Goal: Task Accomplishment & Management: Use online tool/utility

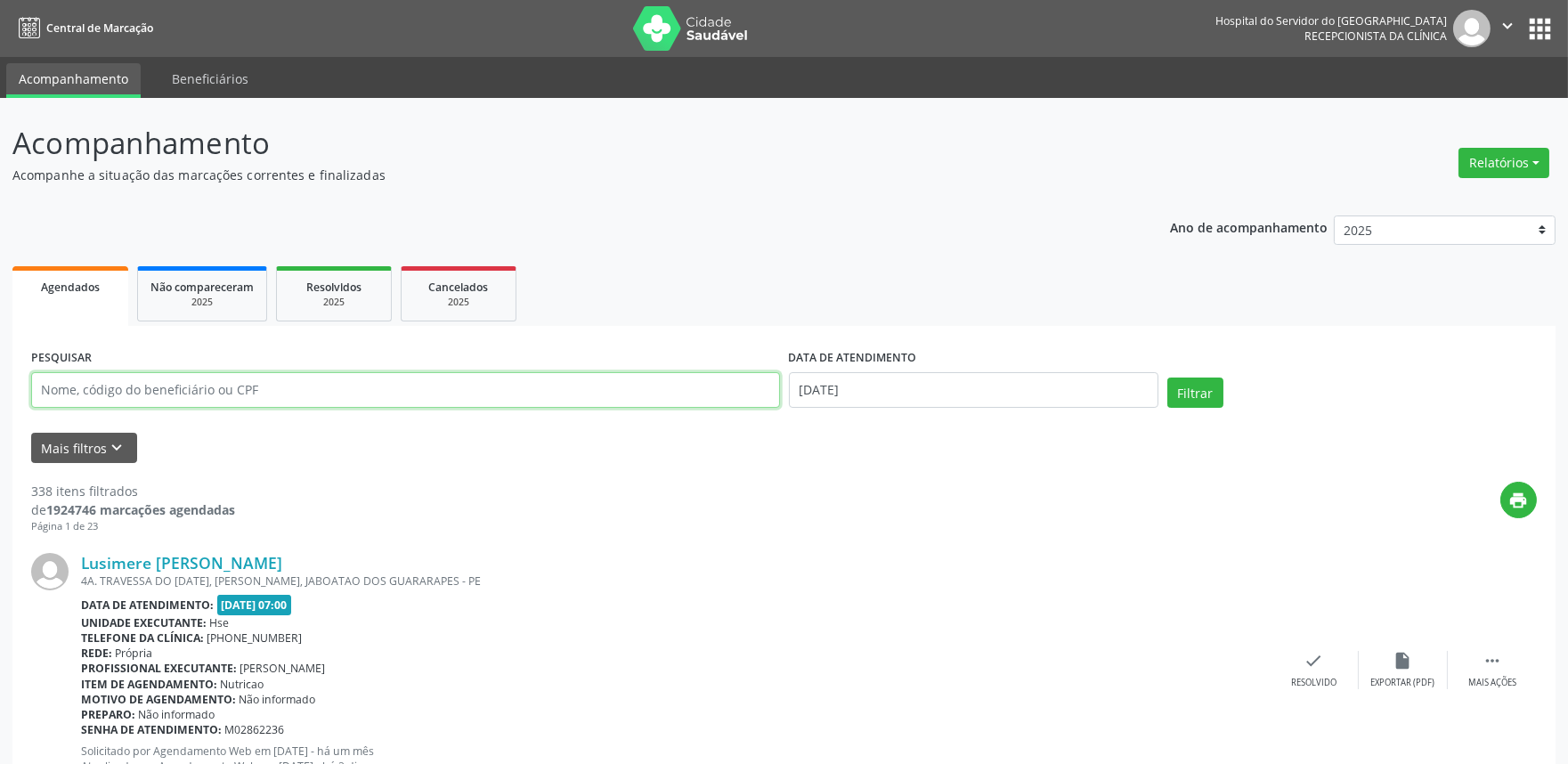
click at [153, 384] on input "text" at bounding box center [406, 390] width 749 height 36
click at [84, 456] on button "Mais filtros keyboard_arrow_down" at bounding box center [84, 449] width 106 height 31
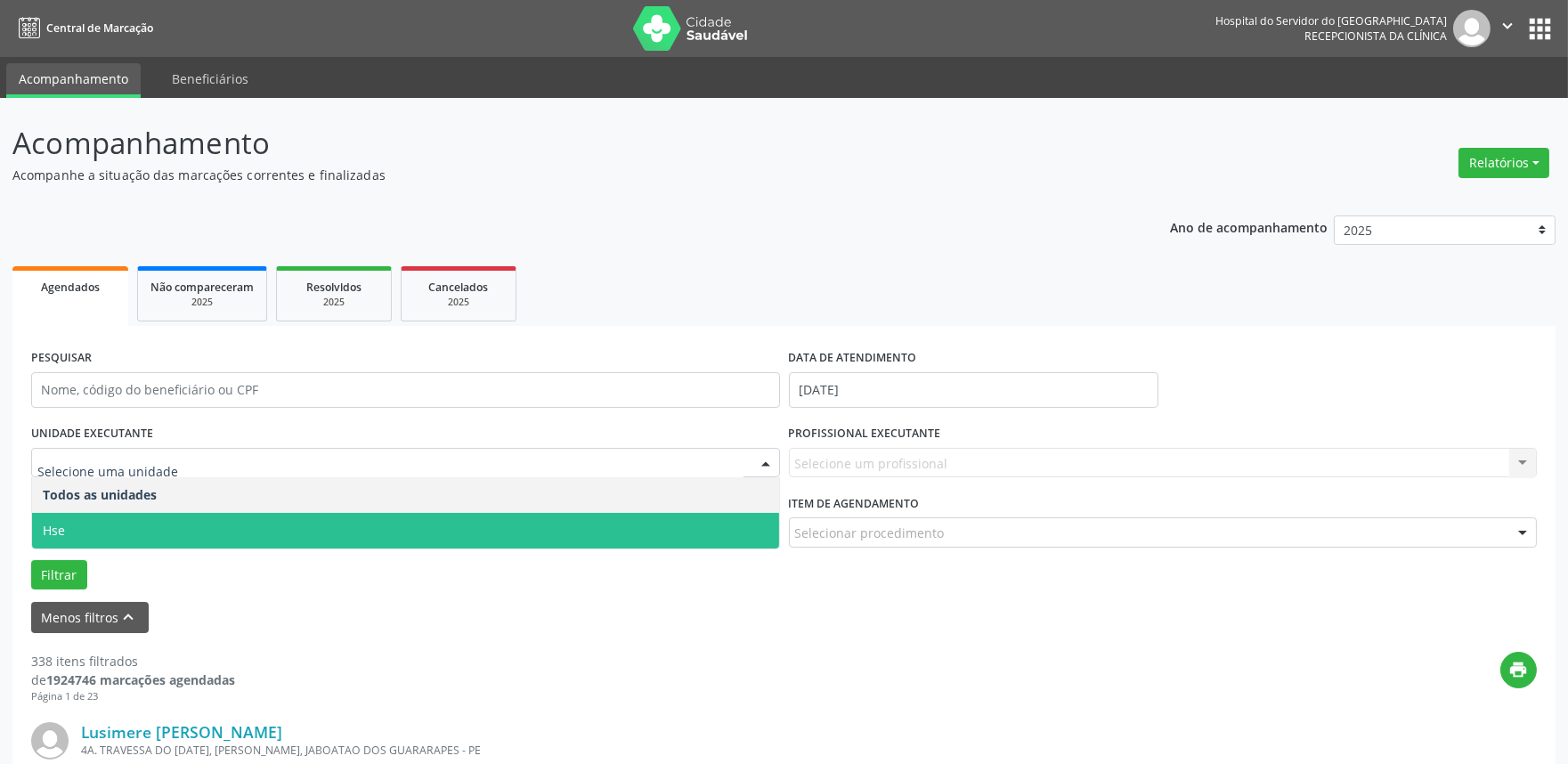
click at [96, 518] on span "Hse" at bounding box center [406, 530] width 747 height 36
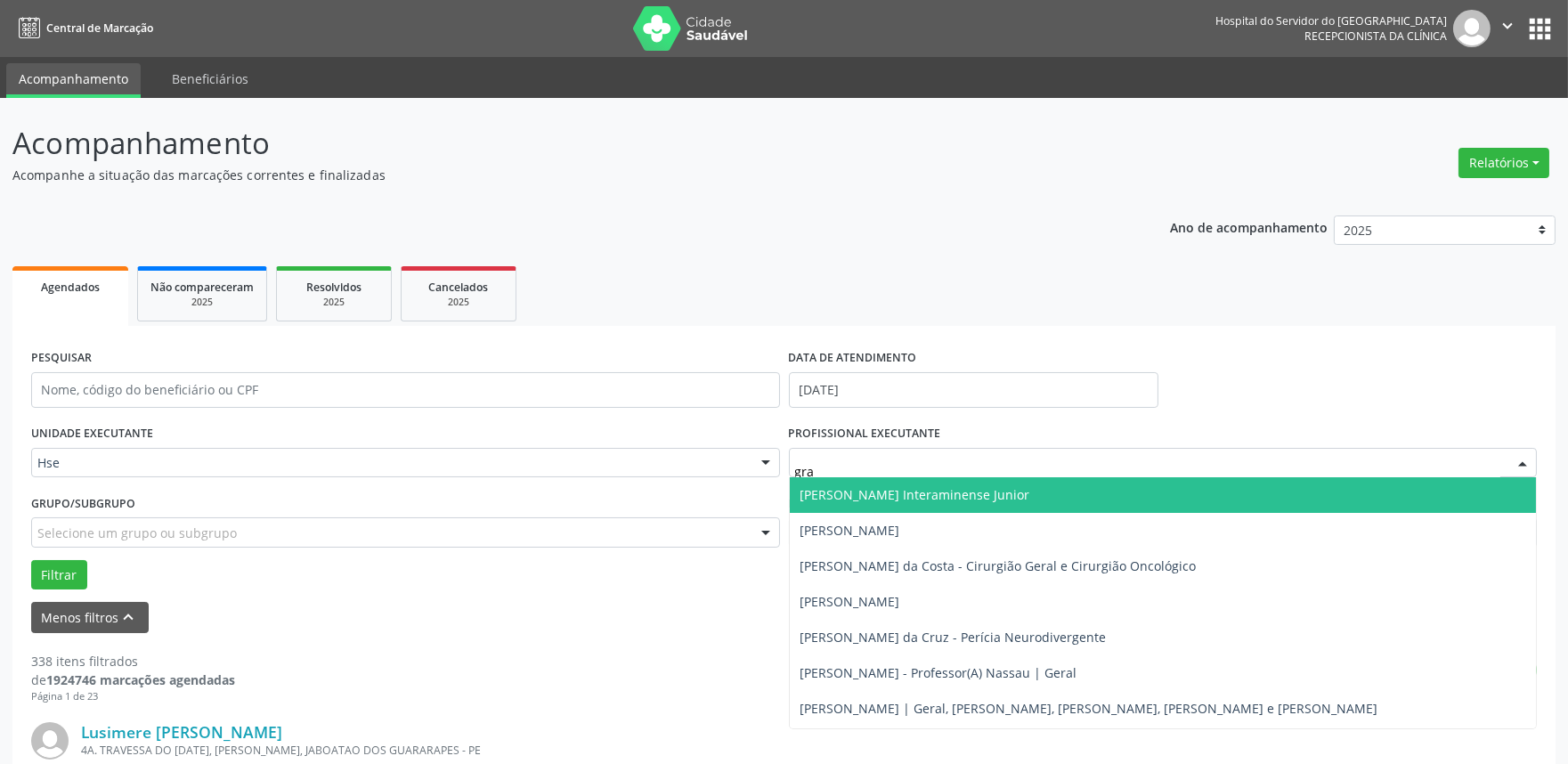
type input "grac"
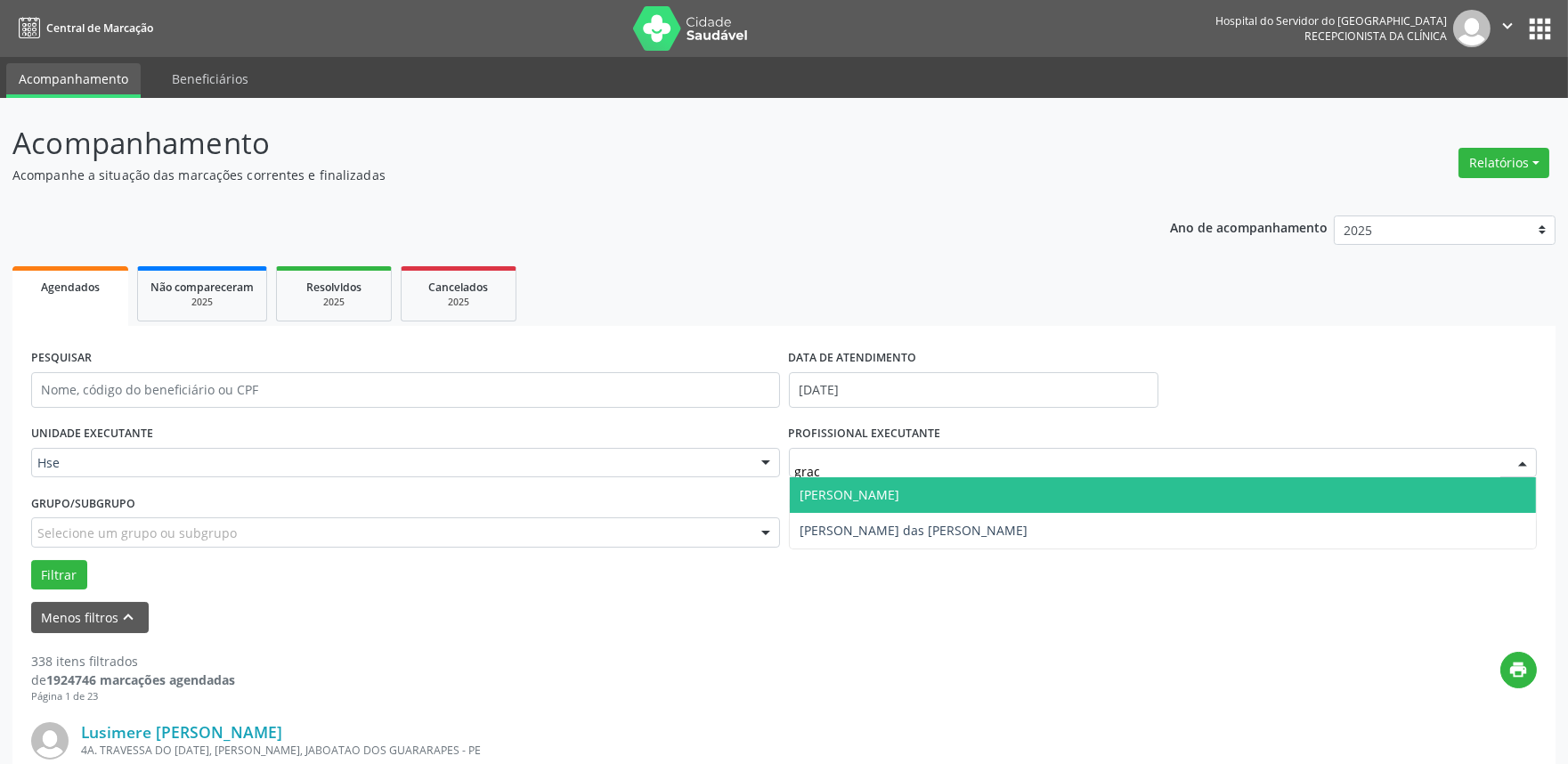
click at [847, 504] on span "[PERSON_NAME]" at bounding box center [1163, 495] width 747 height 36
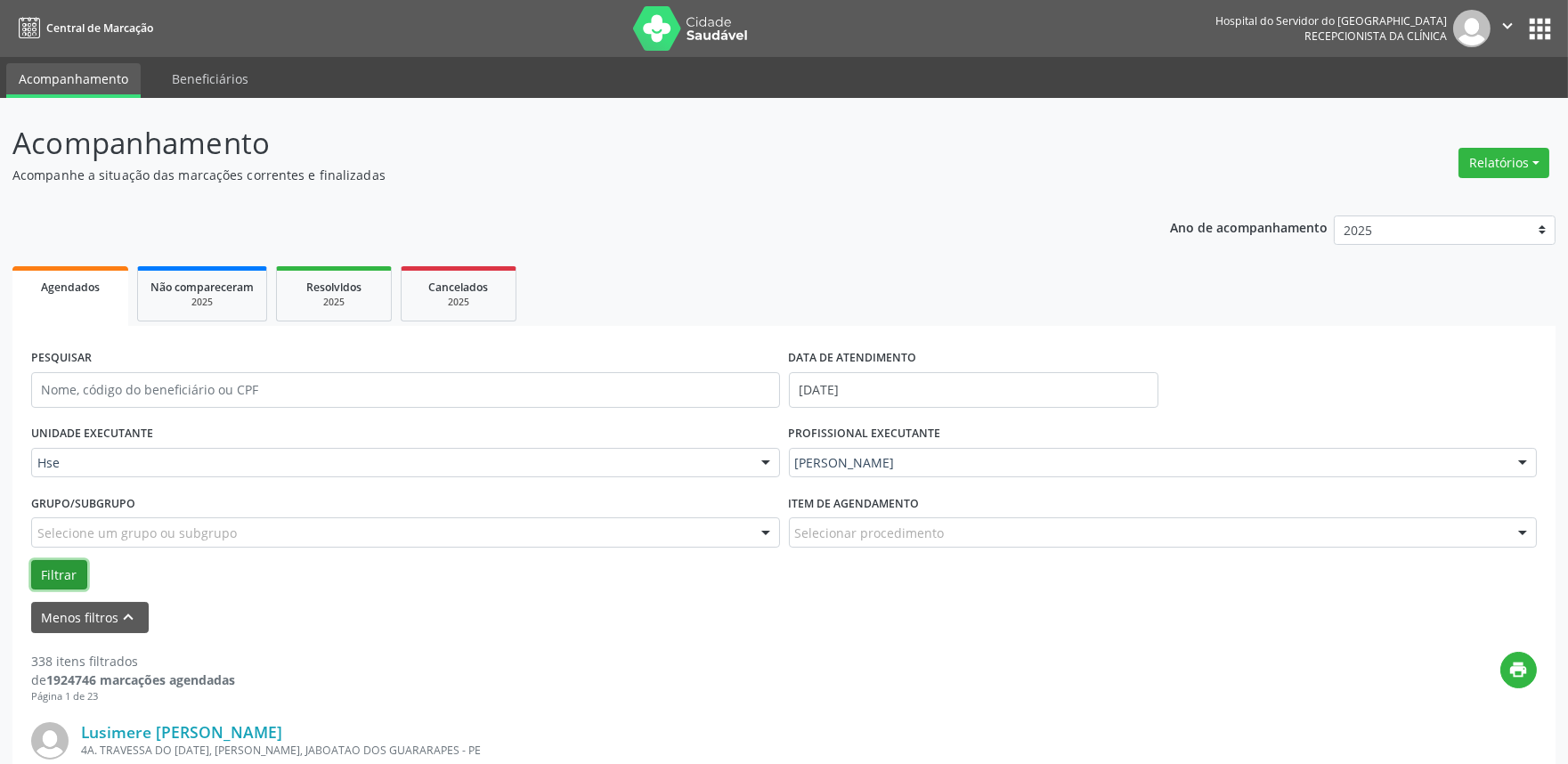
click at [53, 582] on button "Filtrar" at bounding box center [59, 575] width 56 height 30
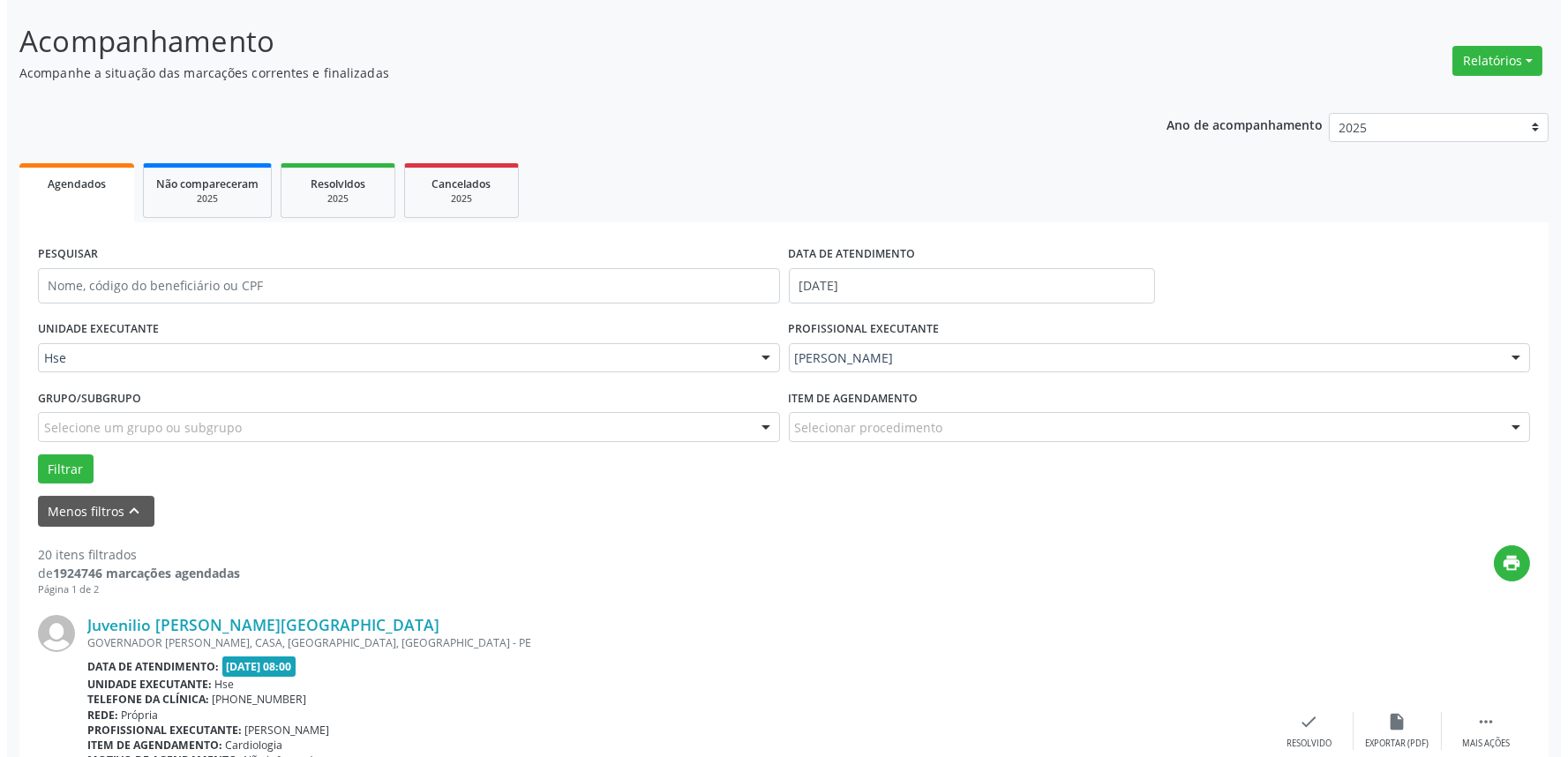
scroll to position [196, 0]
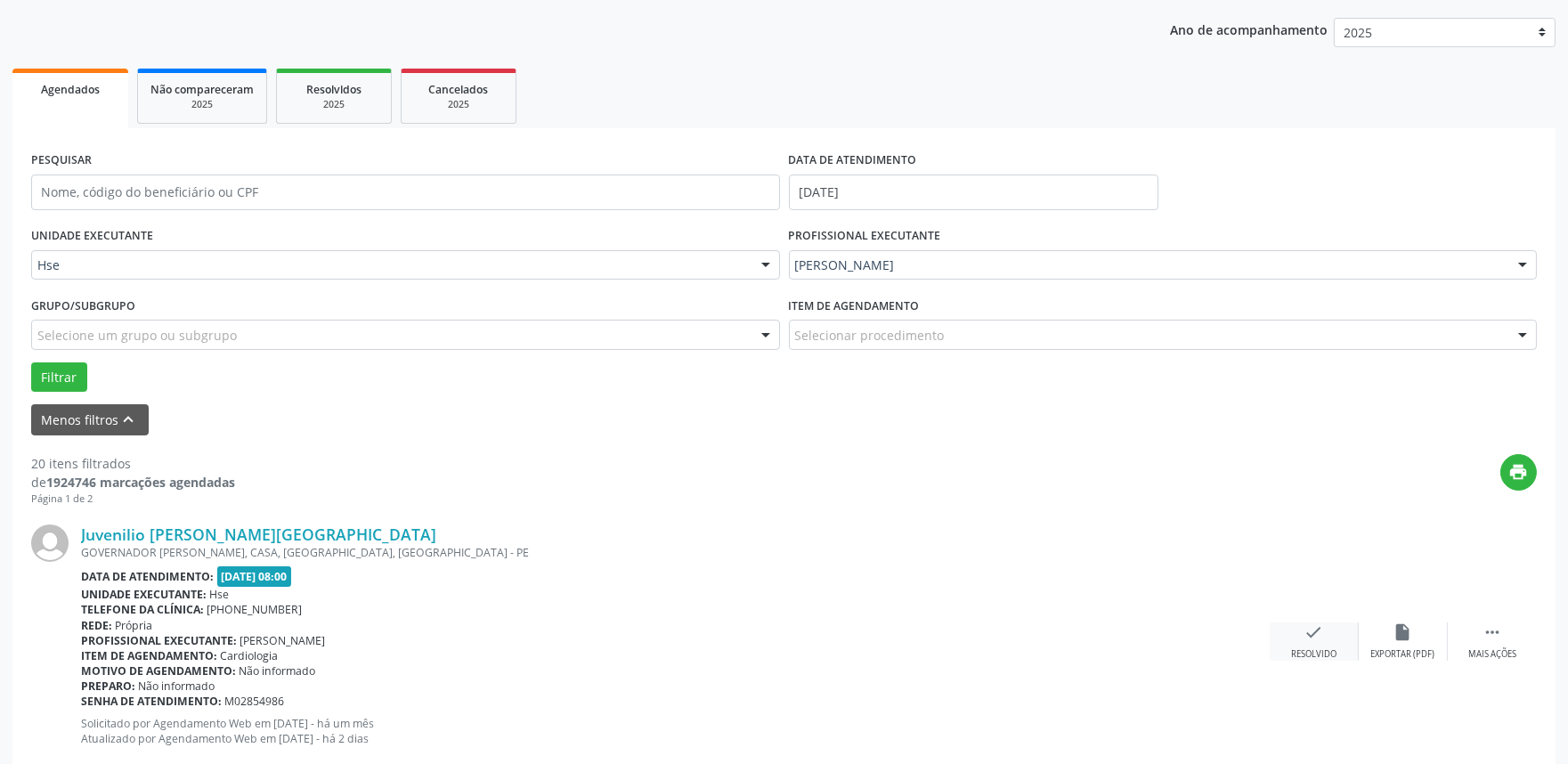
click at [1309, 639] on icon "check" at bounding box center [1314, 633] width 19 height 19
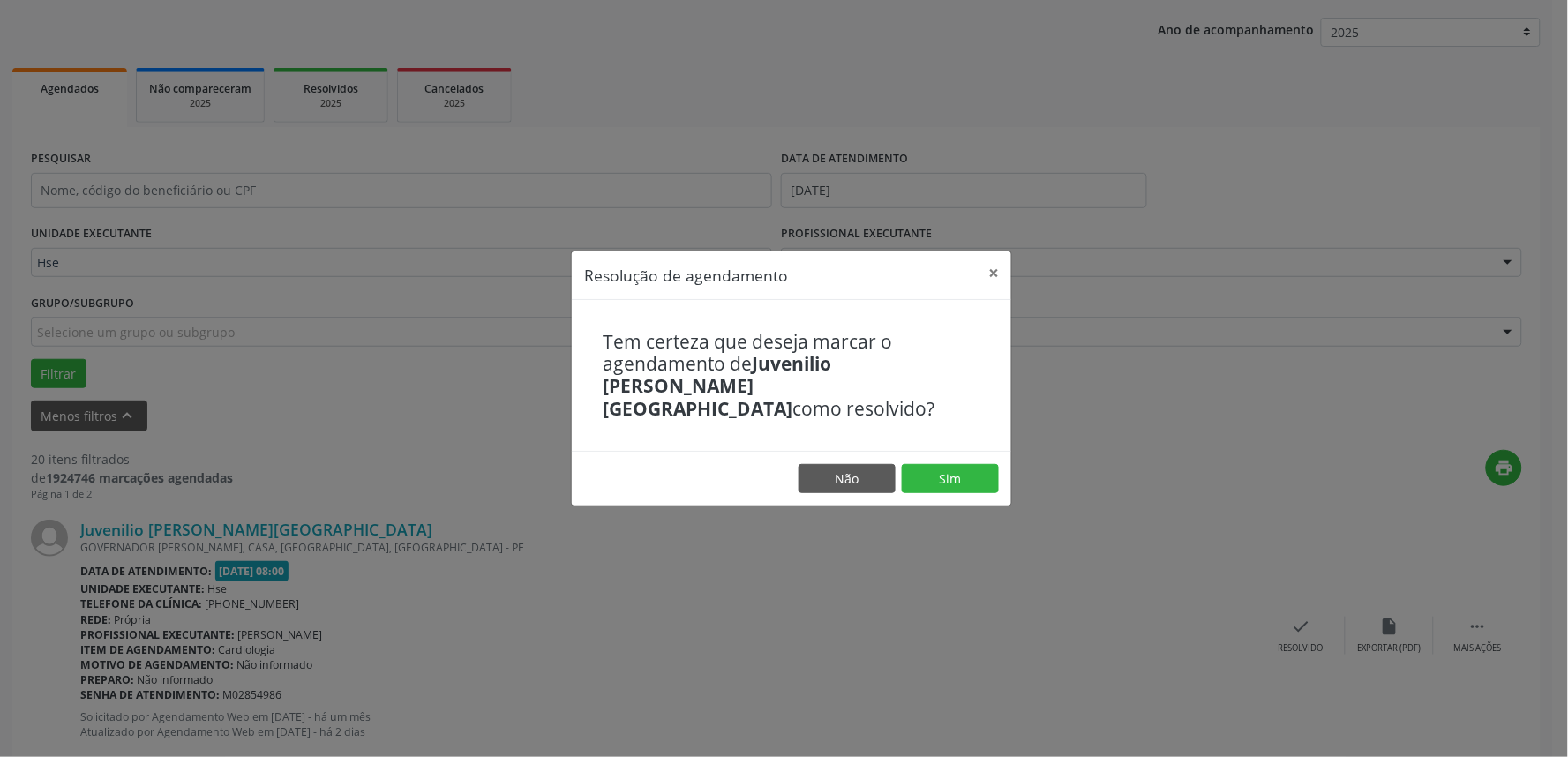
click at [945, 451] on footer "Não Sim" at bounding box center [791, 479] width 439 height 56
click at [945, 464] on button "Sim" at bounding box center [949, 478] width 97 height 30
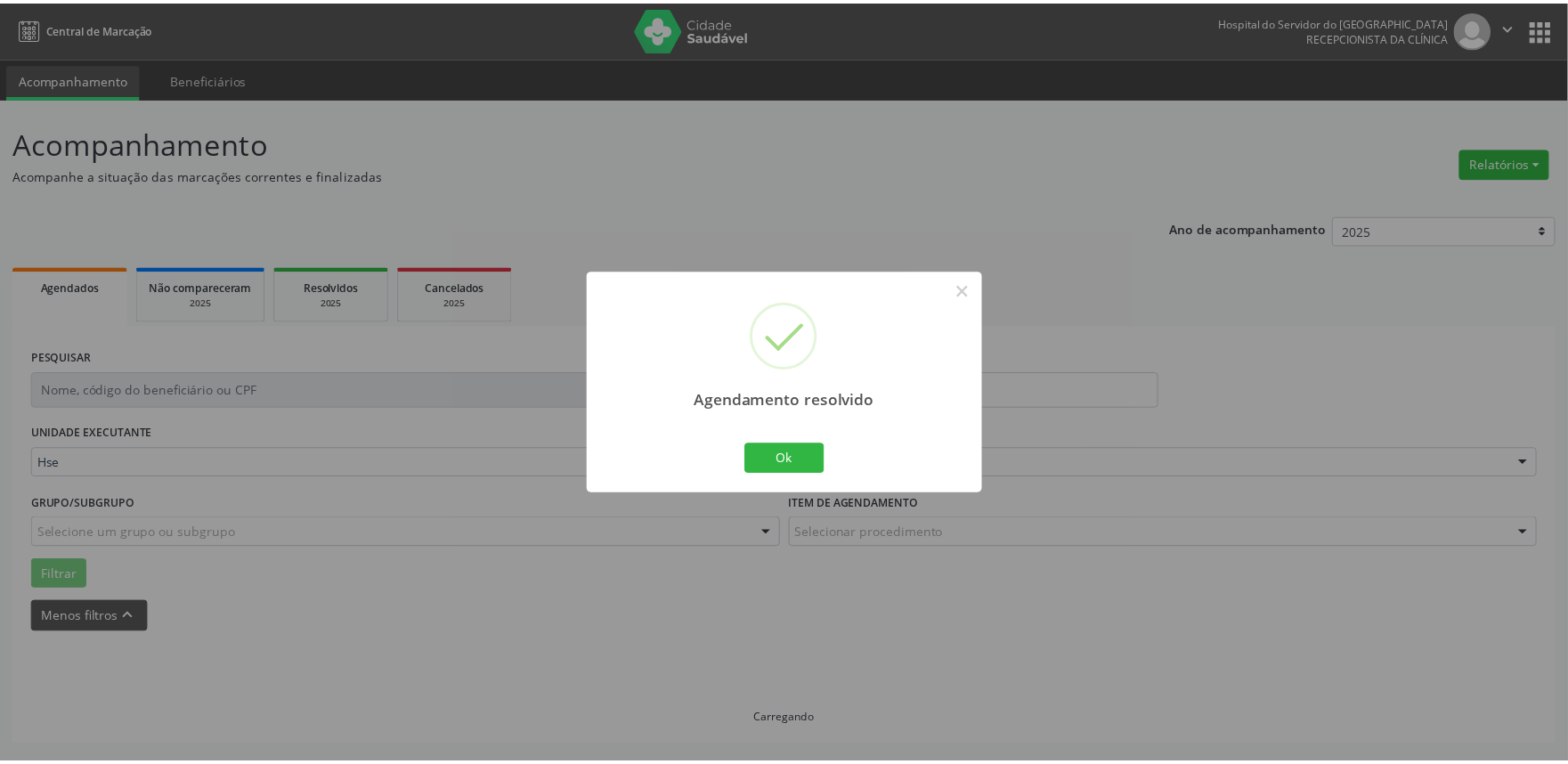
scroll to position [0, 0]
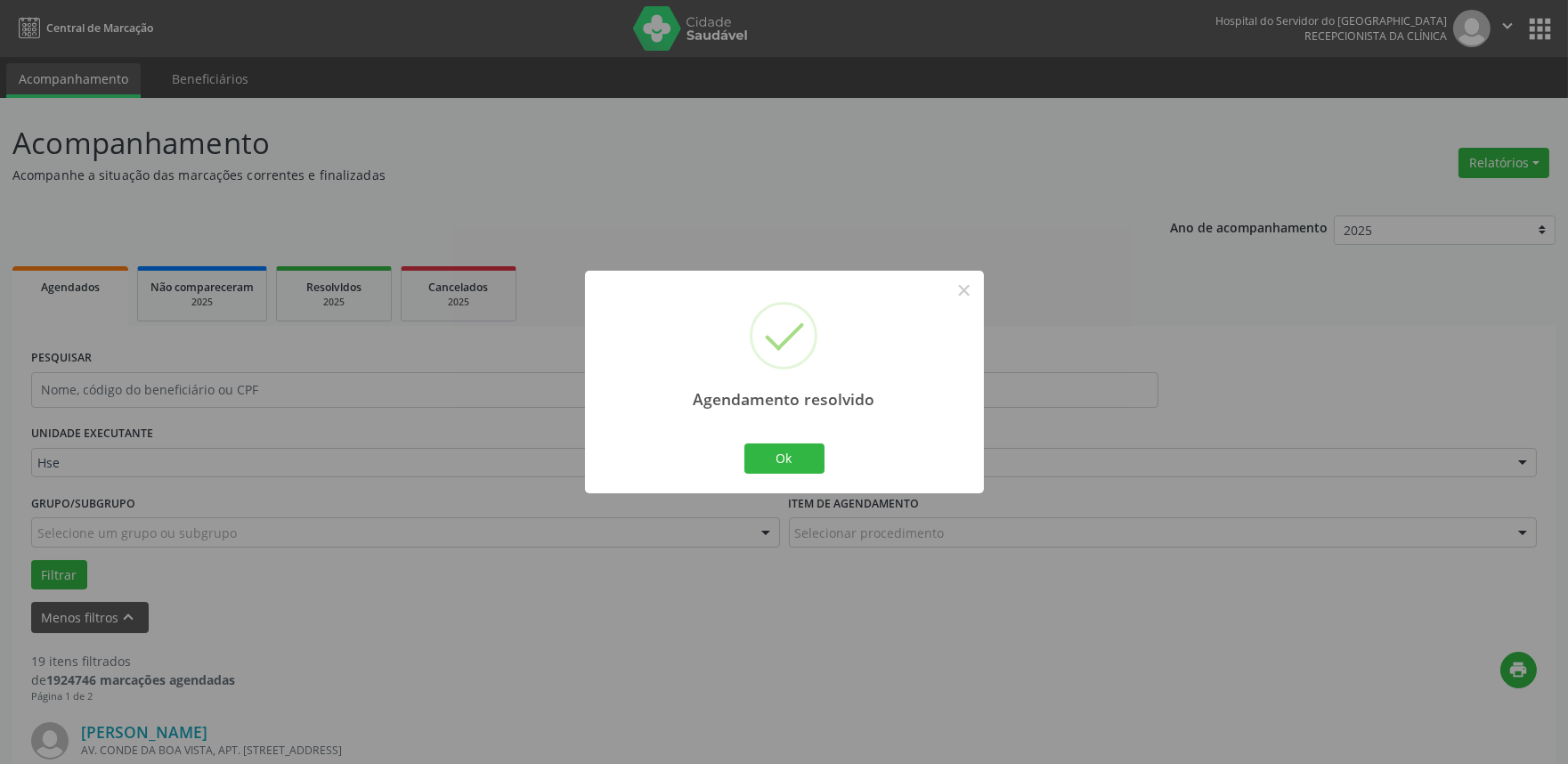
click at [825, 466] on div "Ok Cancel" at bounding box center [784, 458] width 89 height 37
click at [806, 466] on button "Ok" at bounding box center [784, 458] width 80 height 30
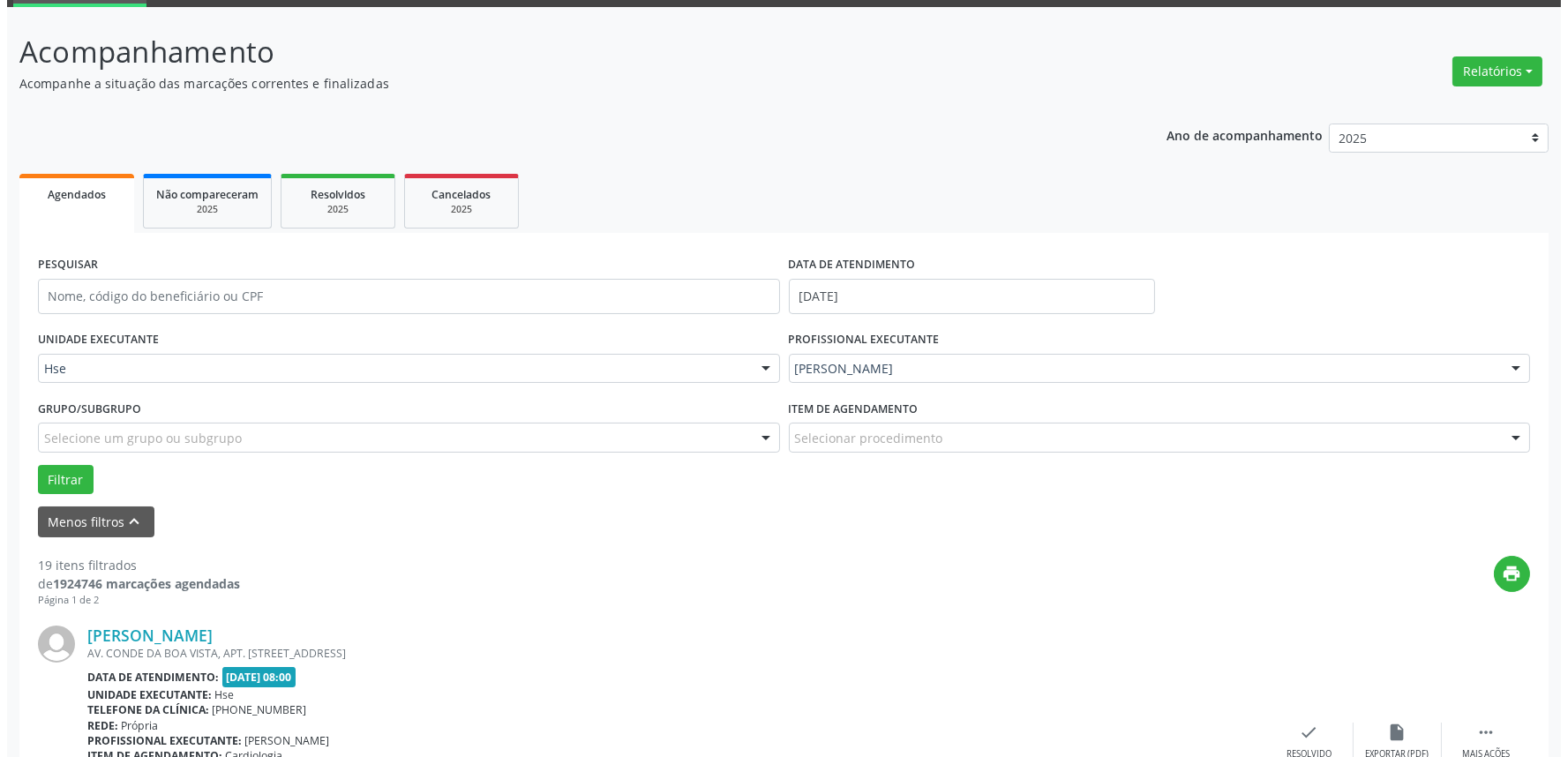
scroll to position [294, 0]
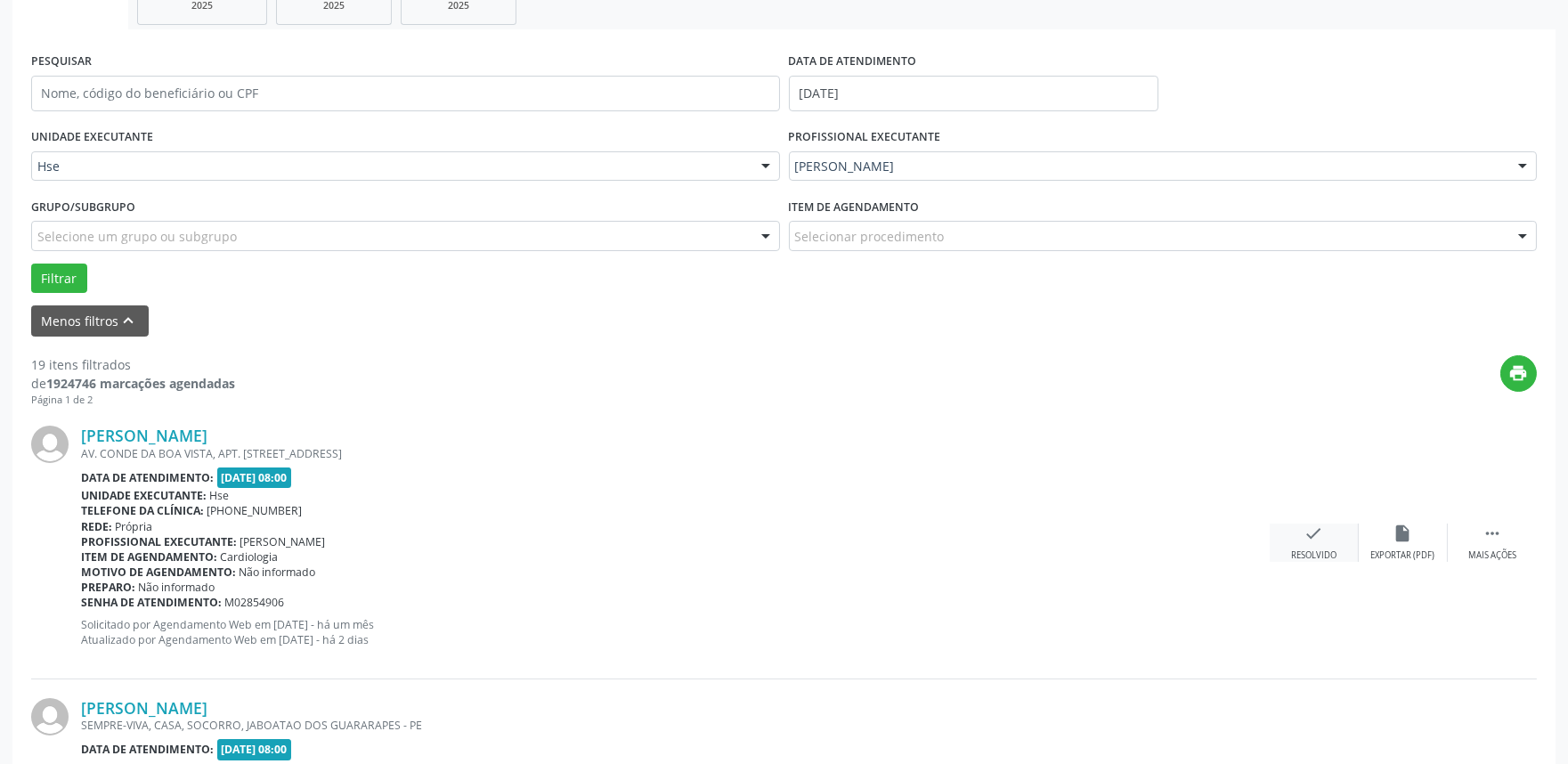
click at [1312, 550] on div "Resolvido" at bounding box center [1313, 556] width 46 height 13
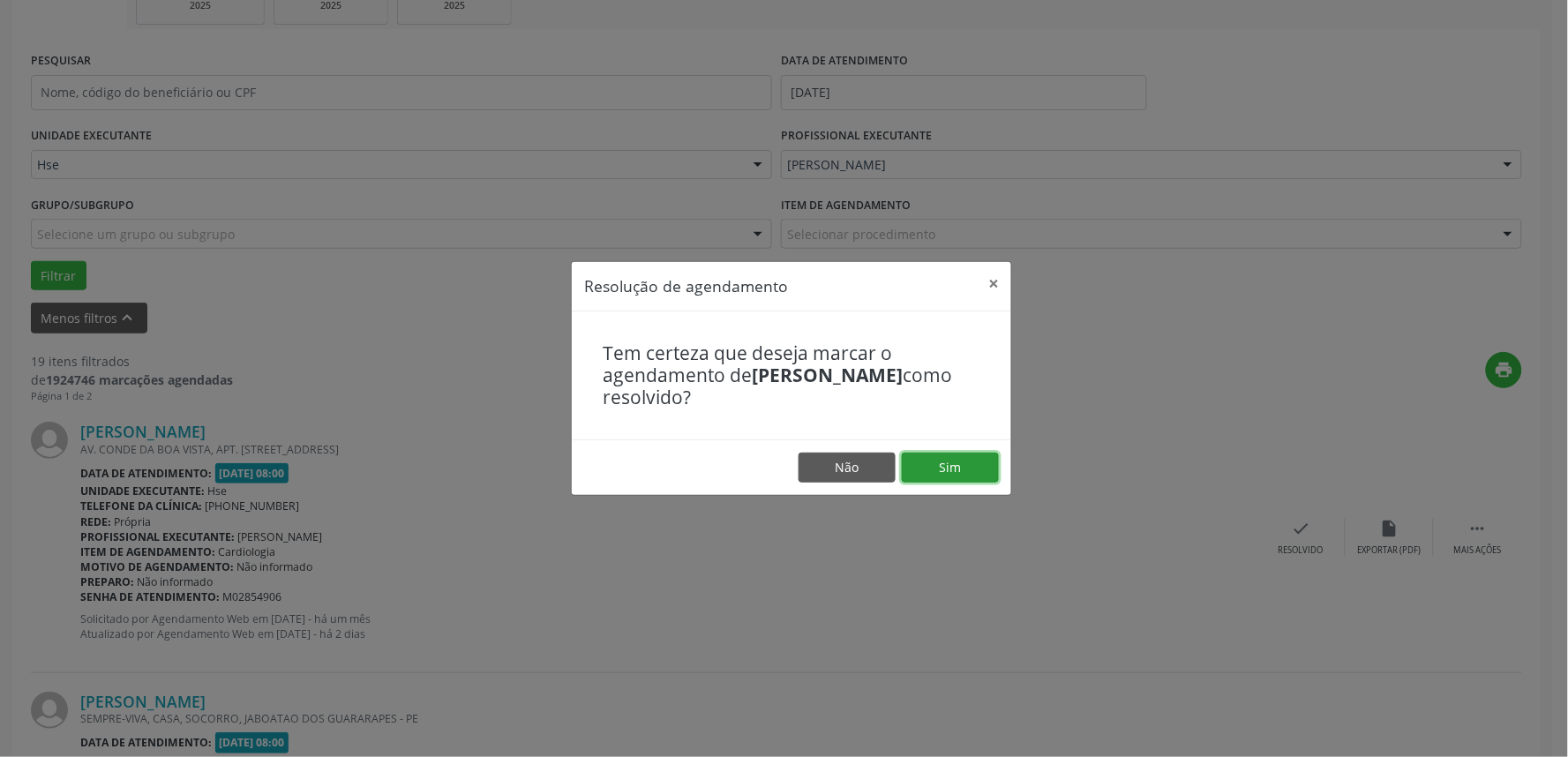
click at [941, 471] on button "Sim" at bounding box center [949, 468] width 97 height 30
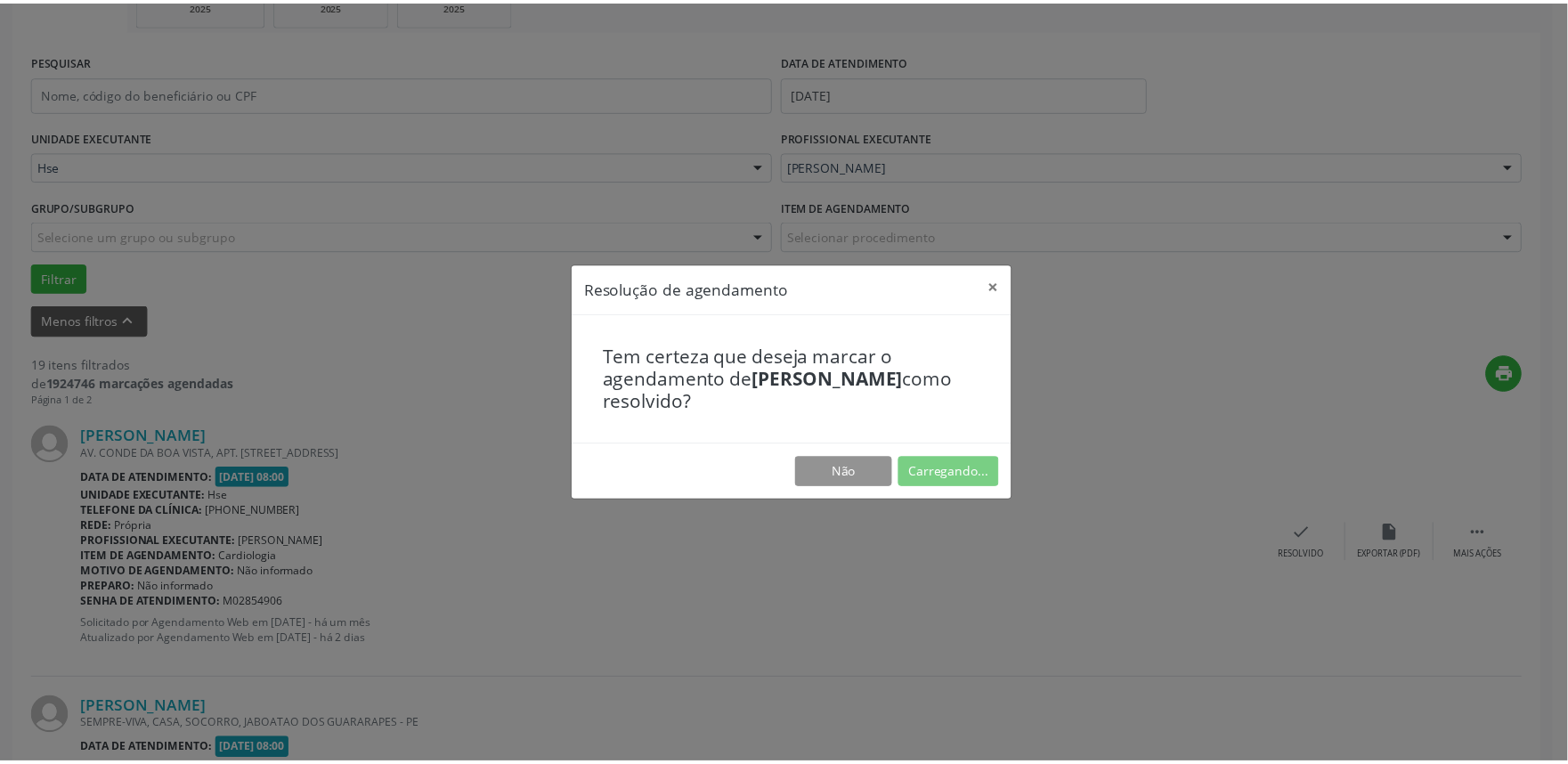
scroll to position [0, 0]
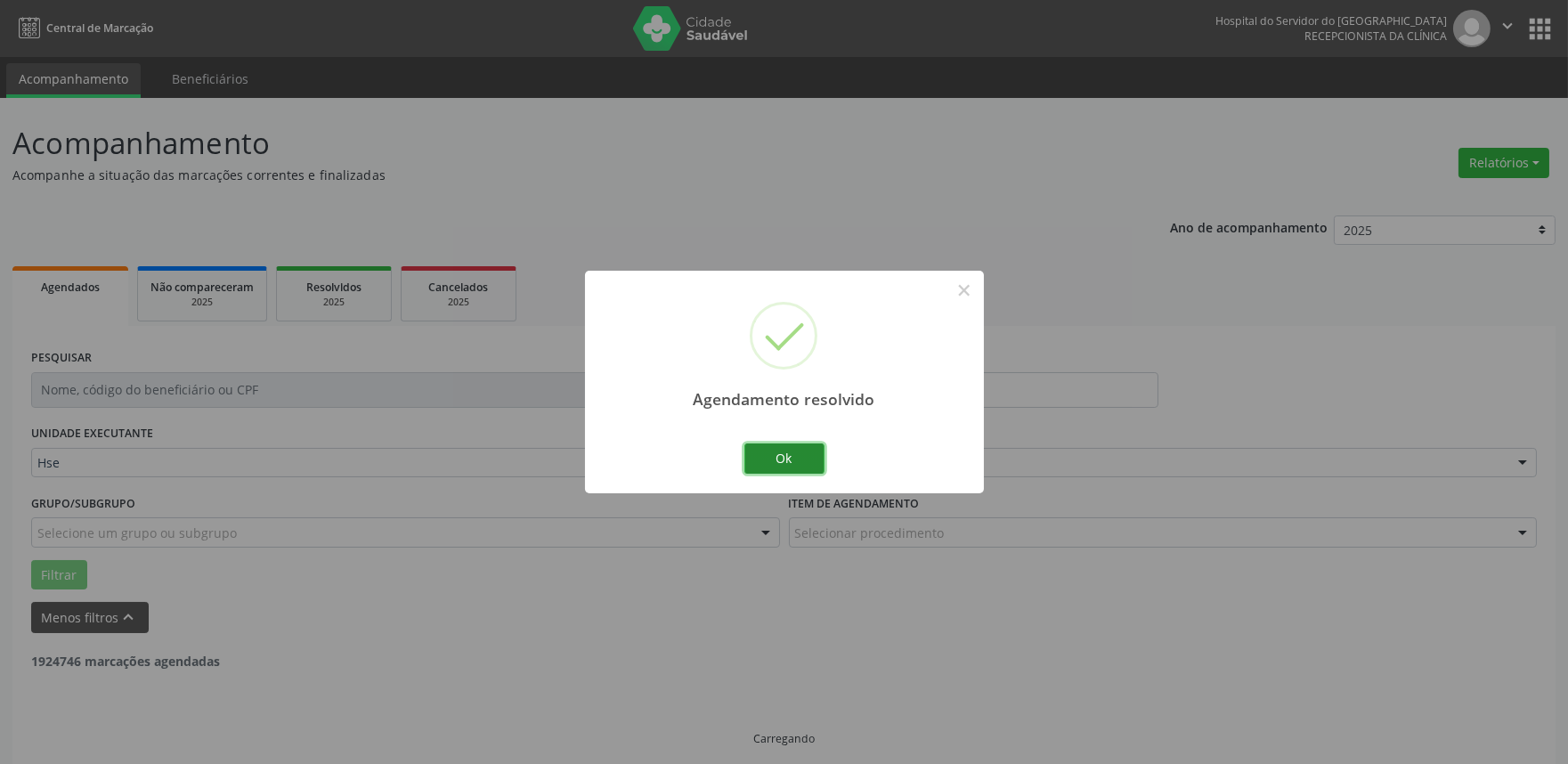
click at [786, 467] on button "Ok" at bounding box center [784, 458] width 80 height 30
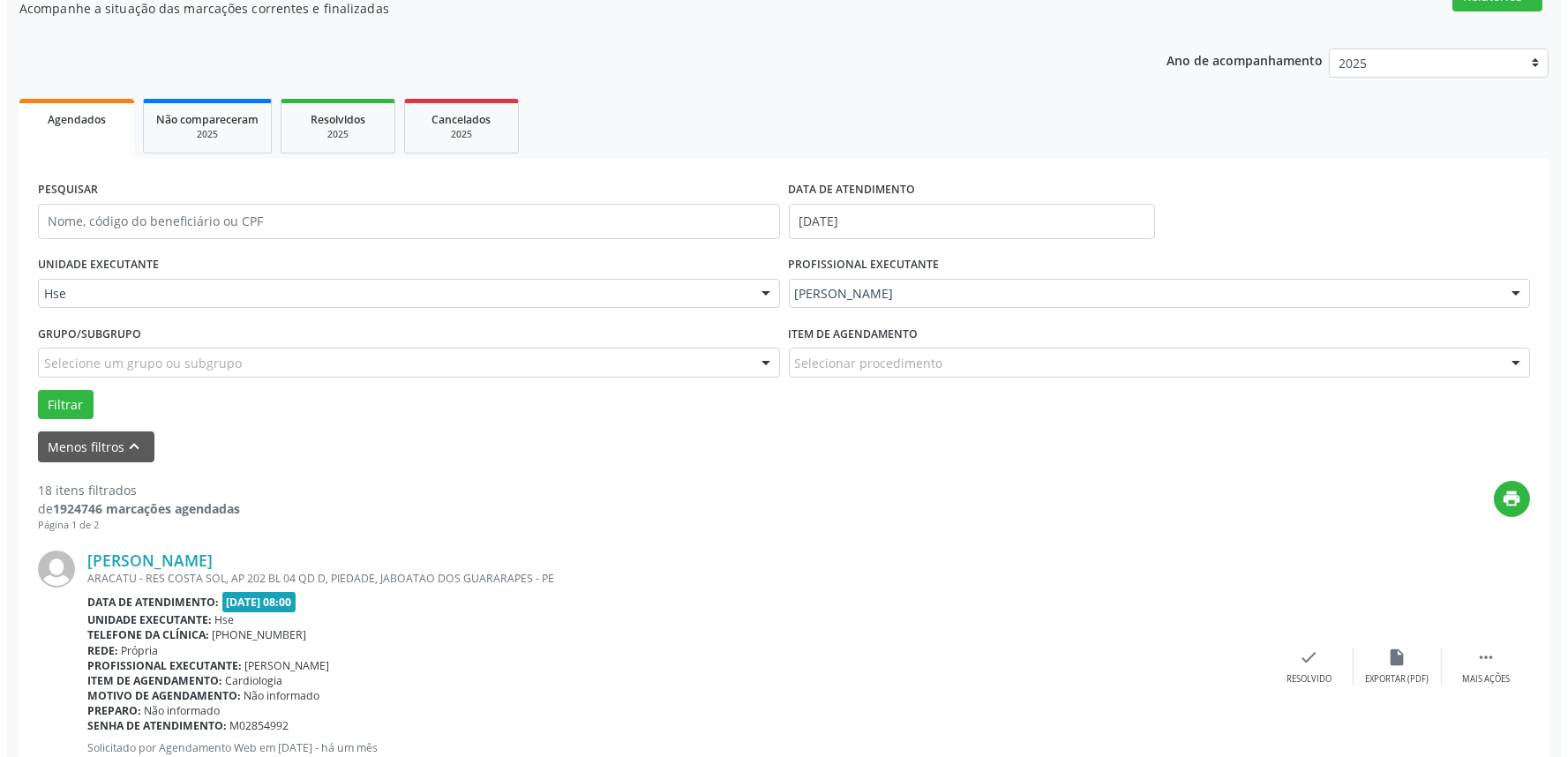
scroll to position [196, 0]
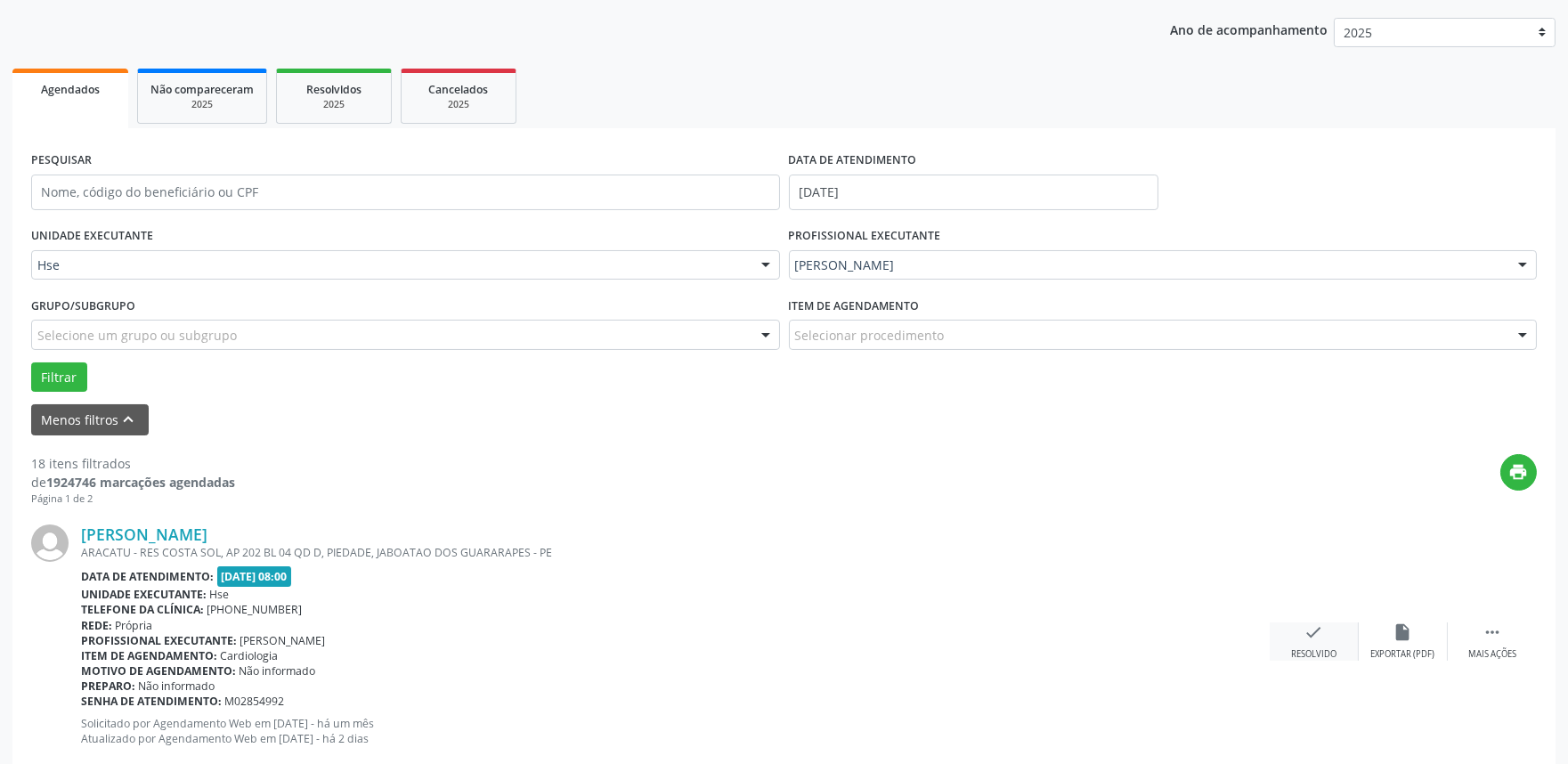
click at [1301, 626] on div "check Resolvido" at bounding box center [1314, 641] width 89 height 38
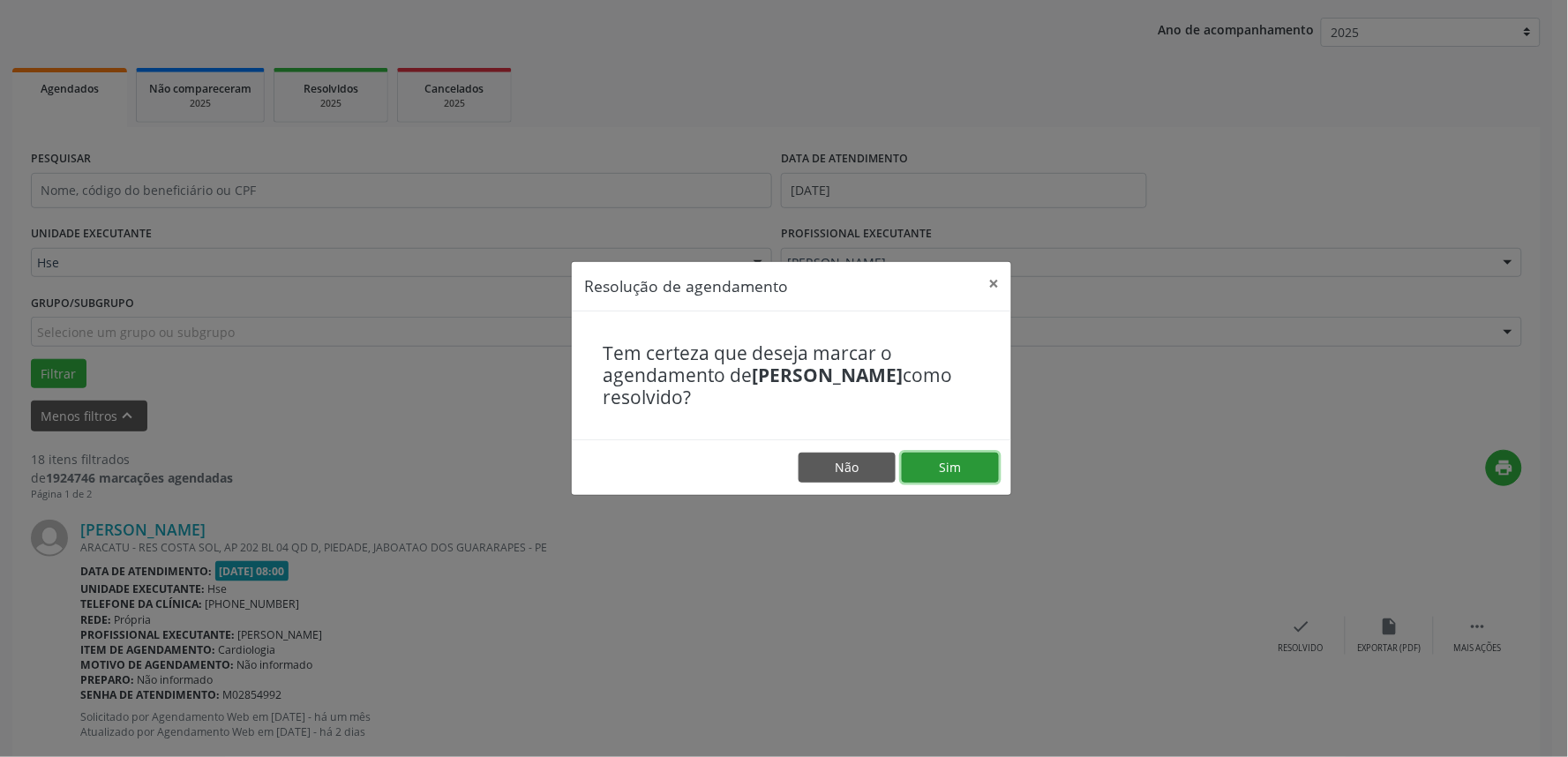
click at [935, 464] on button "Sim" at bounding box center [949, 468] width 97 height 30
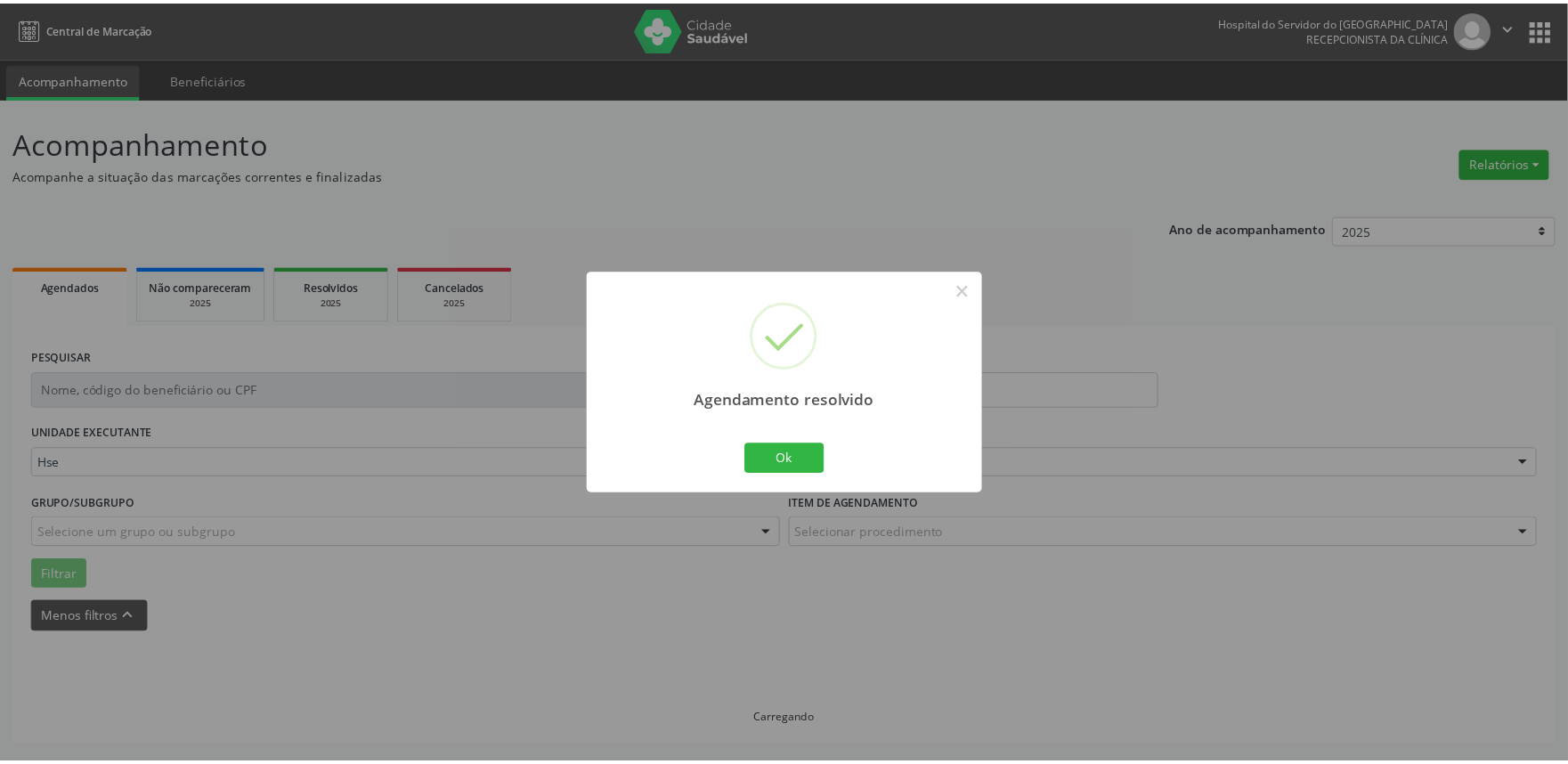
scroll to position [0, 0]
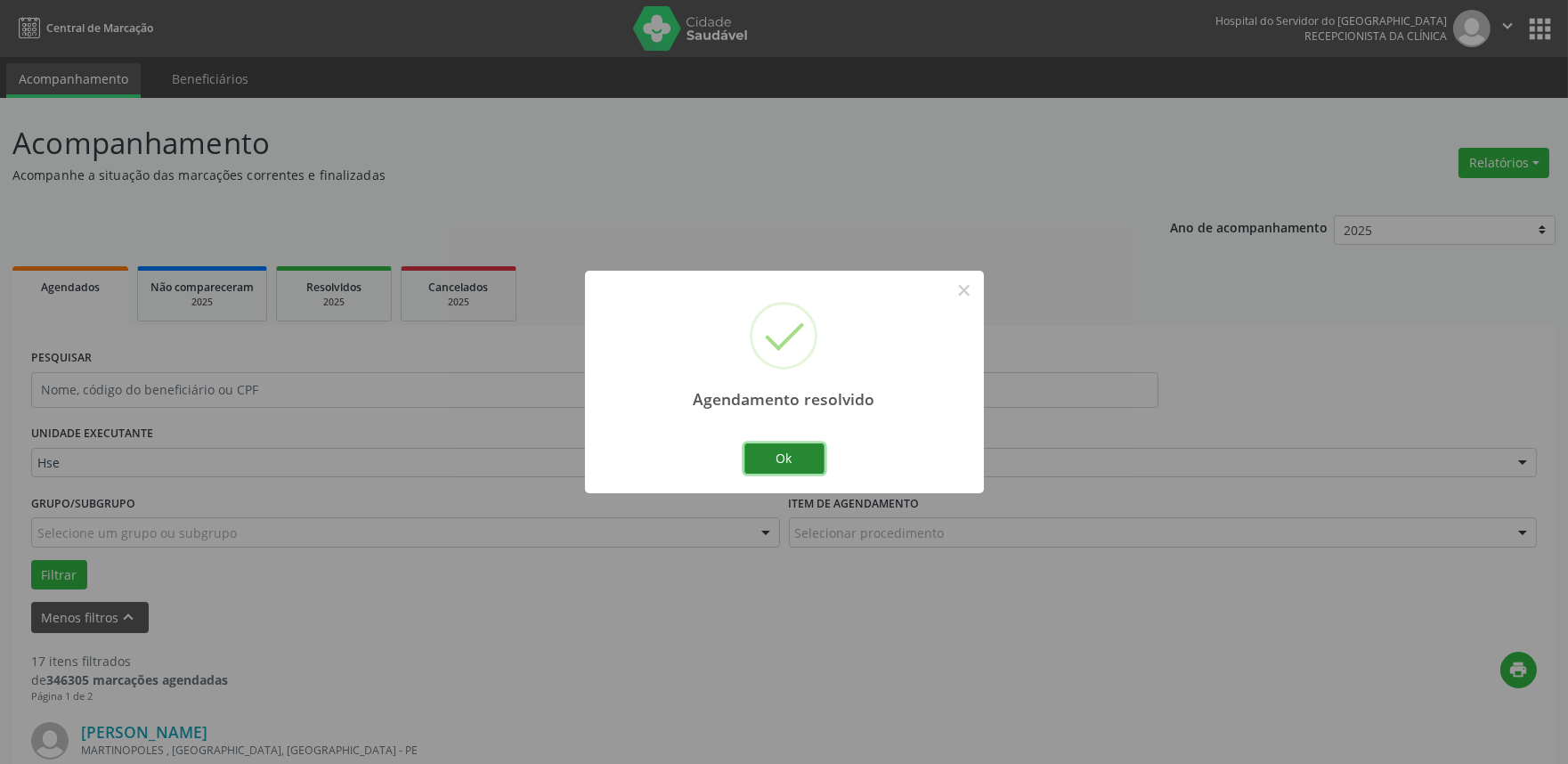
click at [772, 468] on button "Ok" at bounding box center [784, 458] width 80 height 30
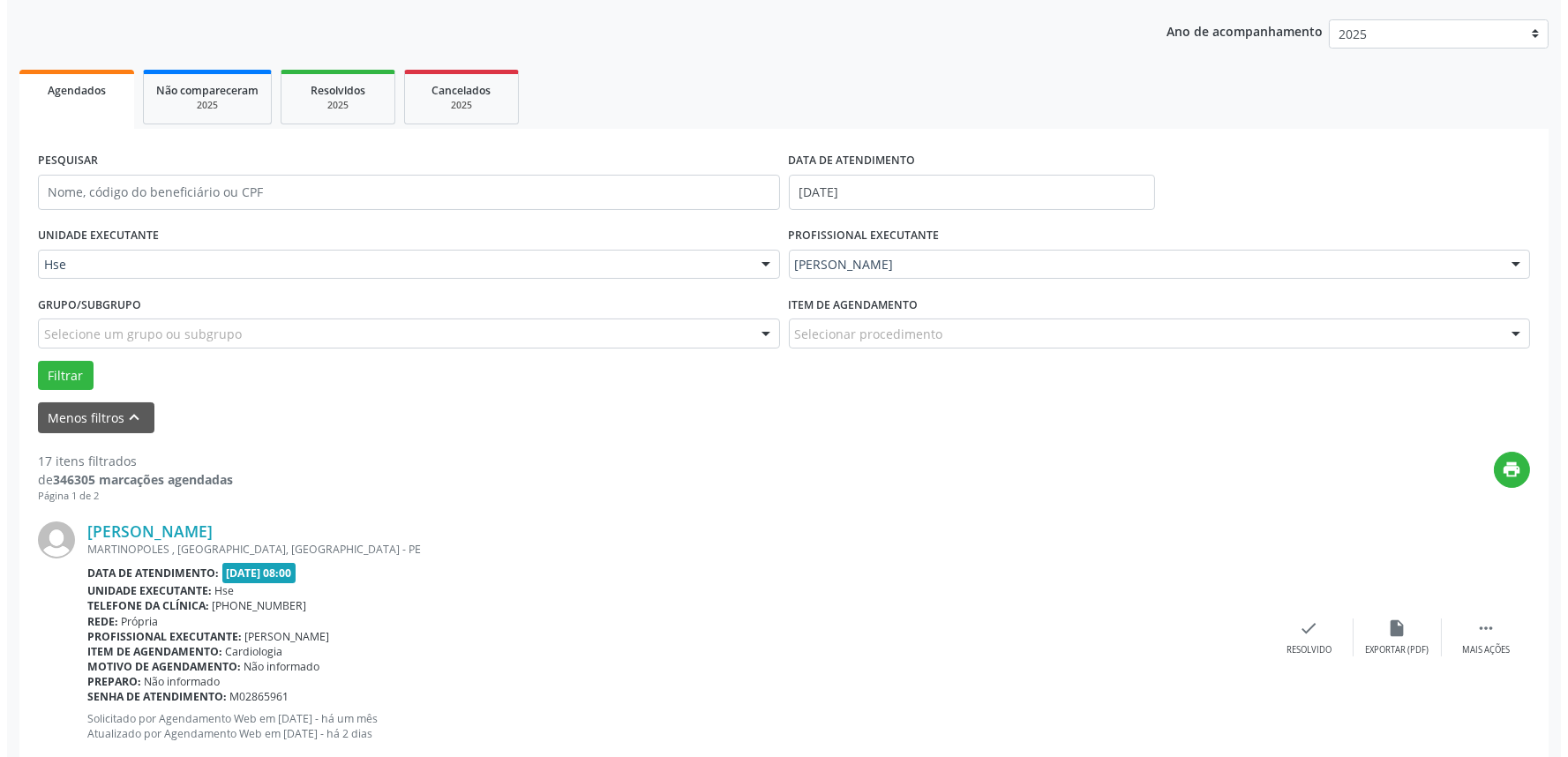
scroll to position [196, 0]
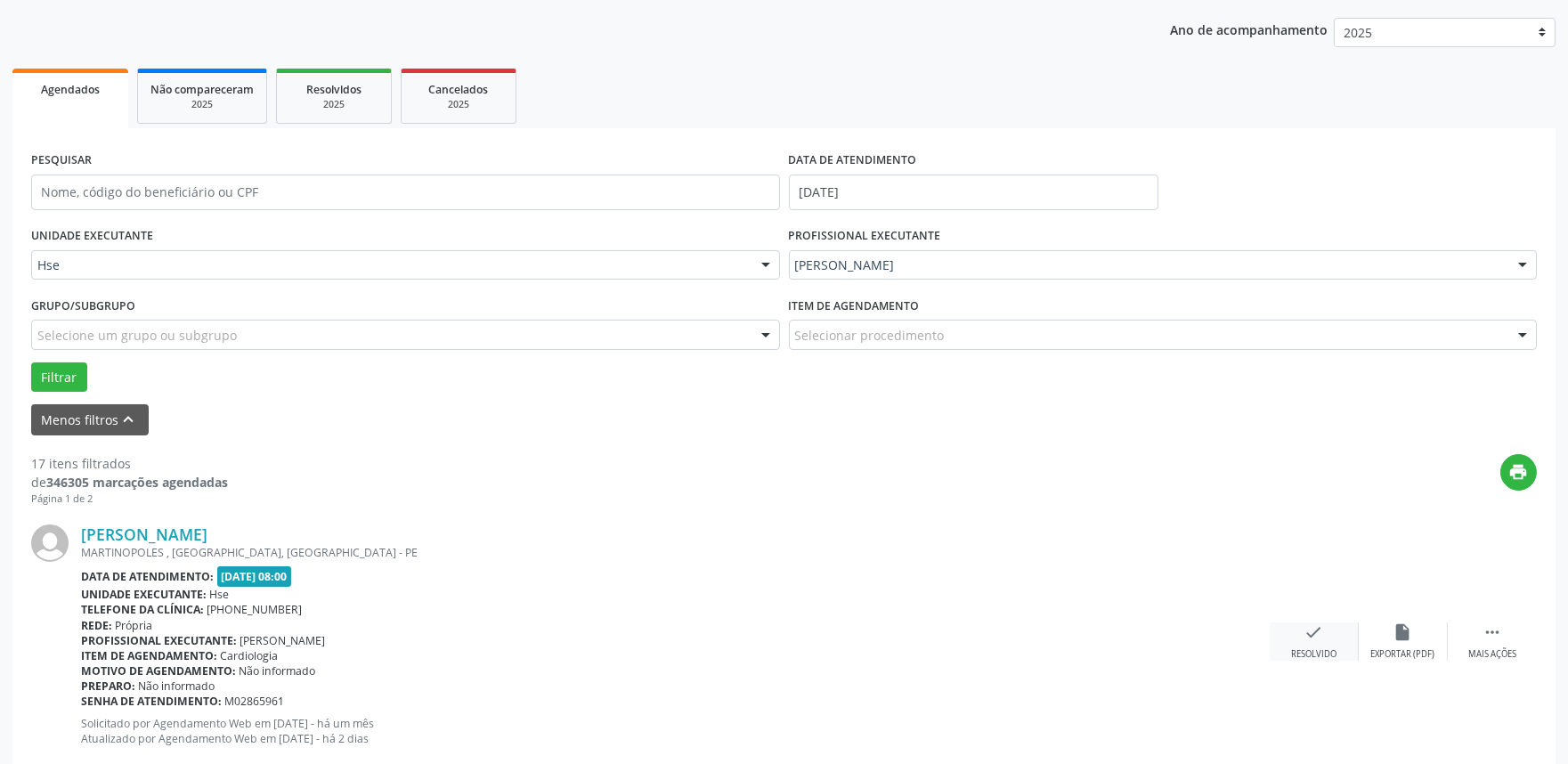
click at [1296, 635] on div "check Resolvido" at bounding box center [1314, 641] width 89 height 38
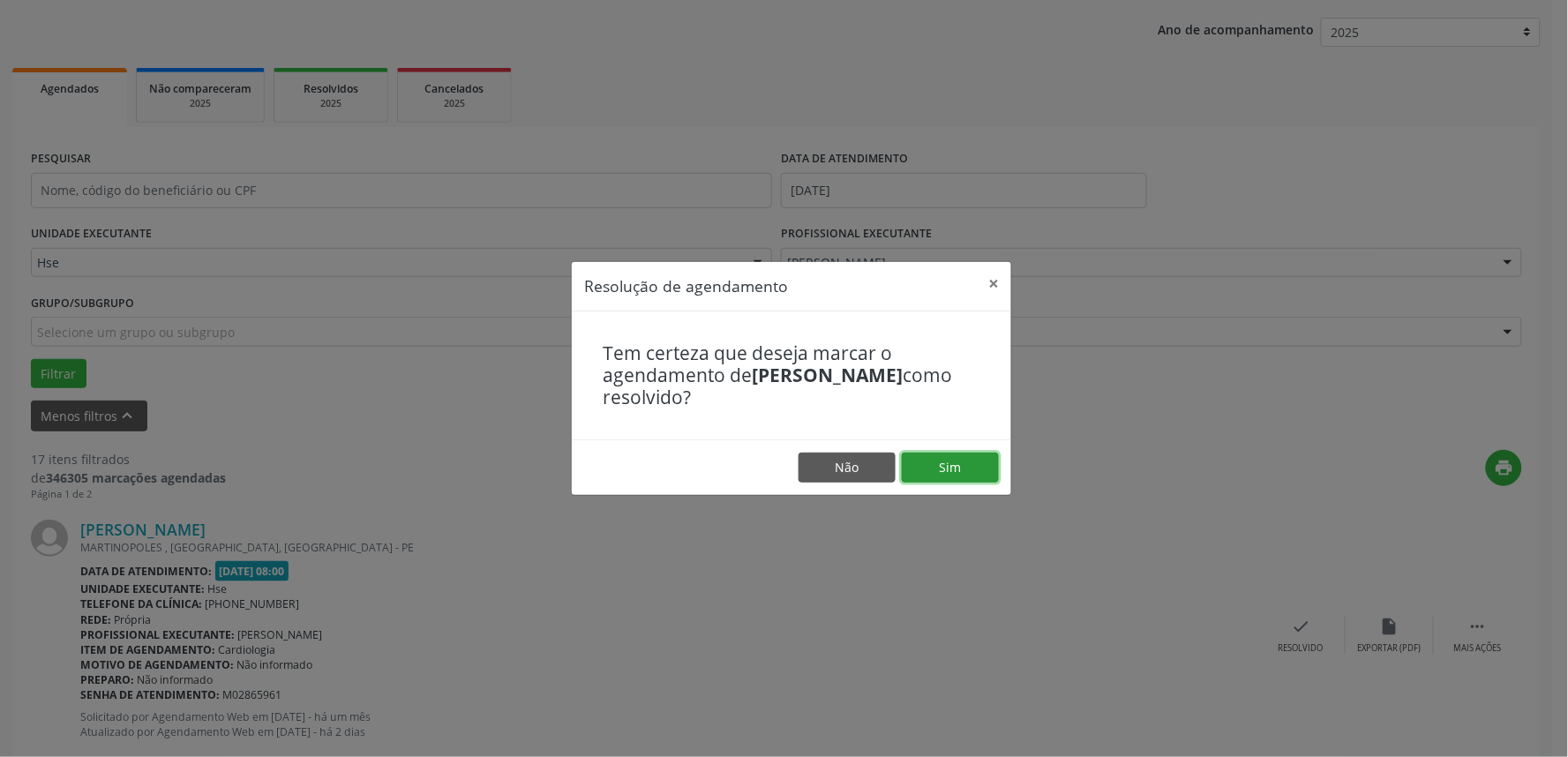
click at [964, 464] on button "Sim" at bounding box center [949, 468] width 97 height 30
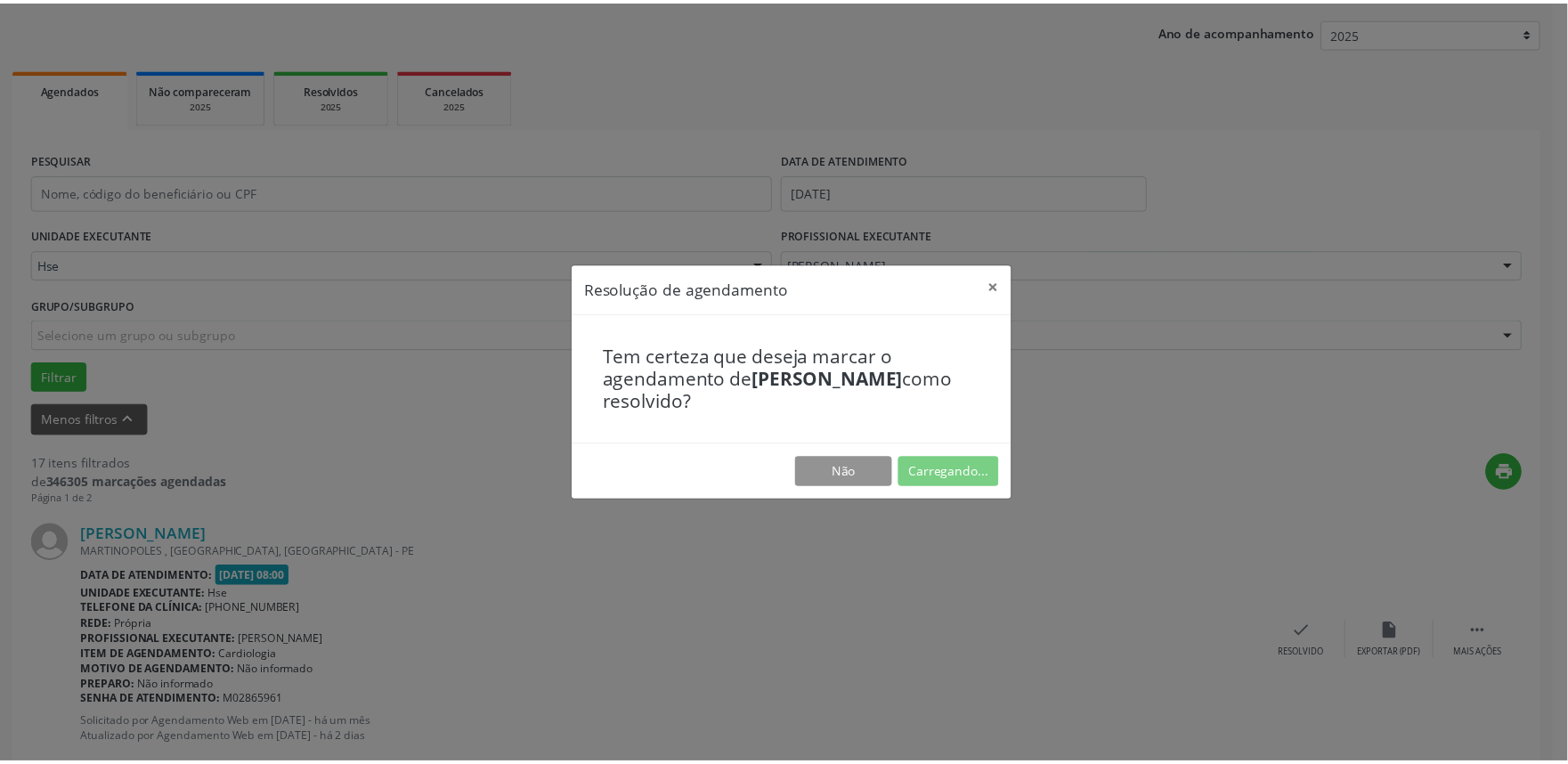
scroll to position [0, 0]
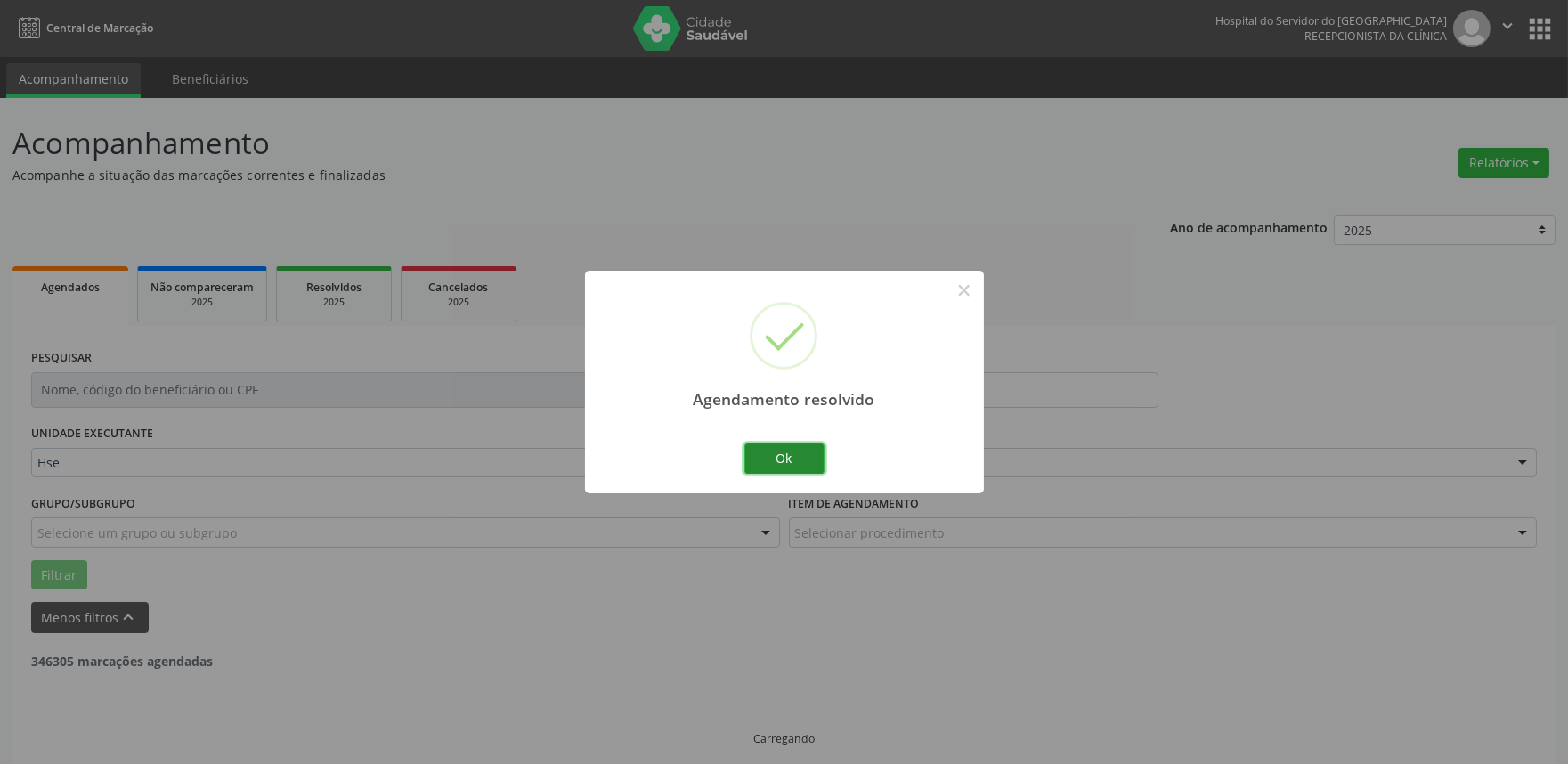
click at [778, 473] on button "Ok" at bounding box center [784, 458] width 80 height 30
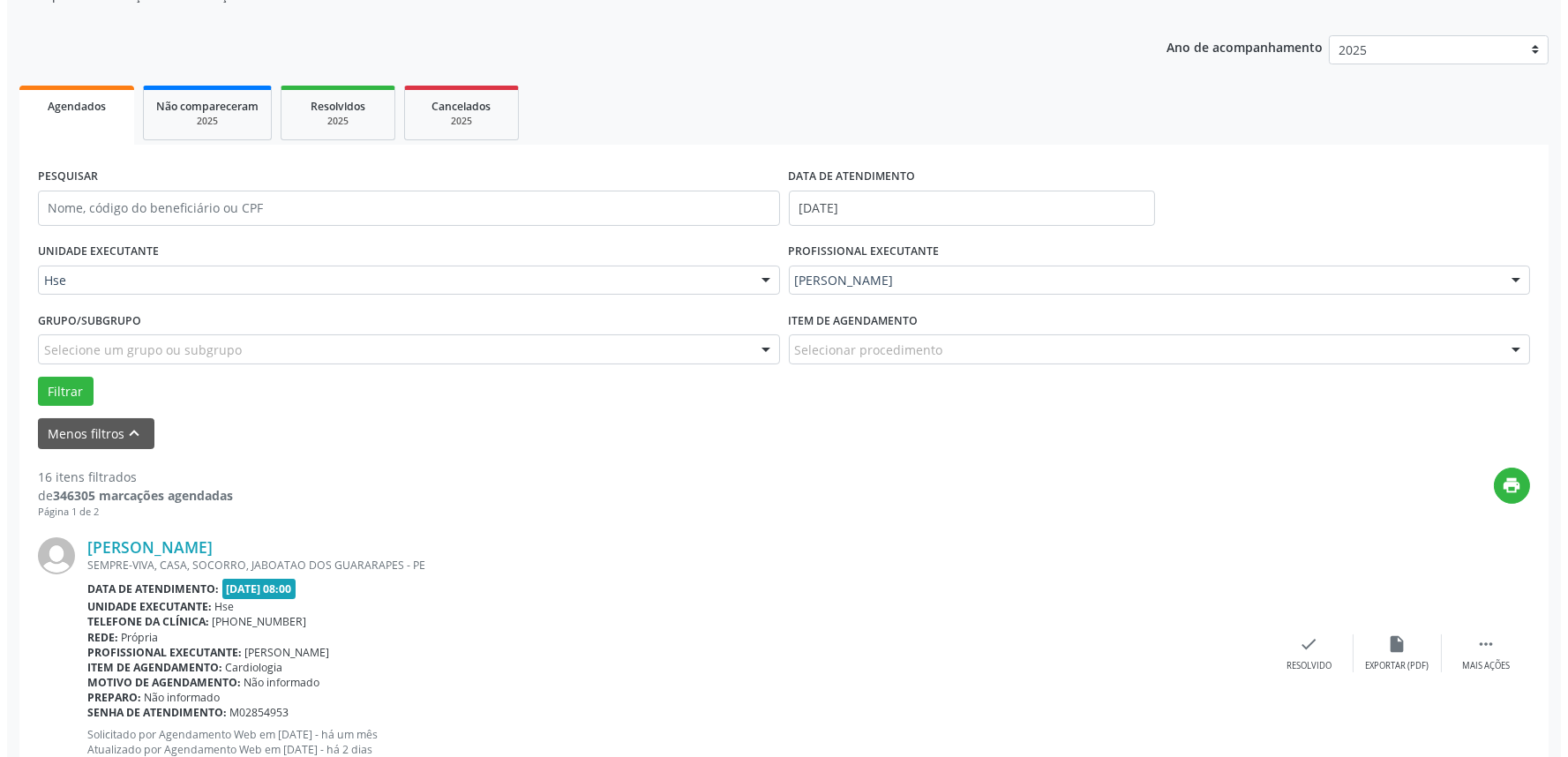
scroll to position [196, 0]
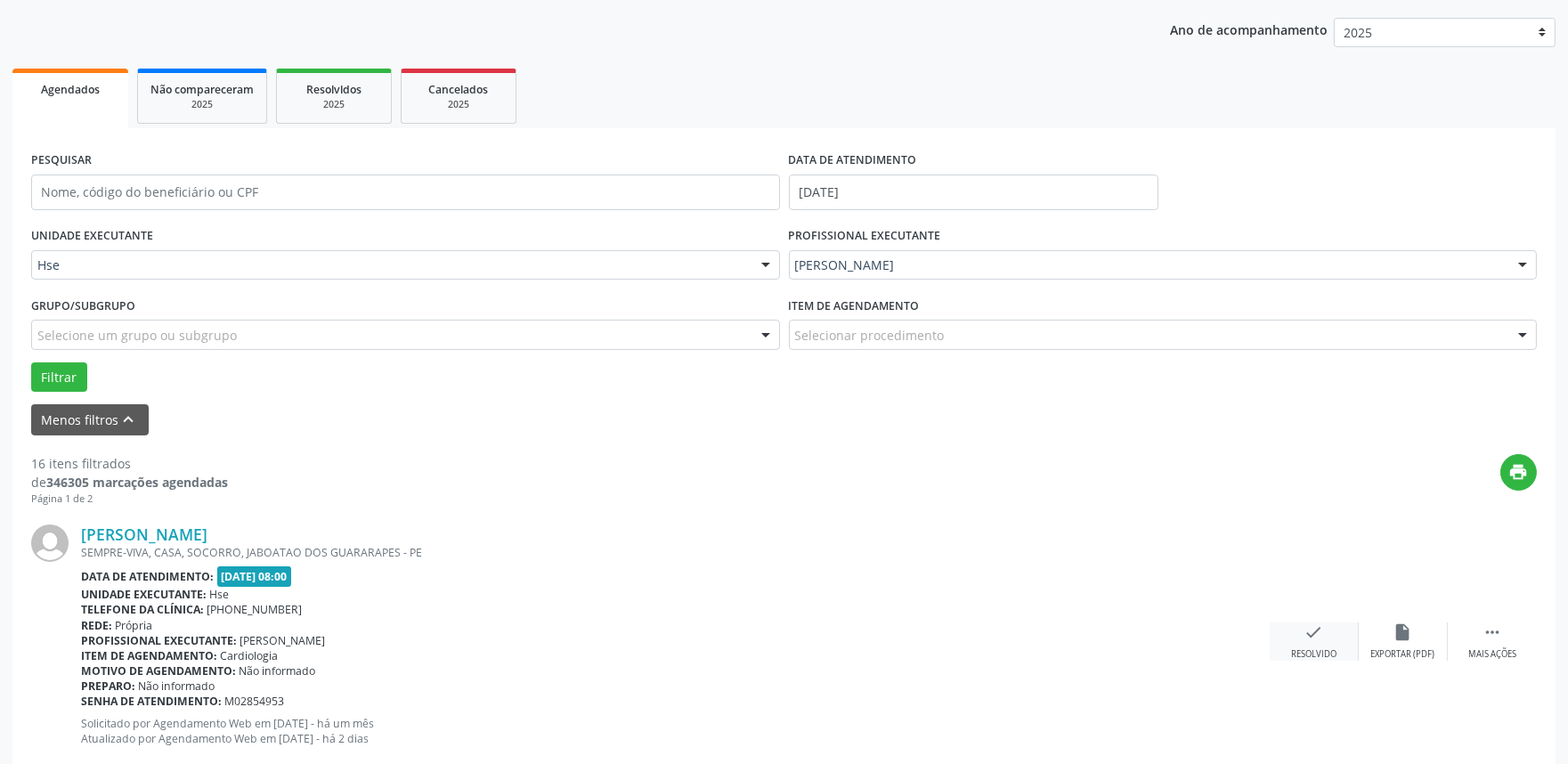
click at [1304, 634] on icon "check" at bounding box center [1314, 633] width 19 height 19
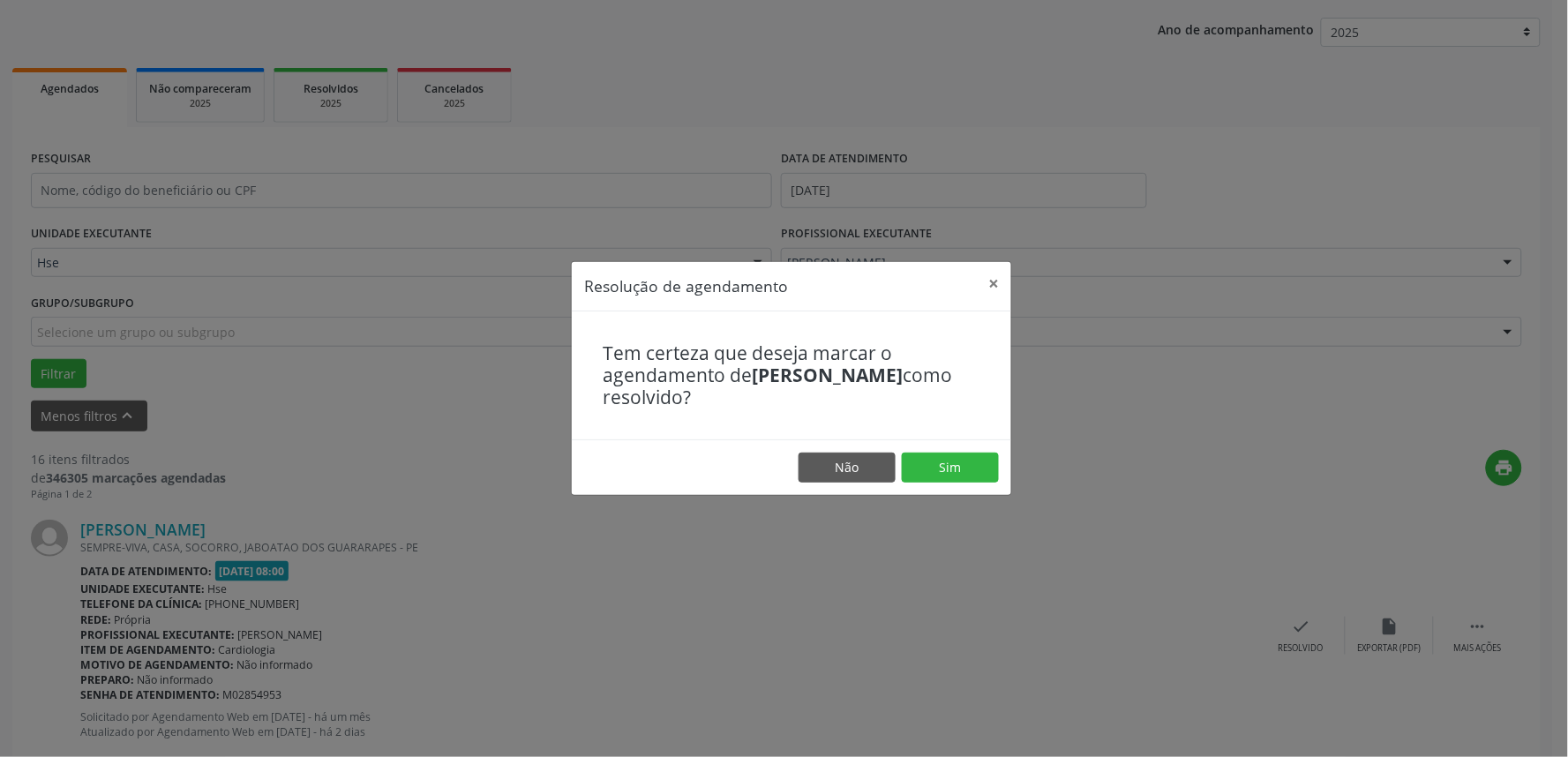
click at [967, 452] on footer "Não Sim" at bounding box center [791, 468] width 439 height 56
click at [965, 465] on button "Sim" at bounding box center [949, 468] width 97 height 30
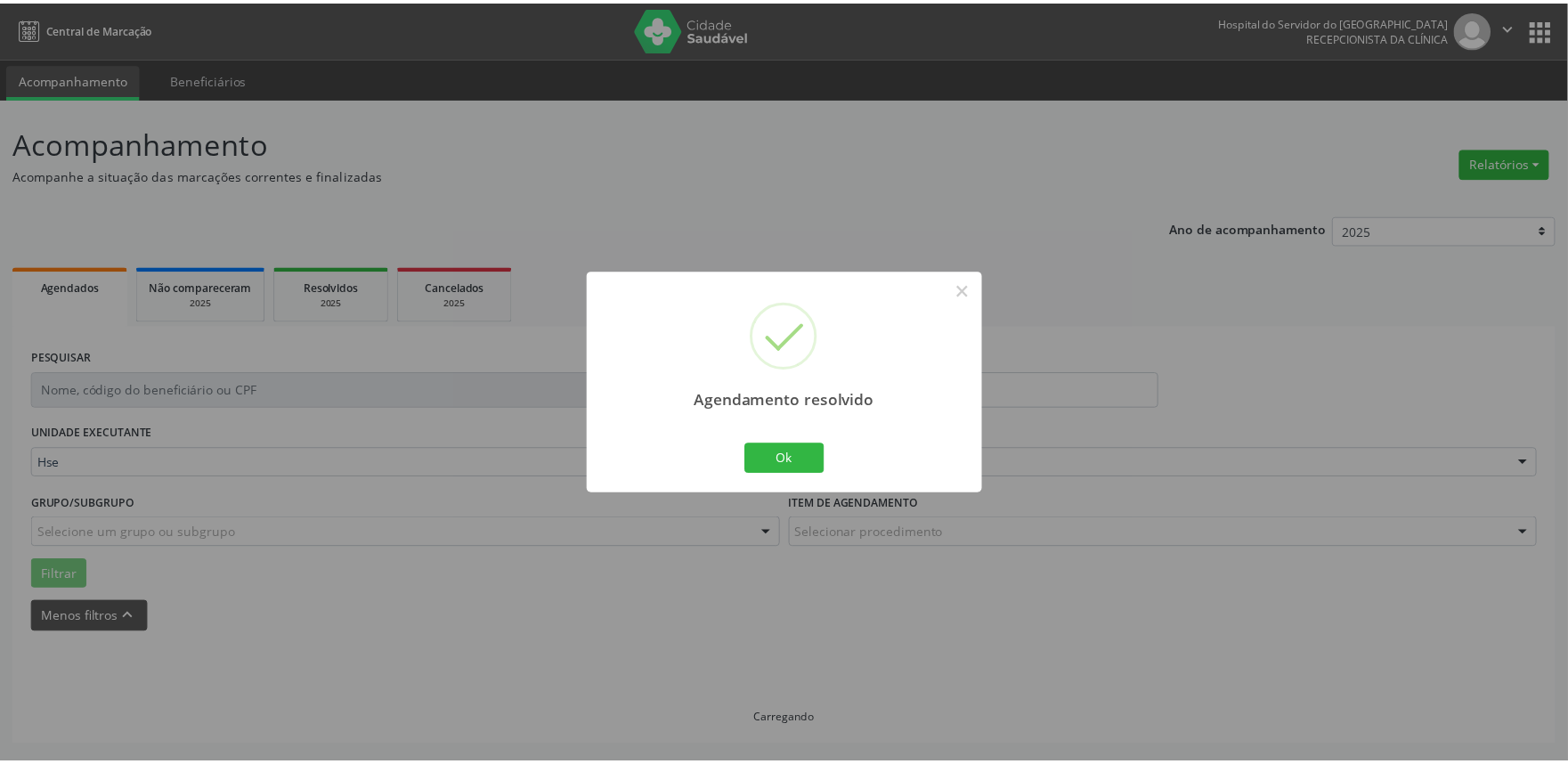
scroll to position [0, 0]
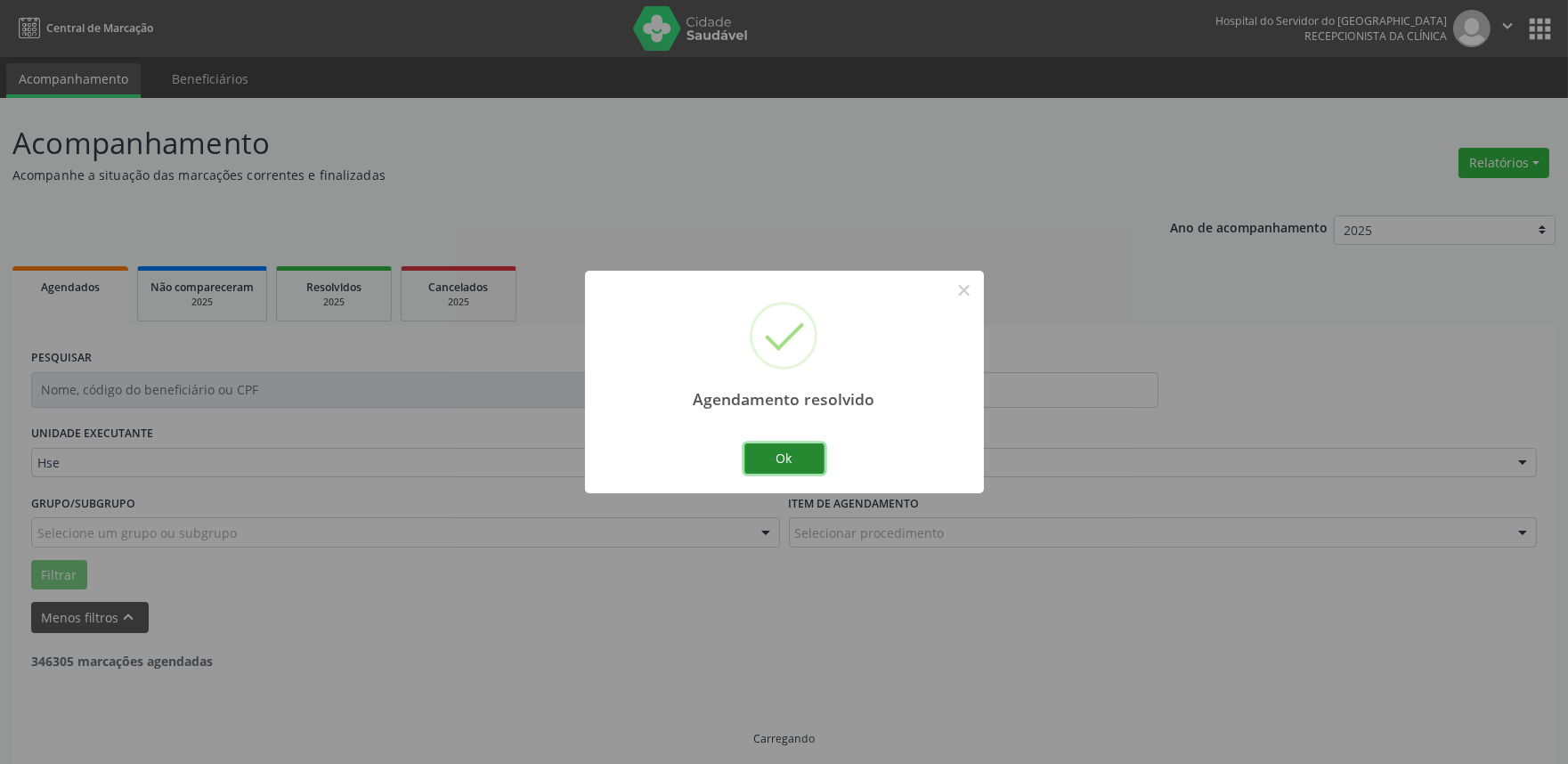
click at [796, 457] on button "Ok" at bounding box center [784, 458] width 80 height 30
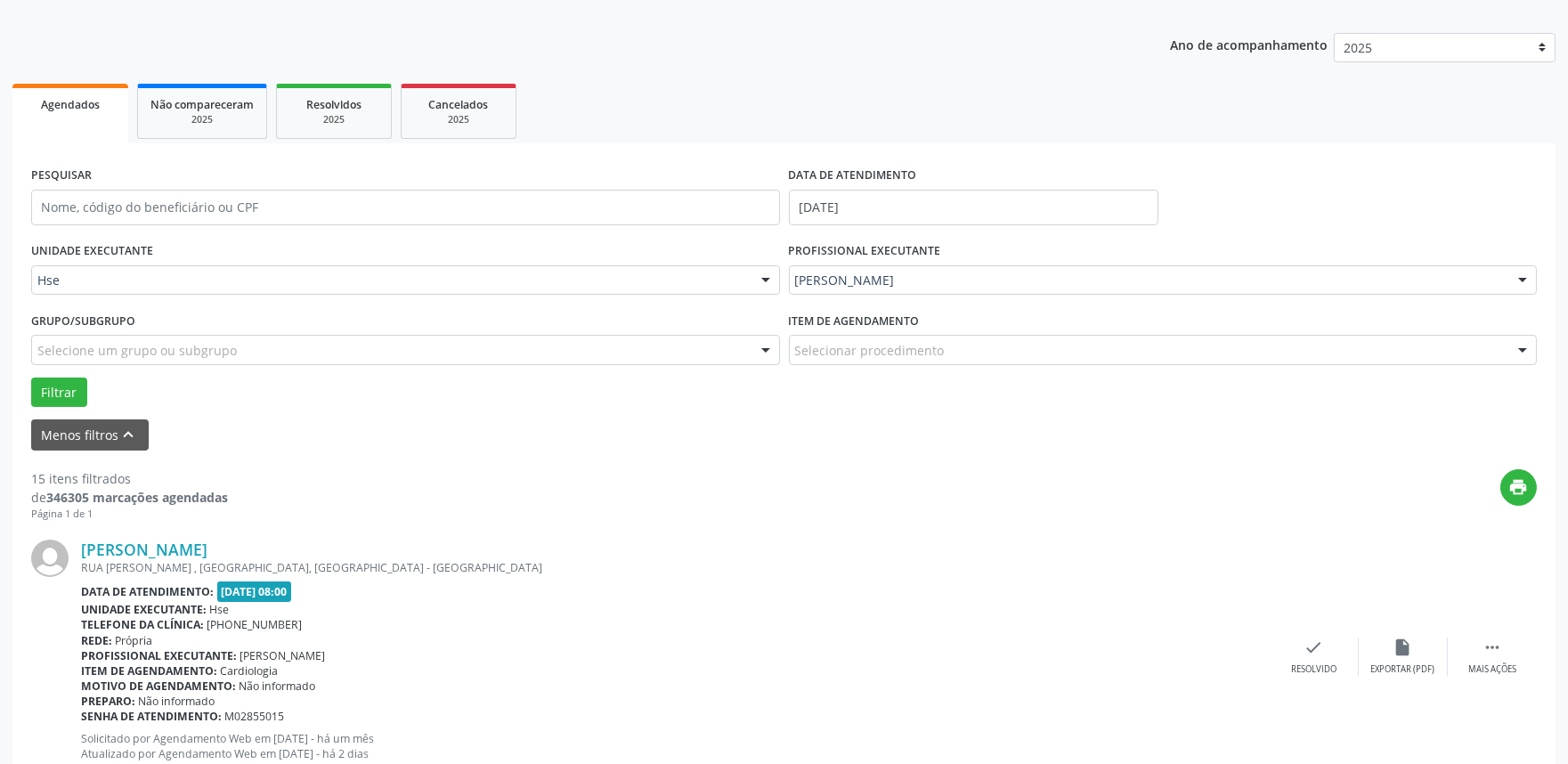
scroll to position [209, 0]
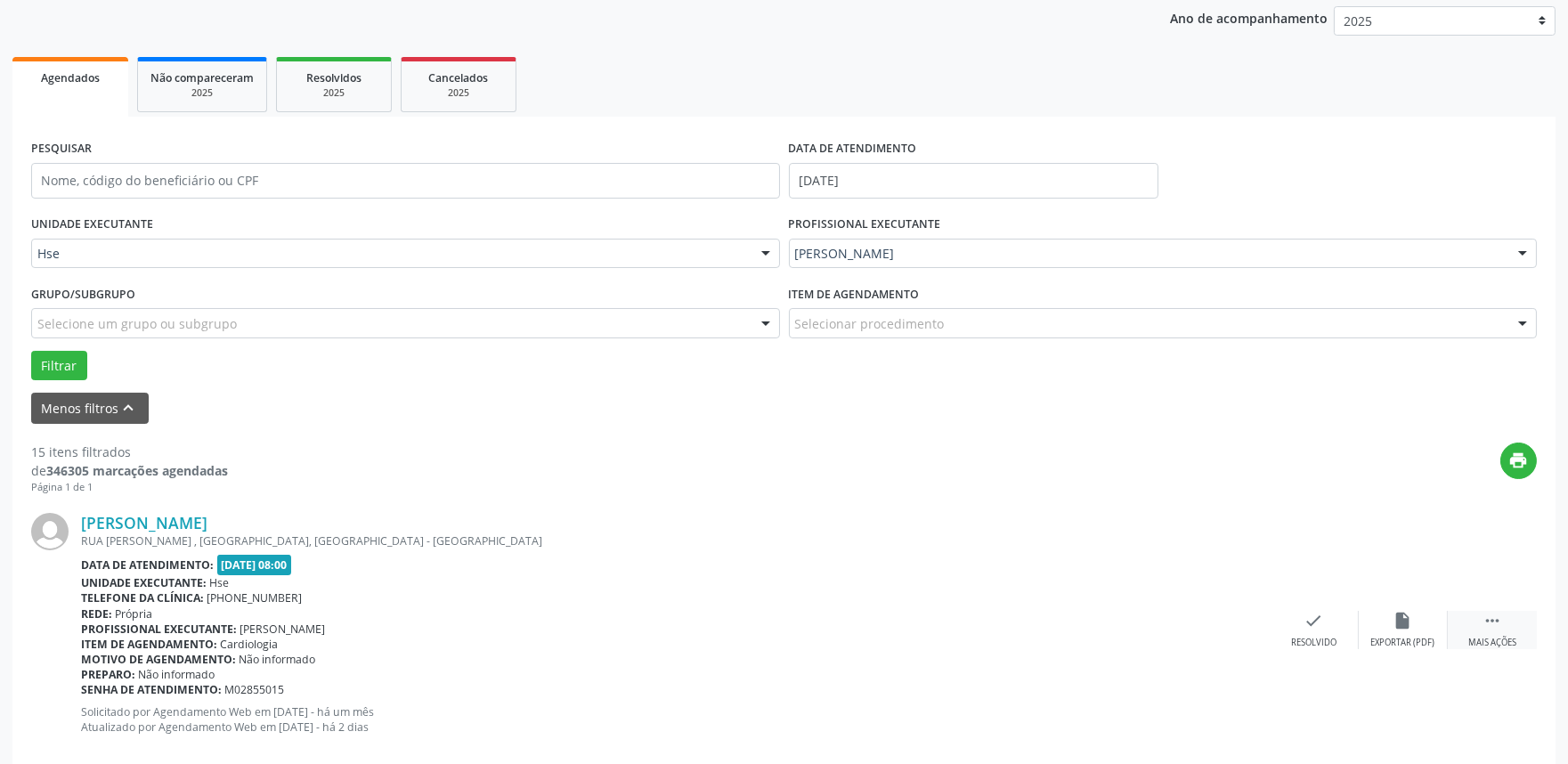
click at [1488, 621] on icon "" at bounding box center [1492, 621] width 19 height 19
click at [1429, 628] on div "alarm_off Não compareceu" at bounding box center [1404, 630] width 89 height 38
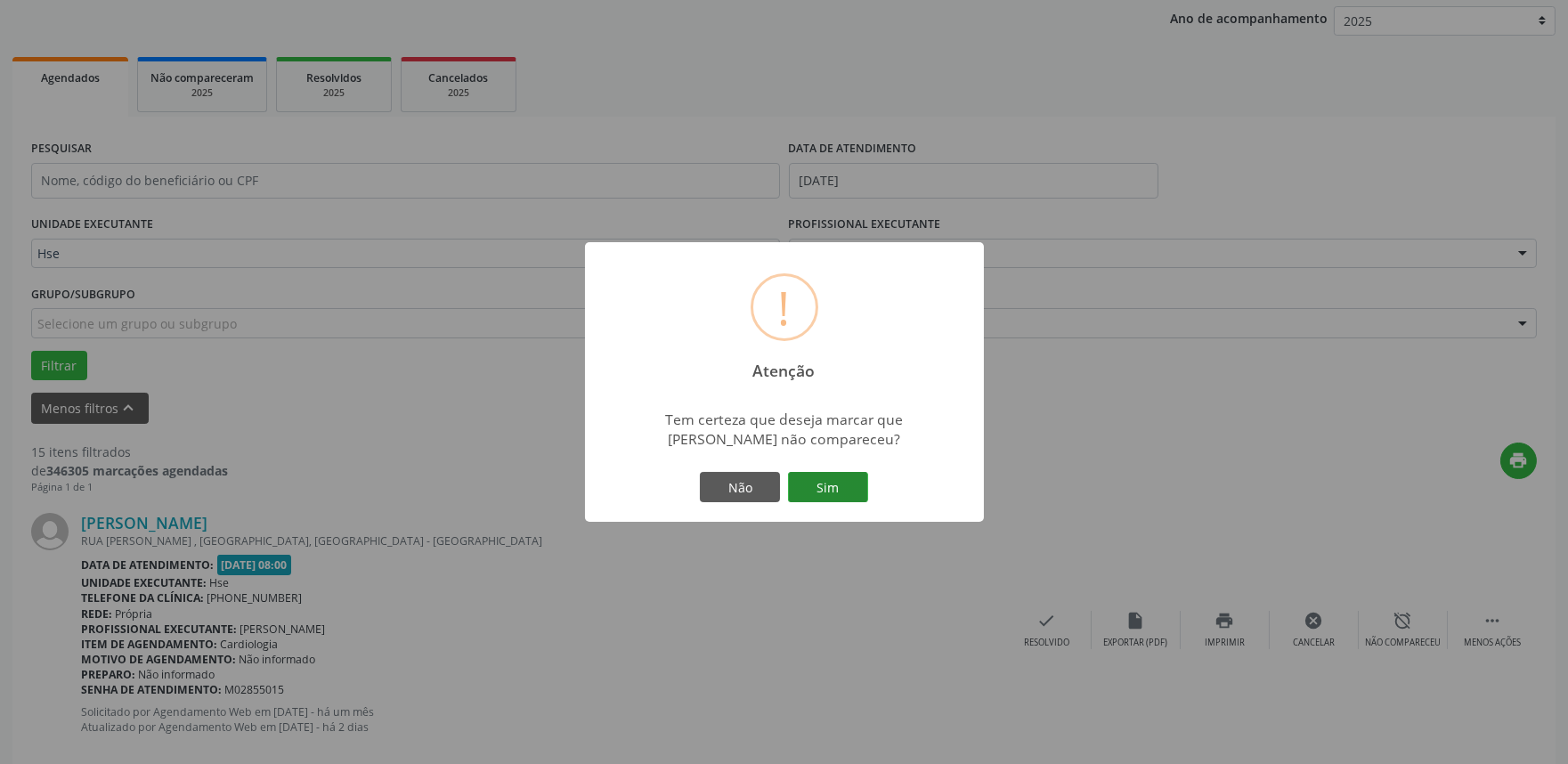
click at [795, 479] on button "Sim" at bounding box center [828, 487] width 80 height 30
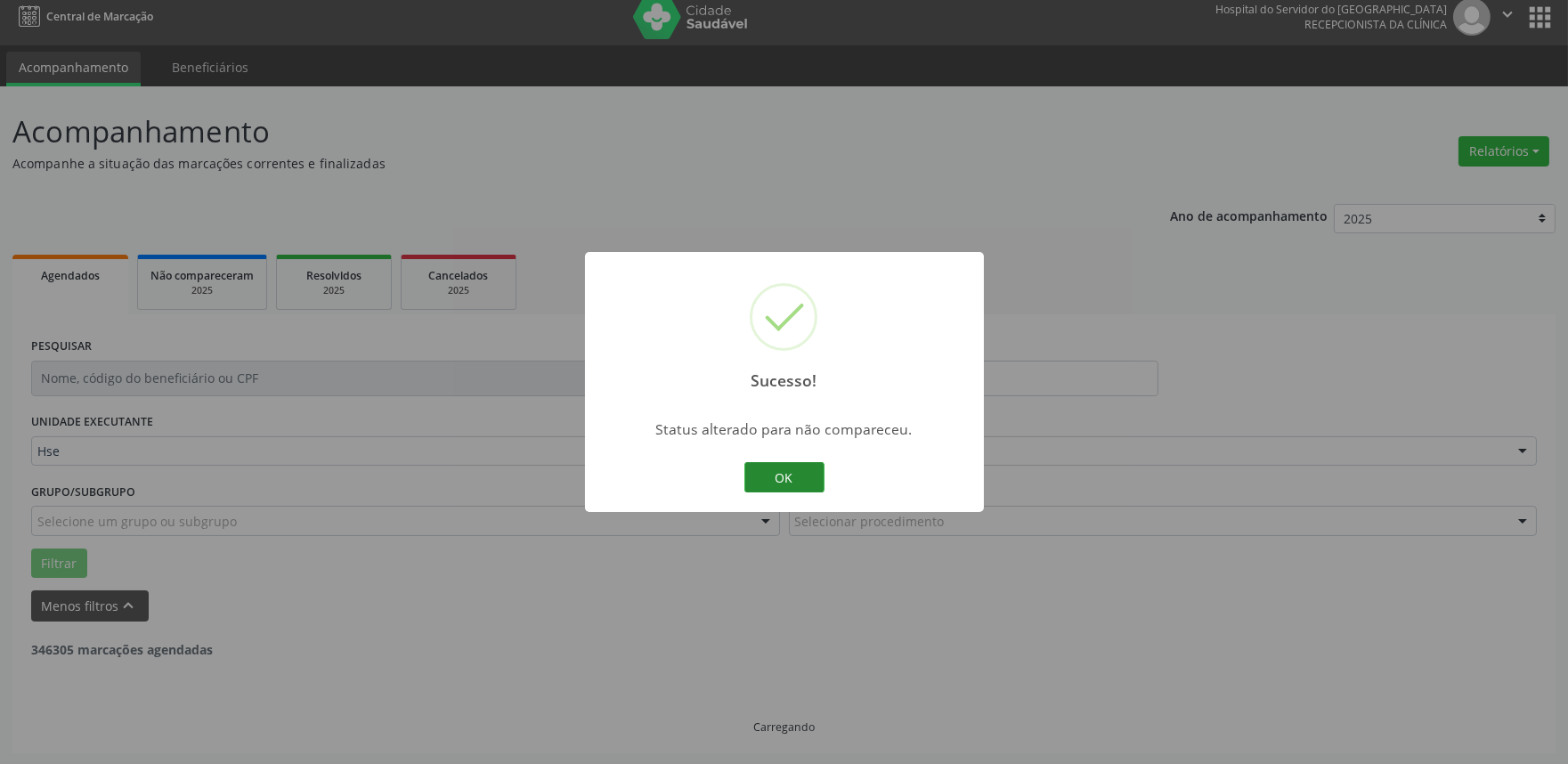
click at [786, 475] on button "OK" at bounding box center [784, 477] width 80 height 30
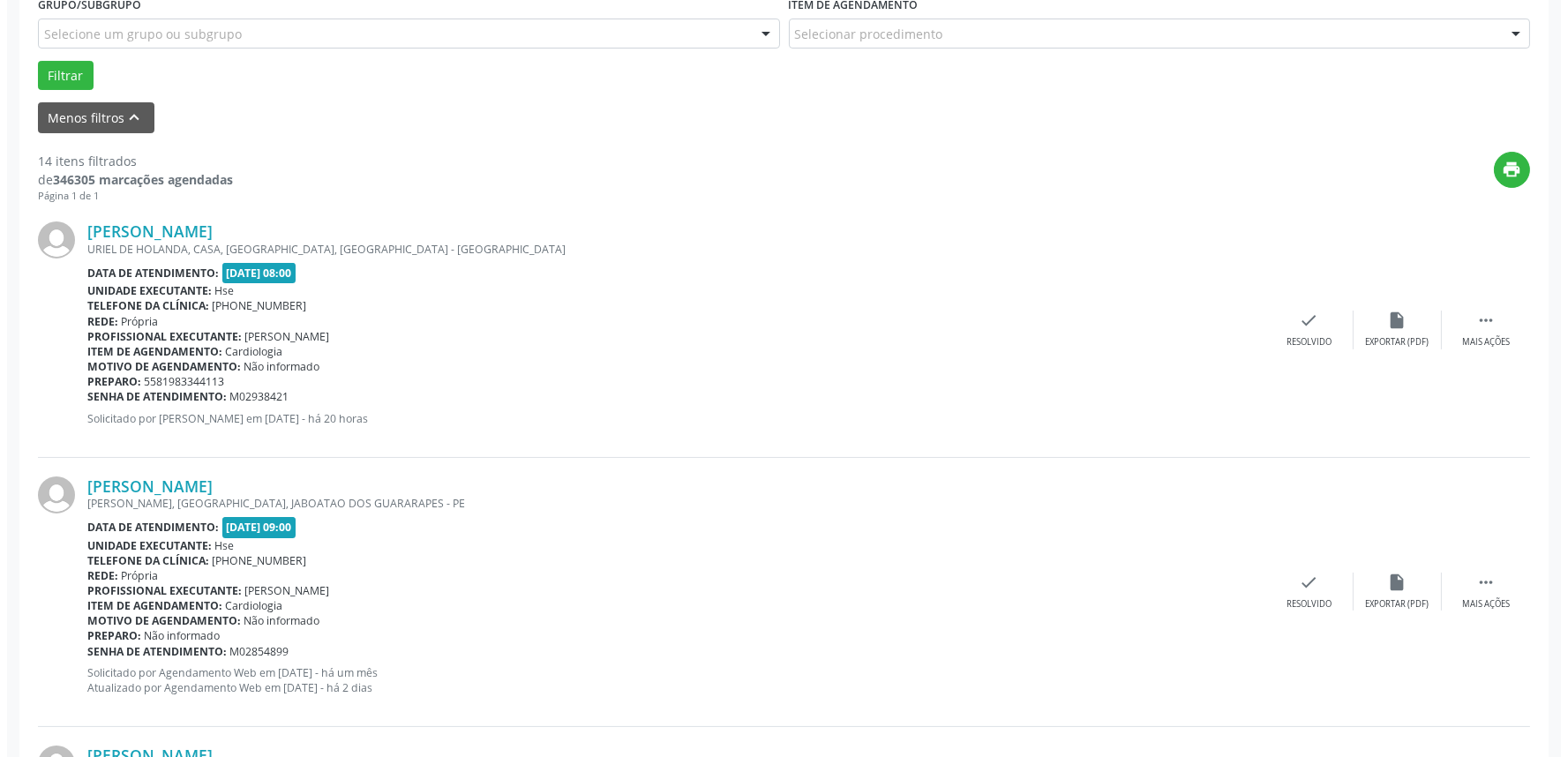
scroll to position [501, 0]
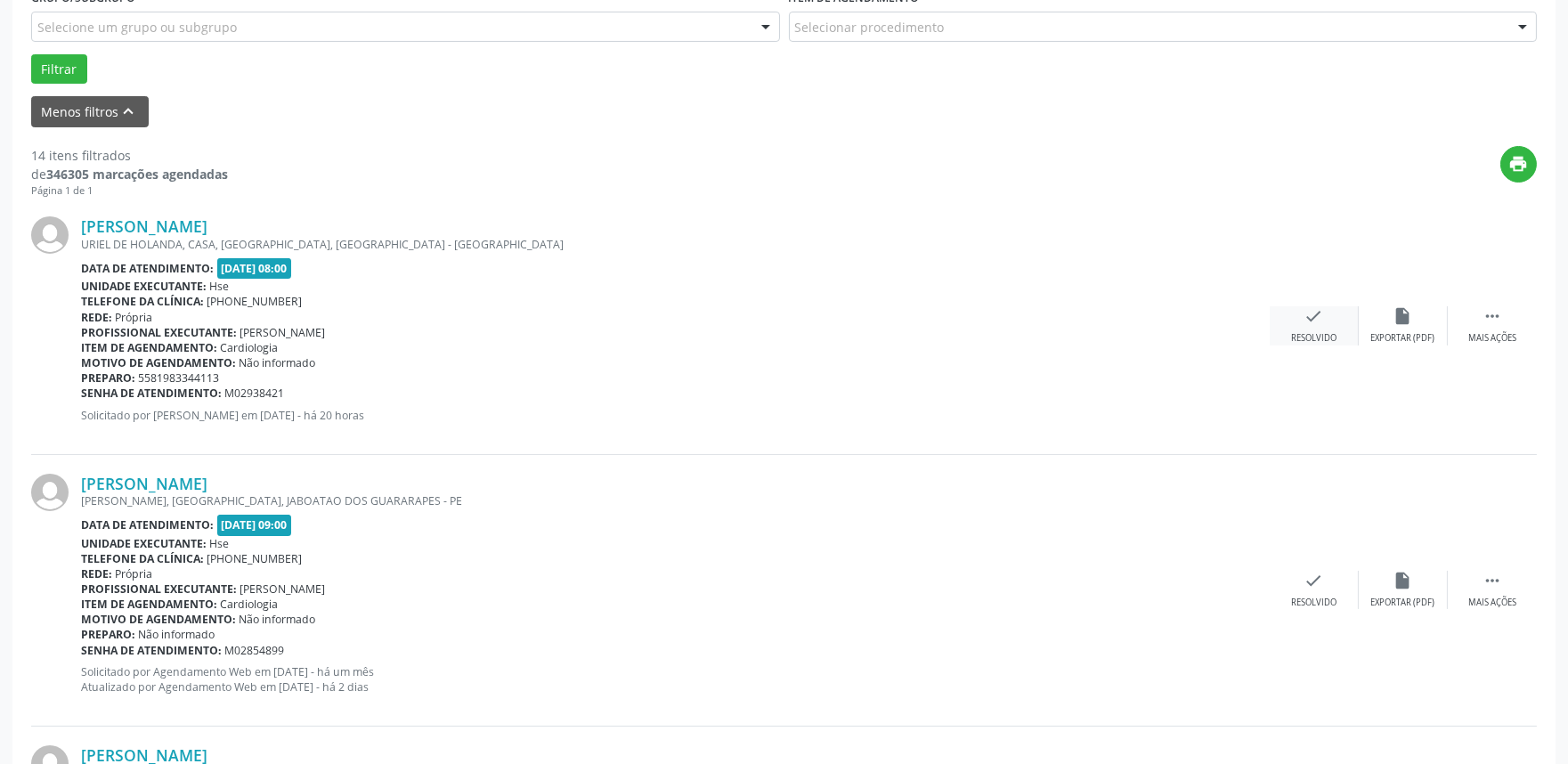
click at [1312, 310] on icon "check" at bounding box center [1314, 316] width 19 height 19
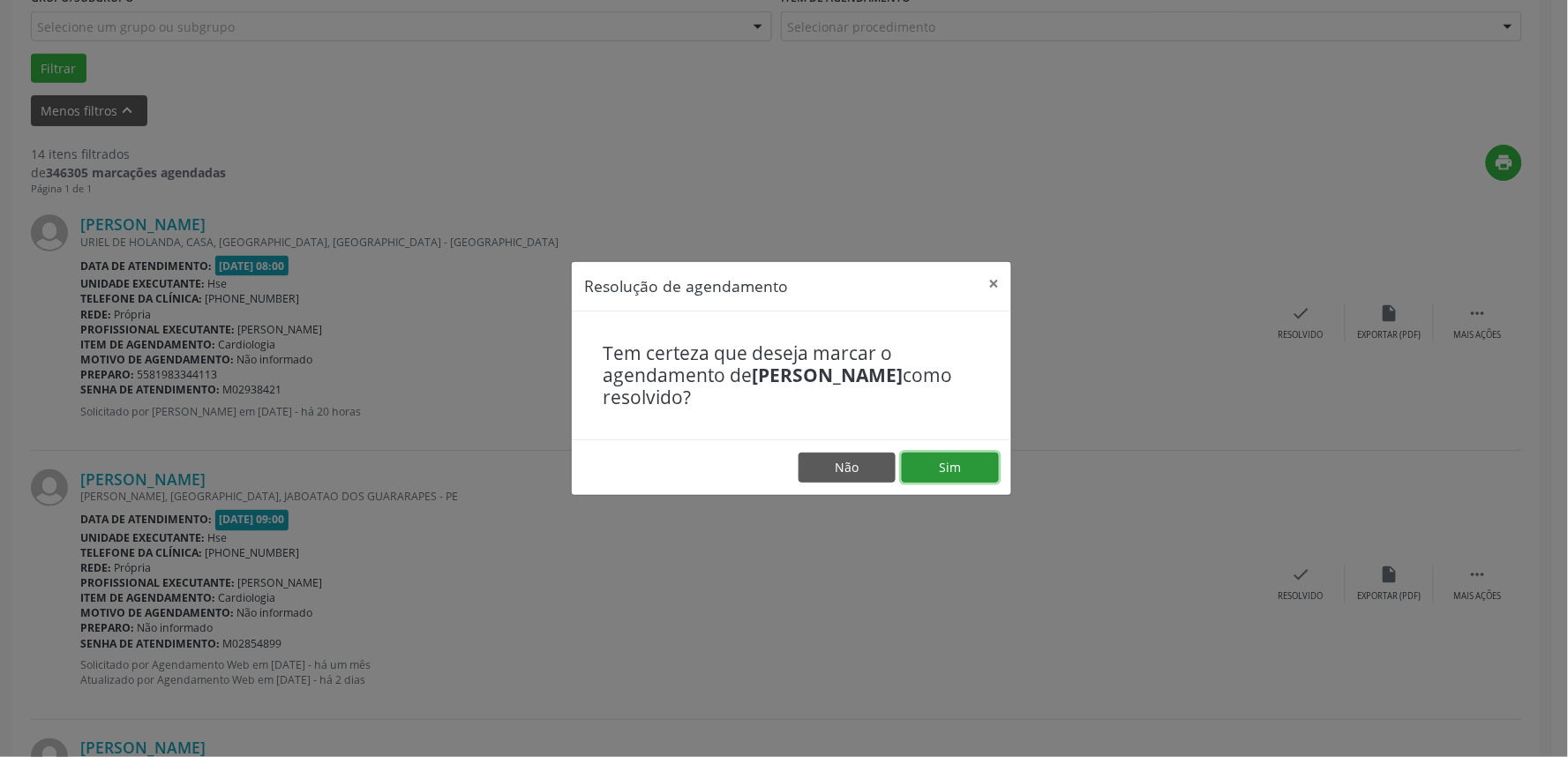
click at [933, 469] on button "Sim" at bounding box center [949, 468] width 97 height 30
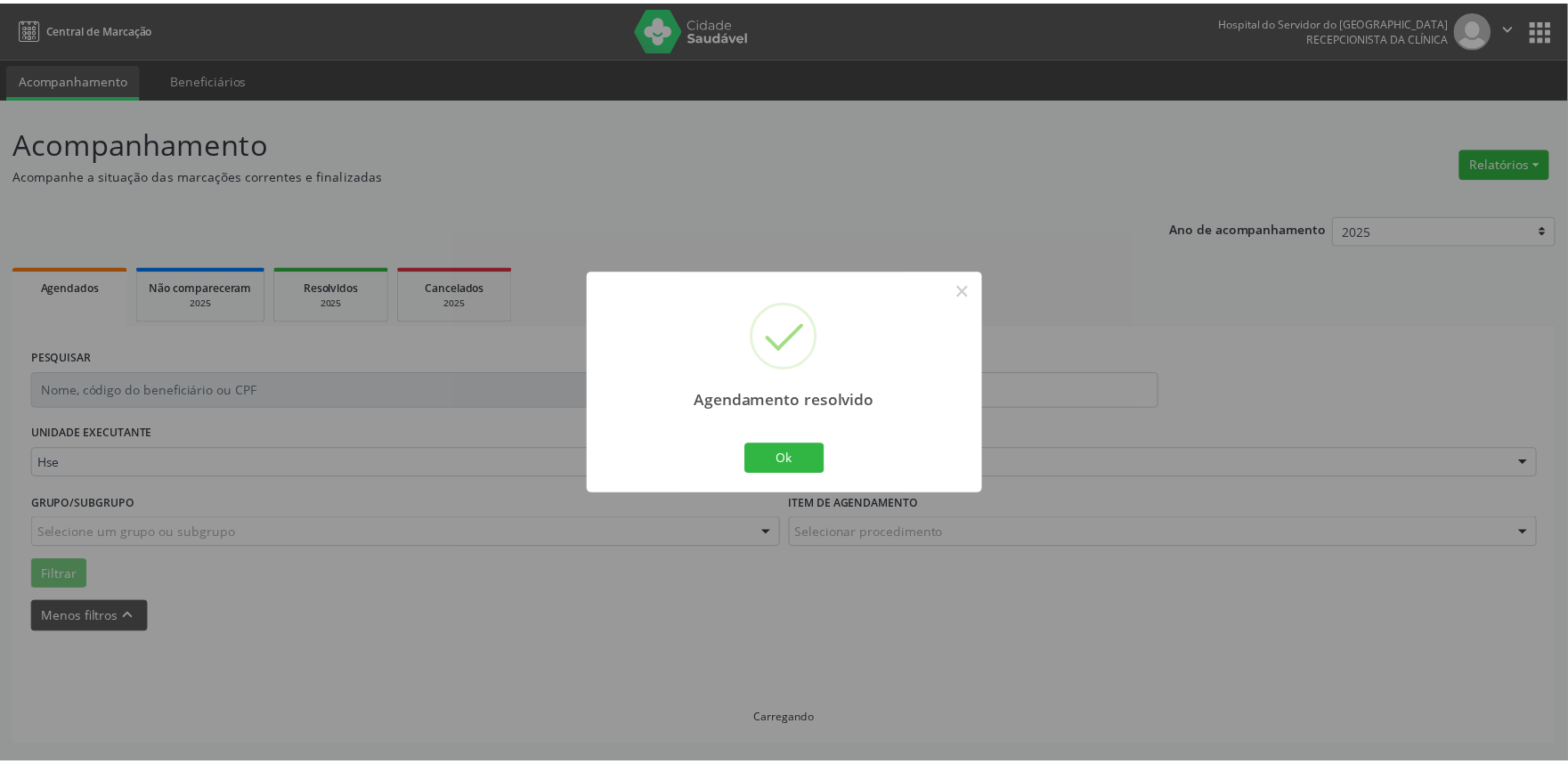
scroll to position [0, 0]
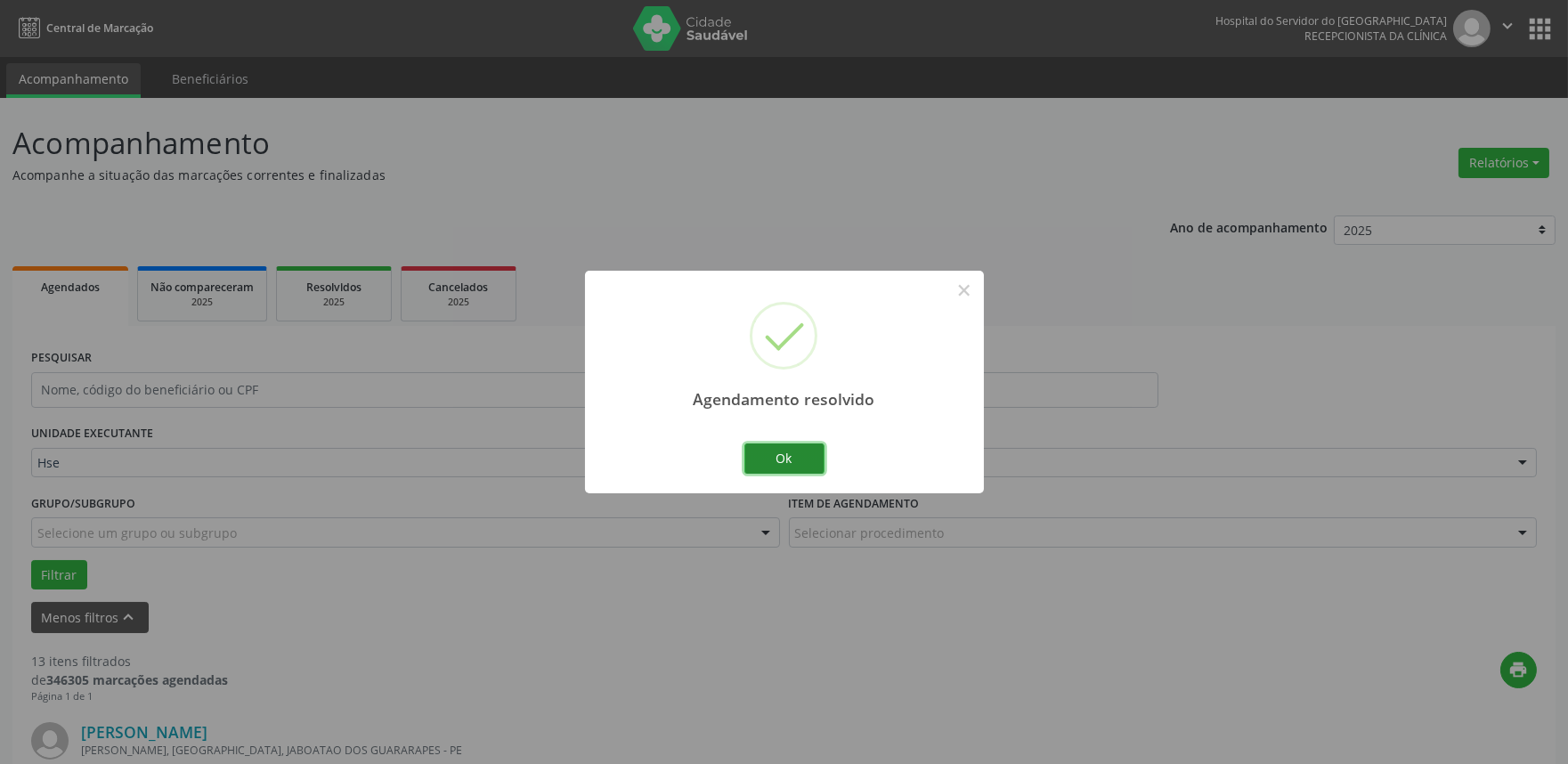
click at [776, 463] on button "Ok" at bounding box center [784, 458] width 80 height 30
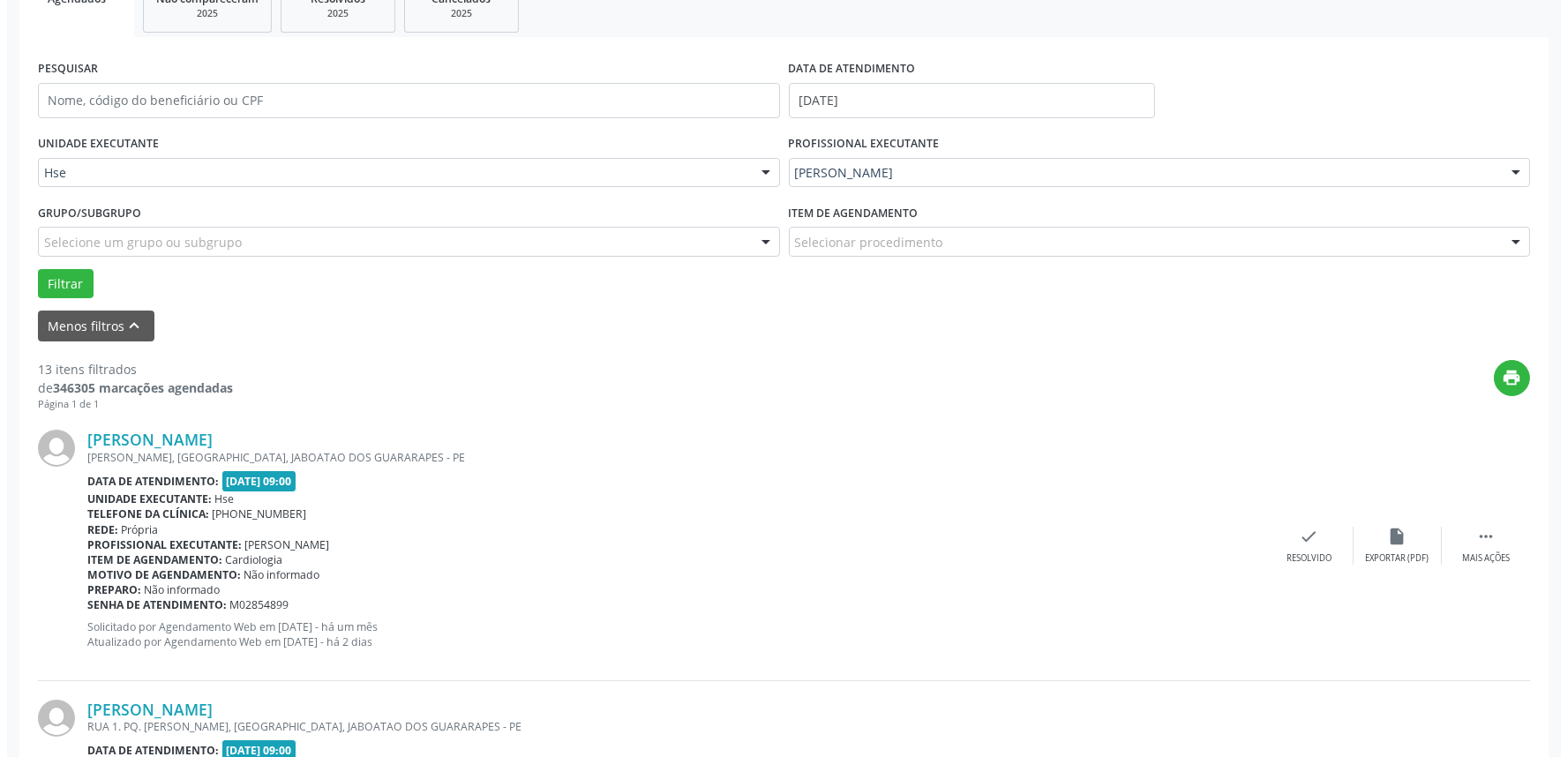
scroll to position [294, 0]
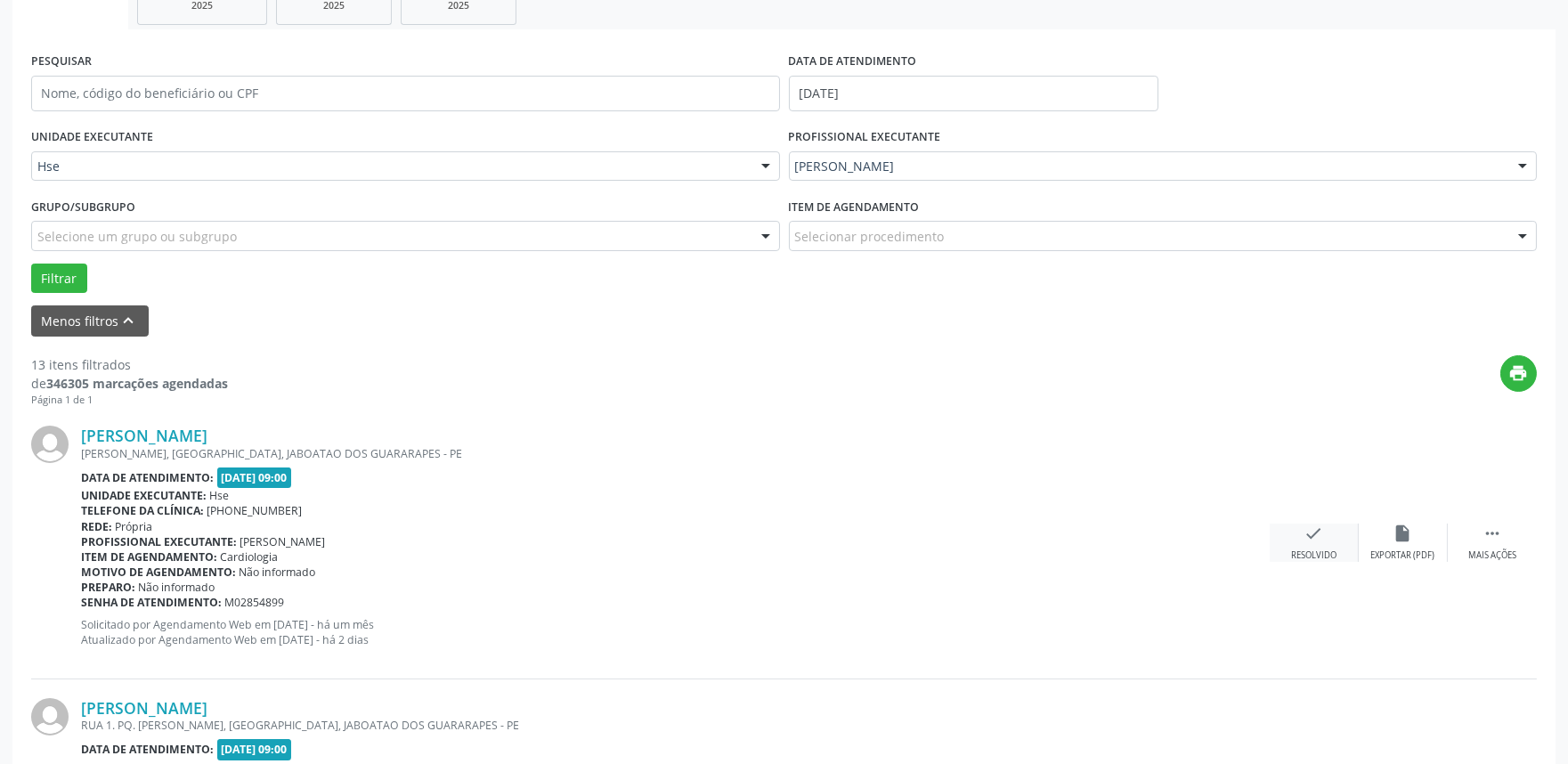
click at [1314, 556] on div "Resolvido" at bounding box center [1313, 556] width 46 height 13
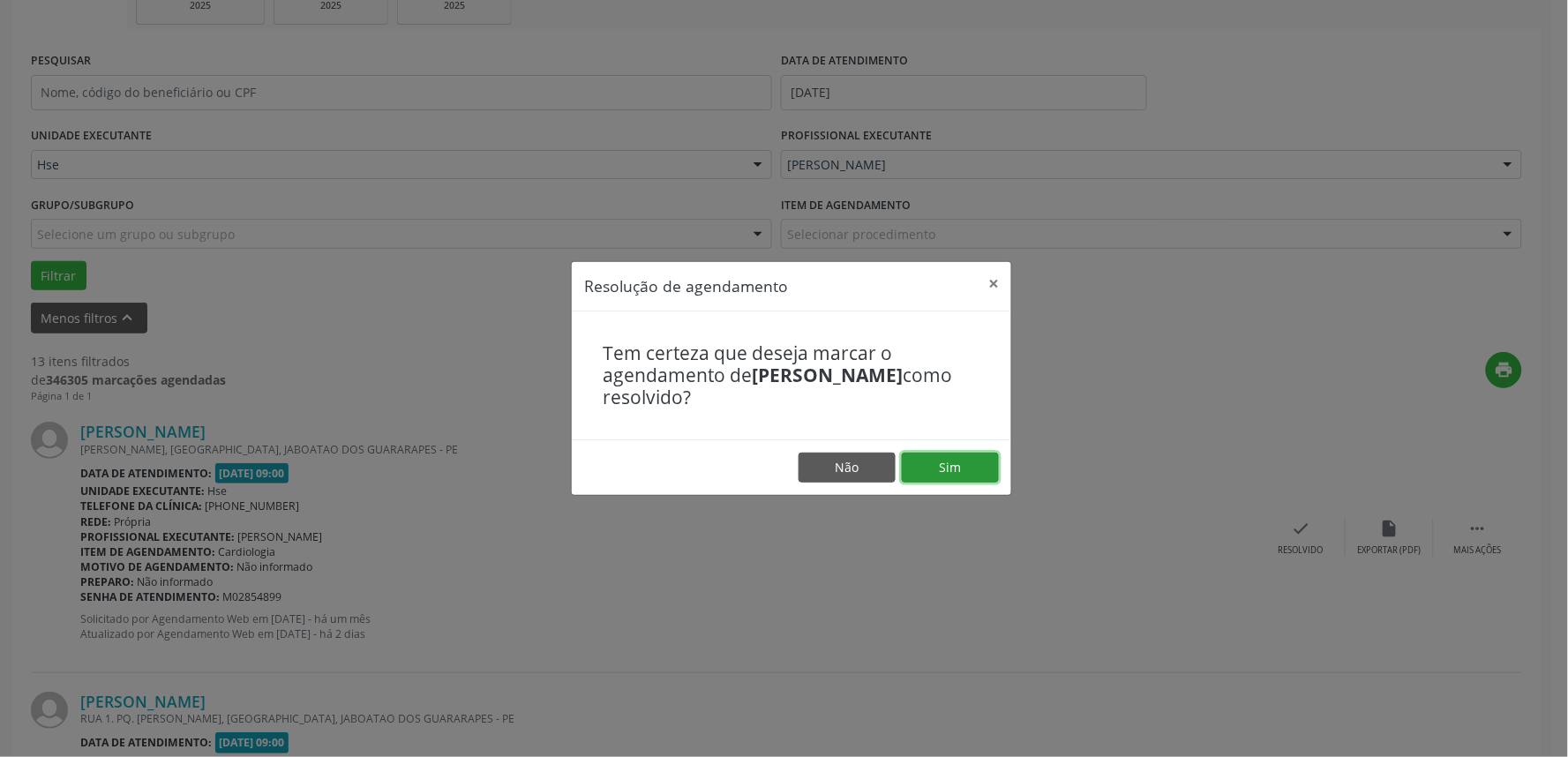
click at [964, 471] on button "Sim" at bounding box center [949, 468] width 97 height 30
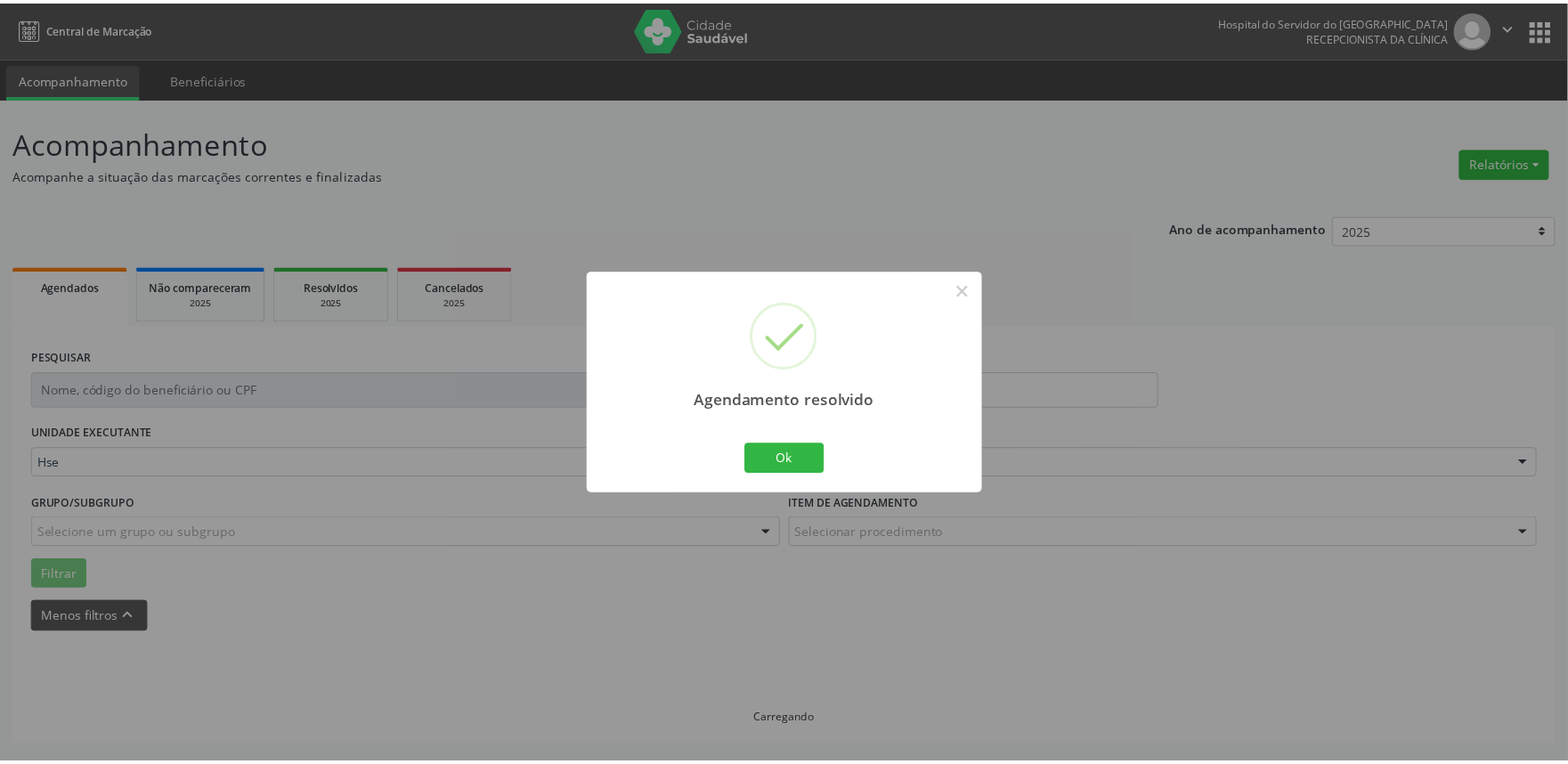
scroll to position [0, 0]
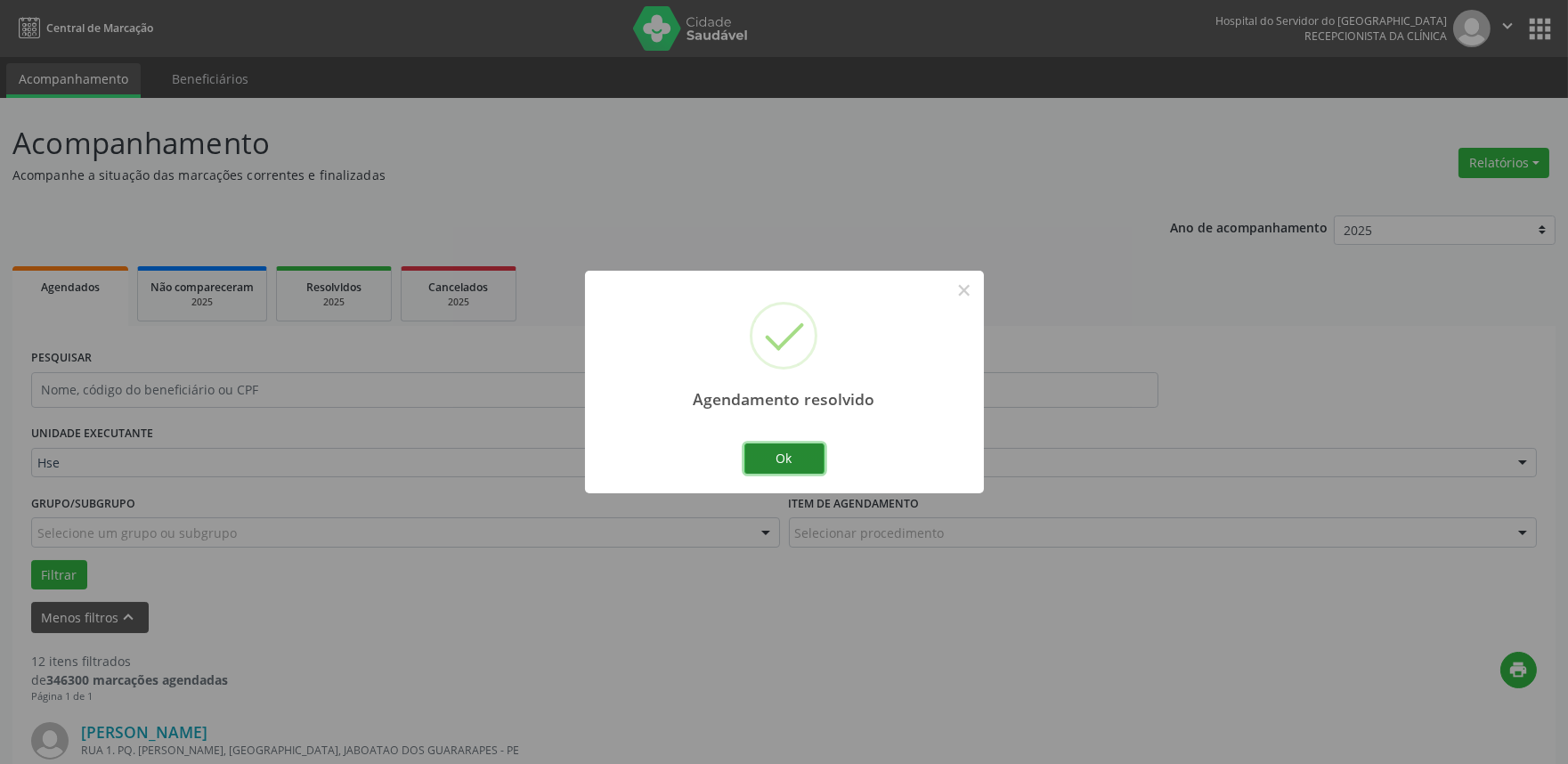
click at [791, 463] on button "Ok" at bounding box center [784, 458] width 80 height 30
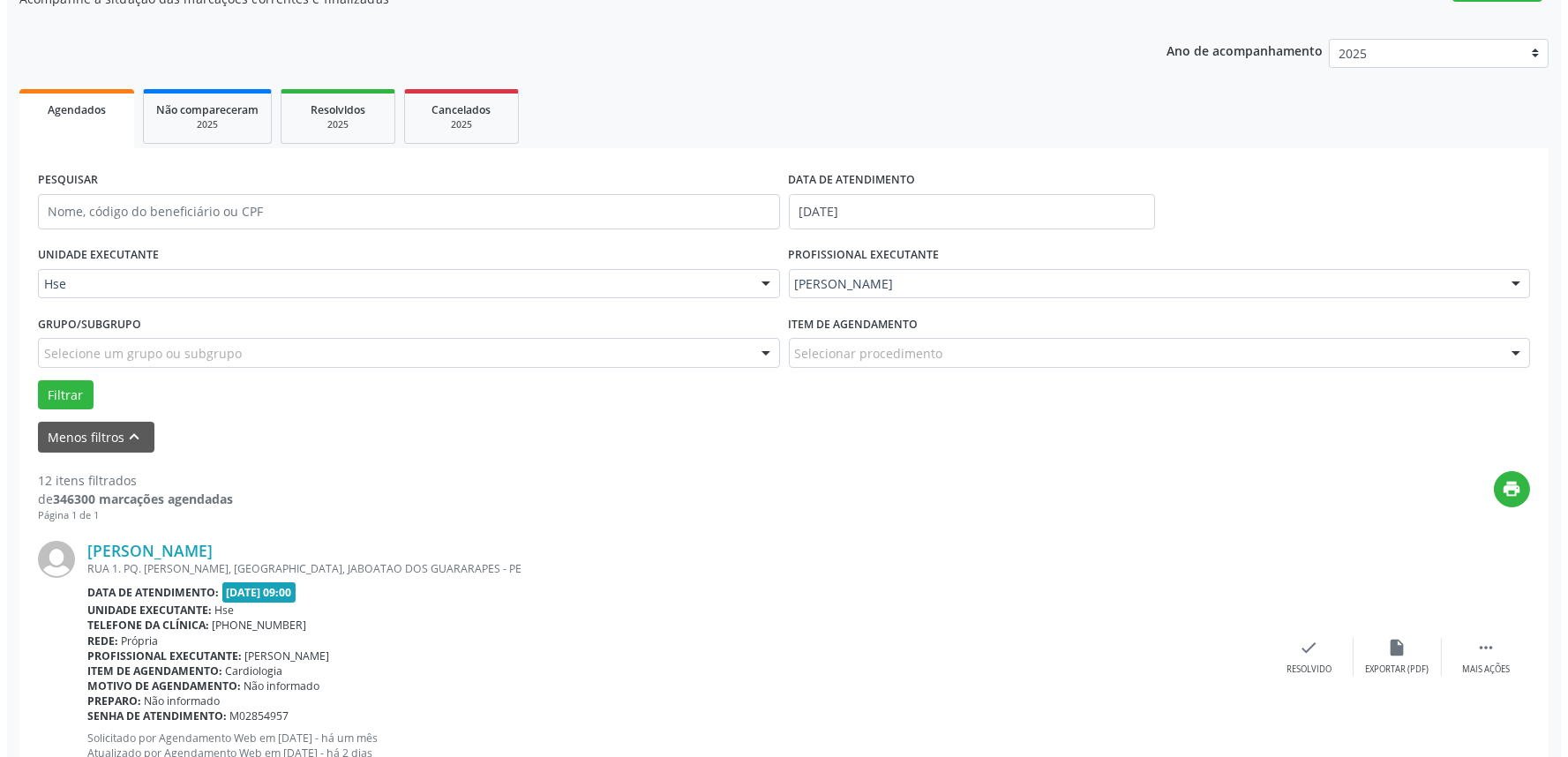
scroll to position [294, 0]
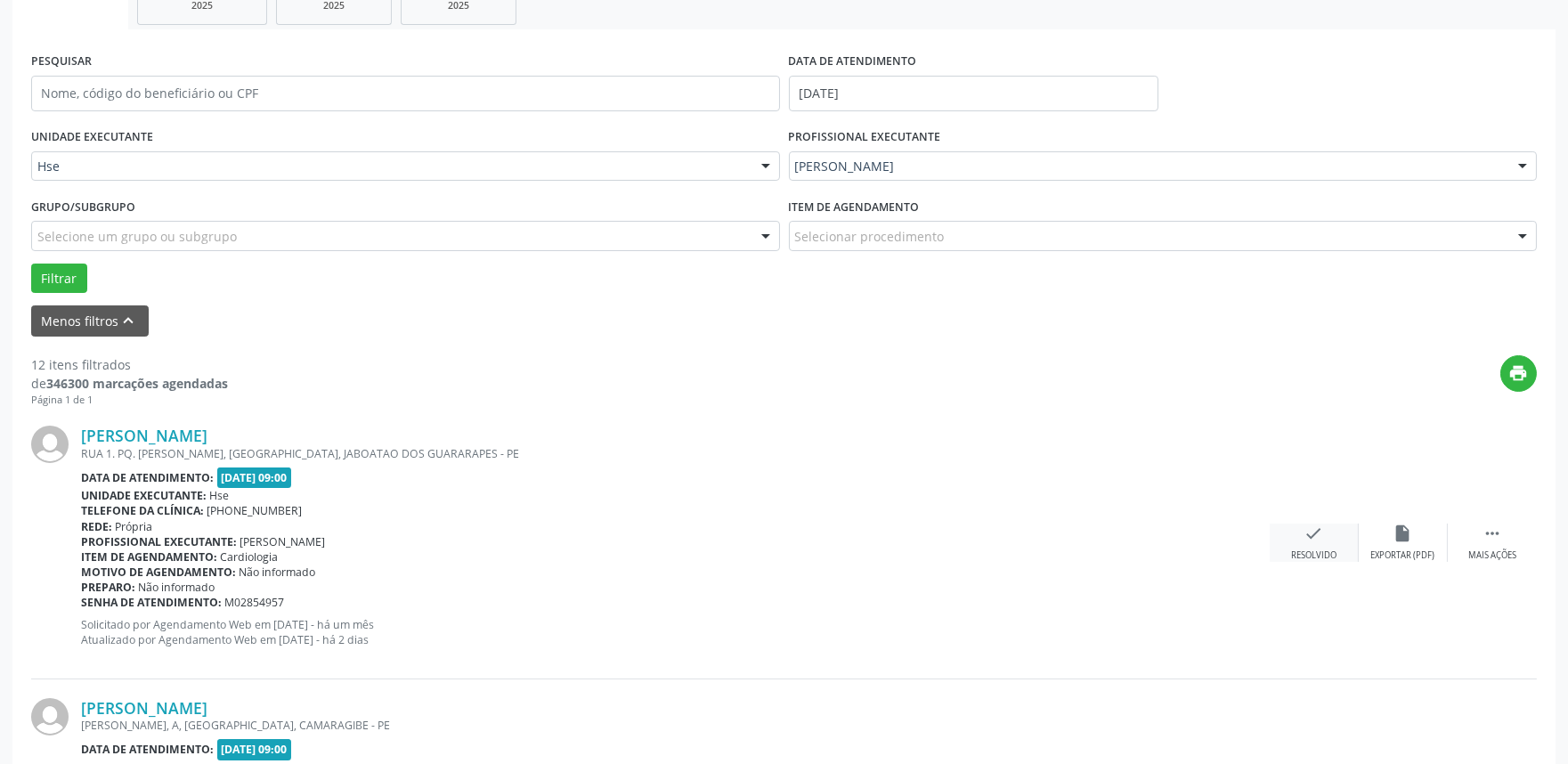
click at [1309, 547] on div "check Resolvido" at bounding box center [1314, 542] width 89 height 38
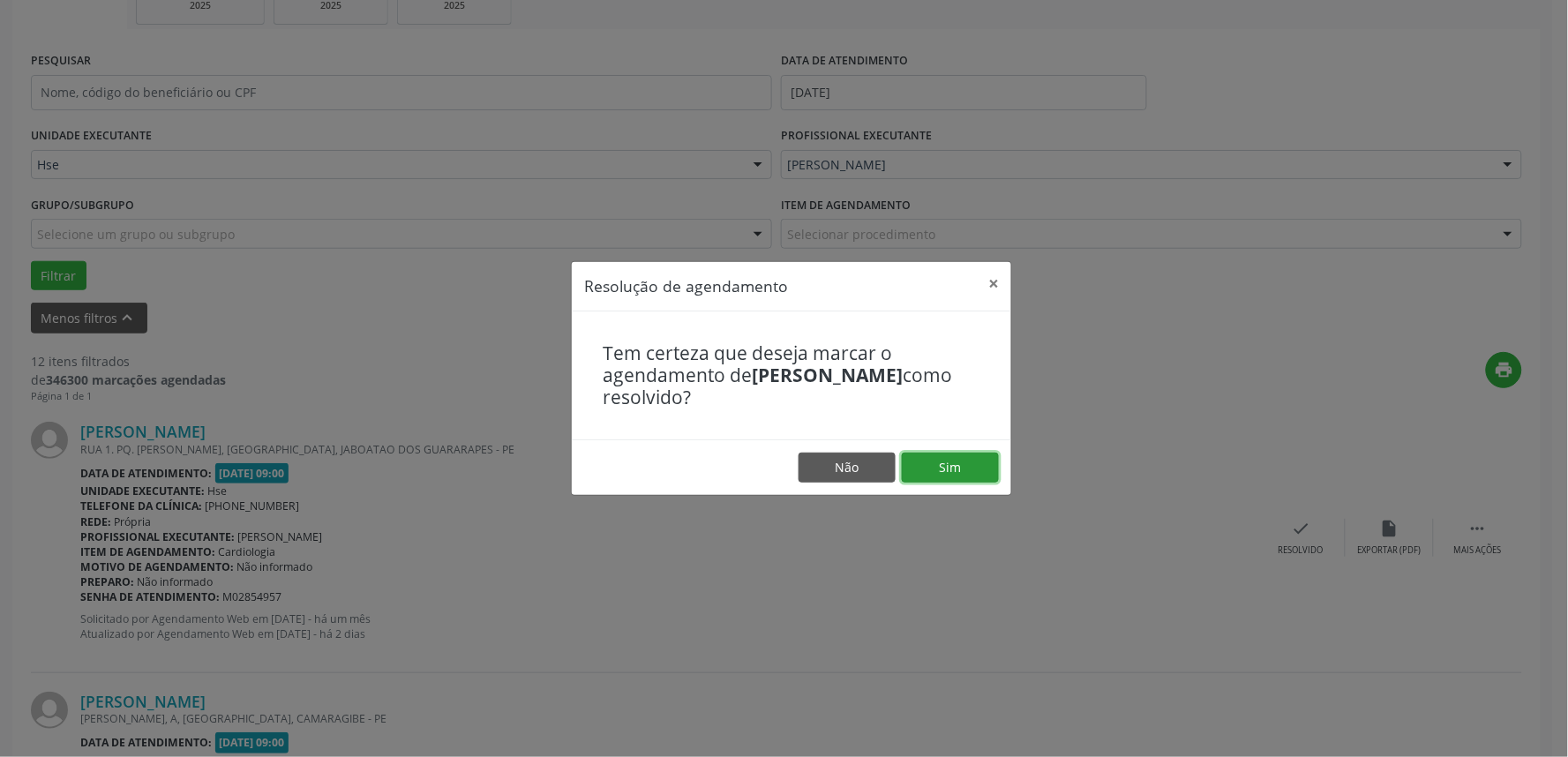
click at [957, 474] on button "Sim" at bounding box center [949, 468] width 97 height 30
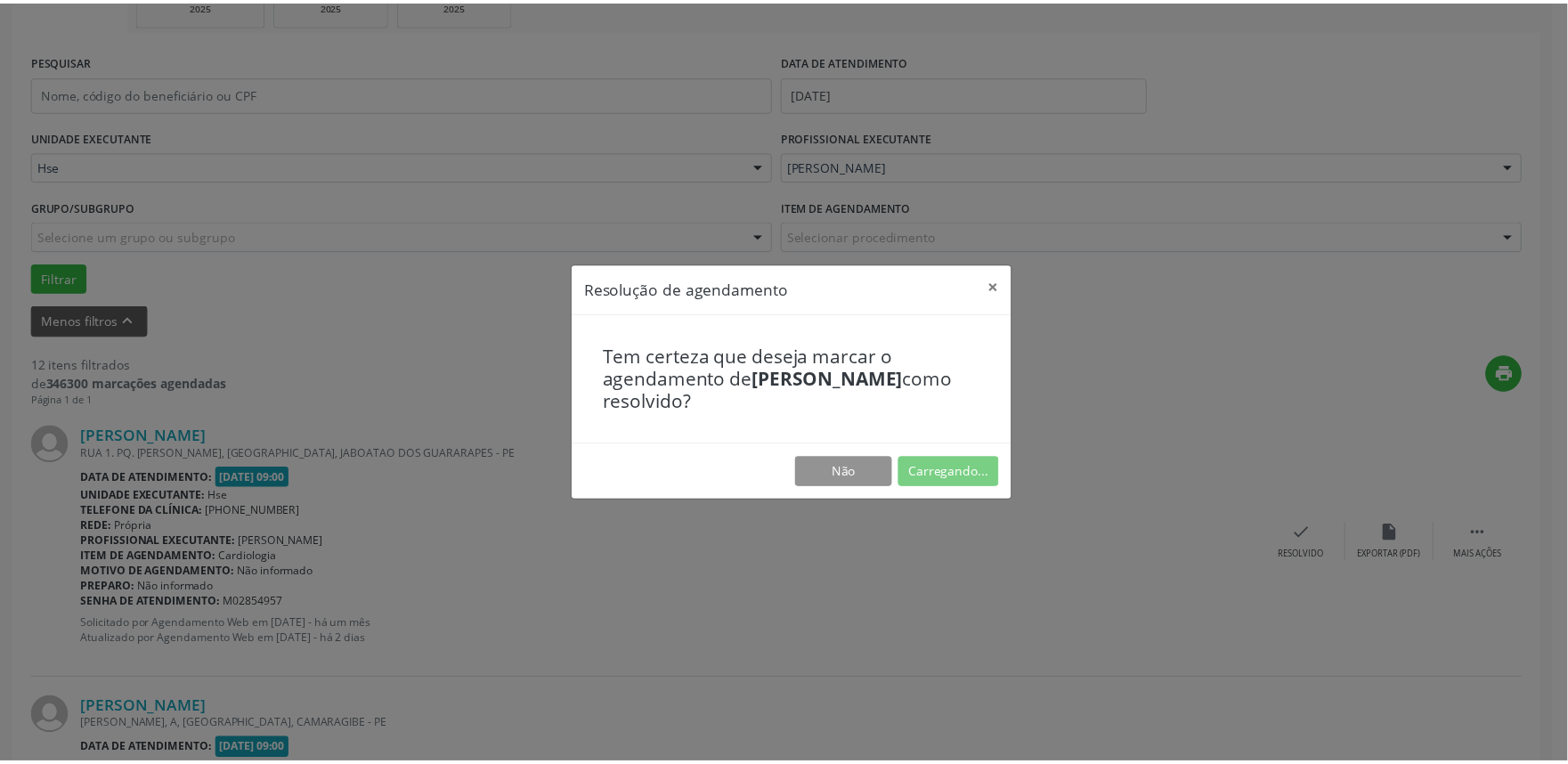
scroll to position [0, 0]
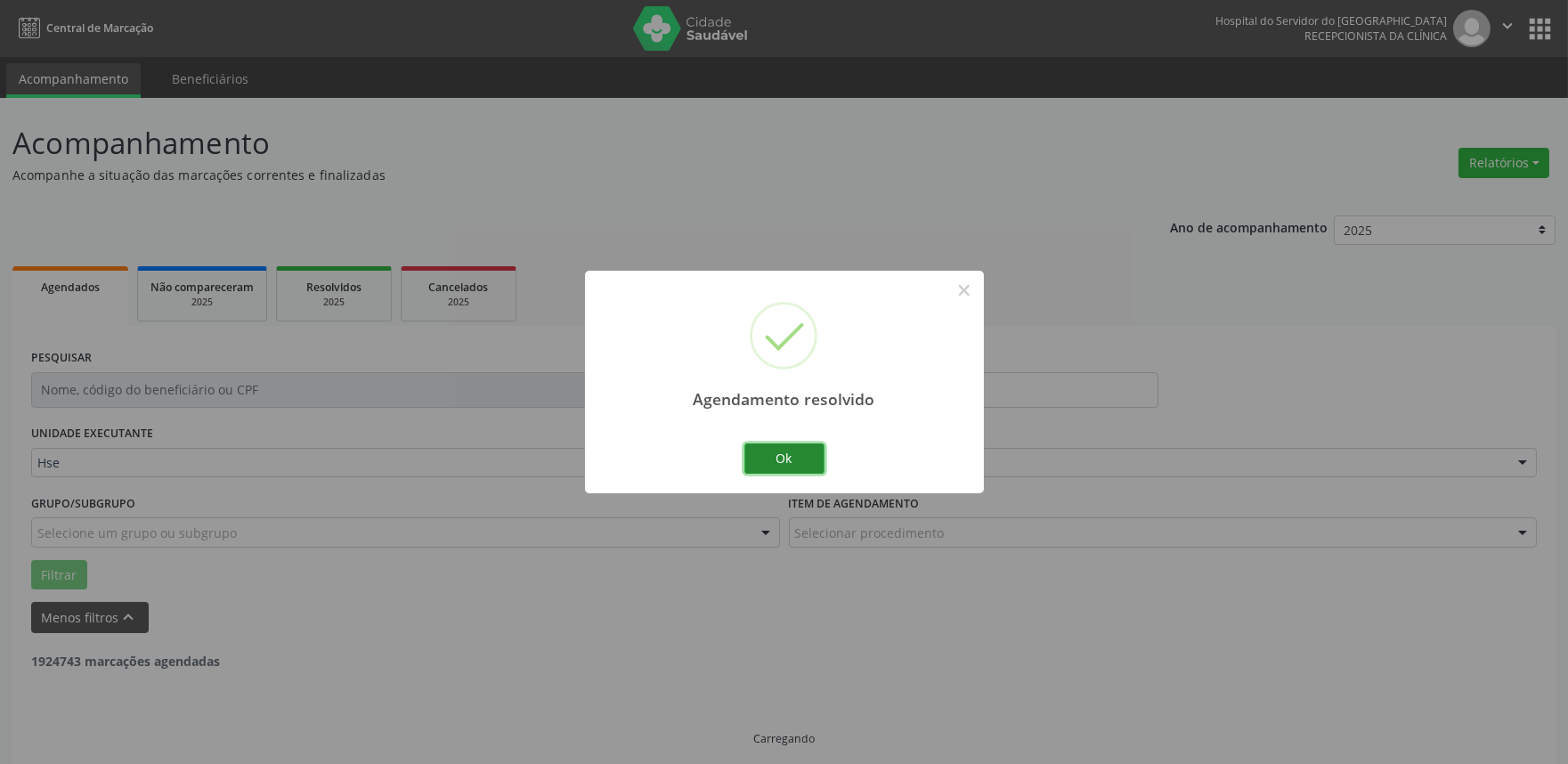
click at [768, 463] on button "Ok" at bounding box center [784, 458] width 80 height 30
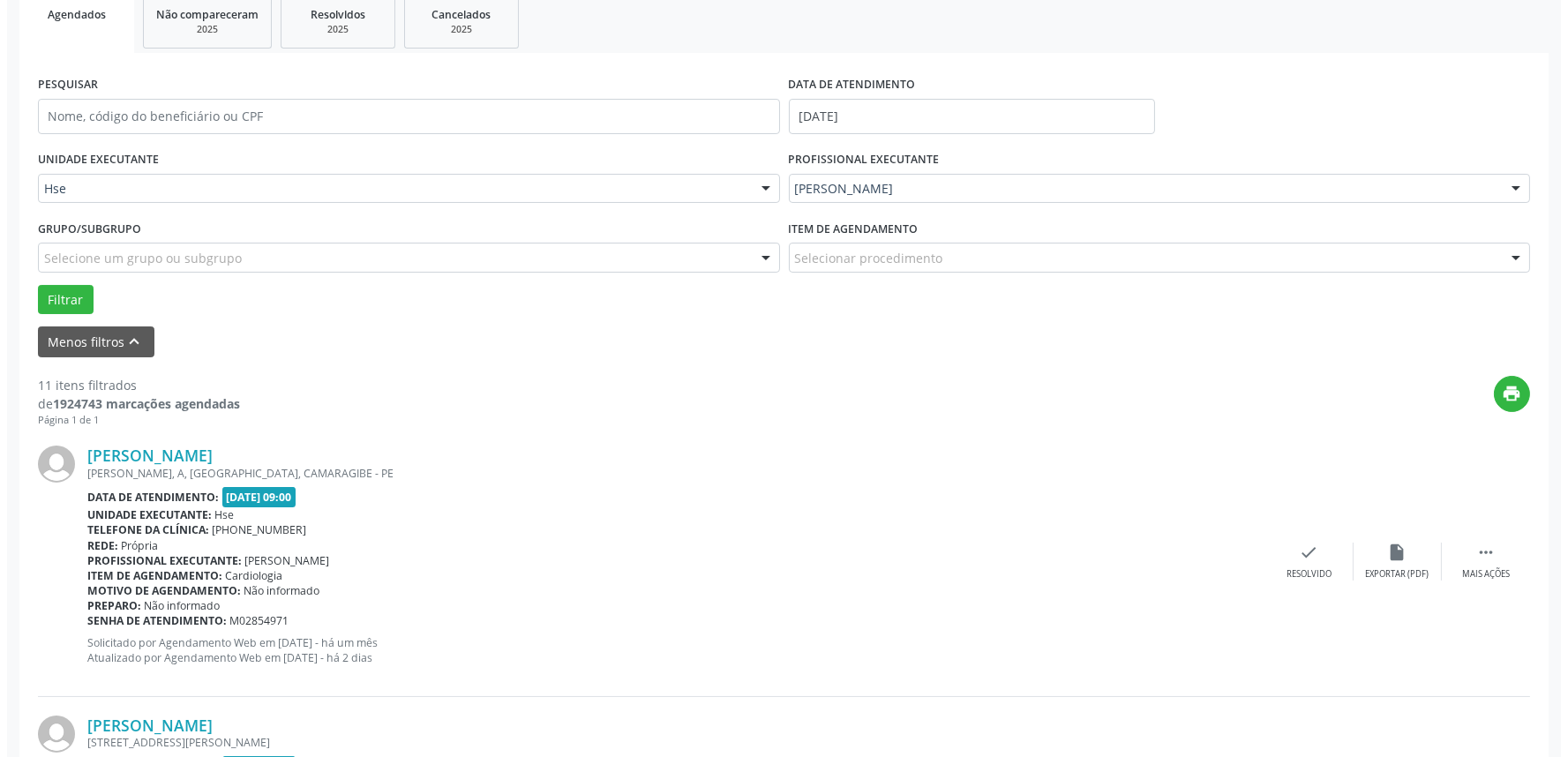
scroll to position [306, 0]
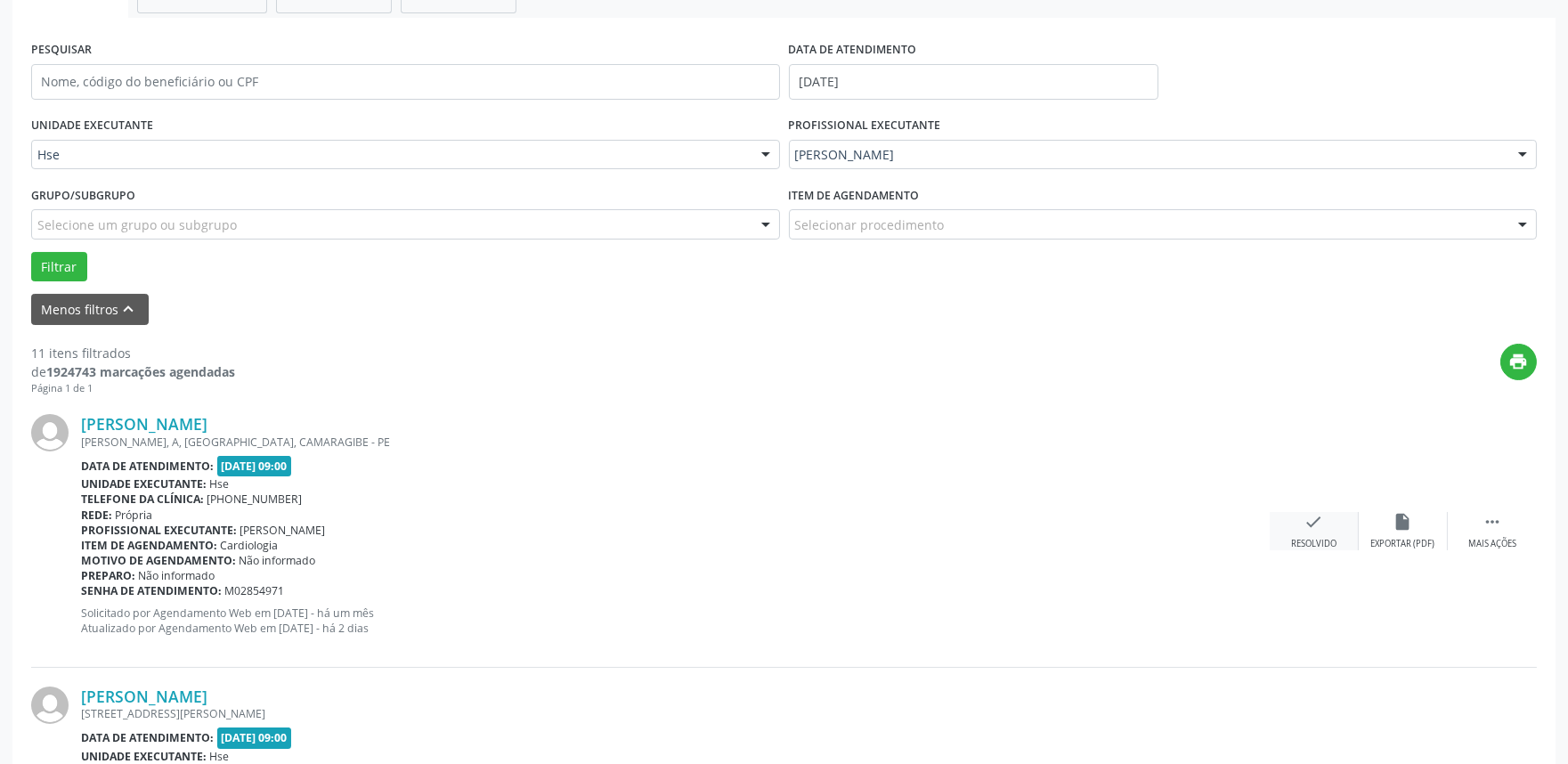
click at [1310, 539] on div "Resolvido" at bounding box center [1313, 544] width 46 height 13
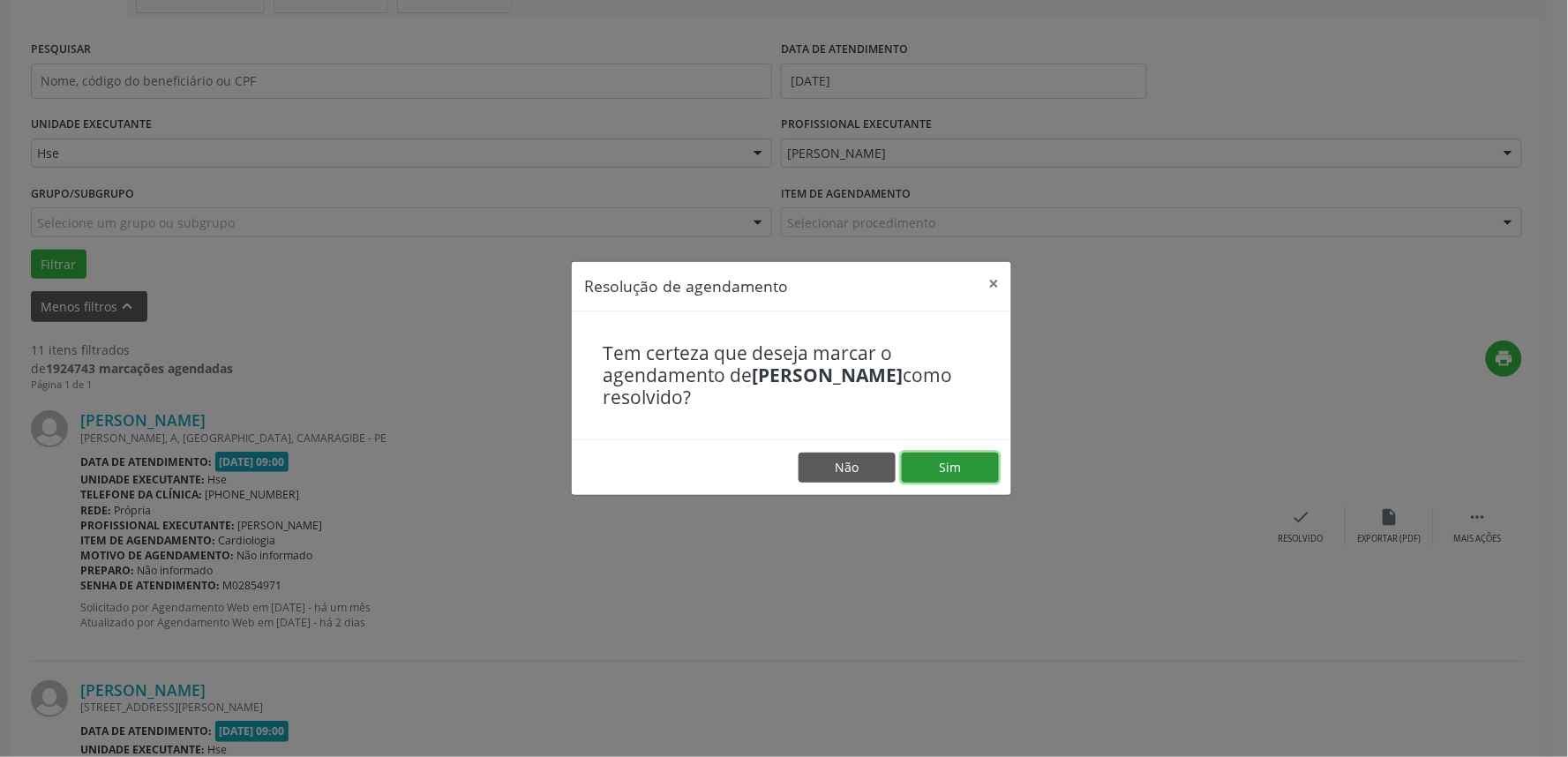
click at [930, 460] on button "Sim" at bounding box center [949, 468] width 97 height 30
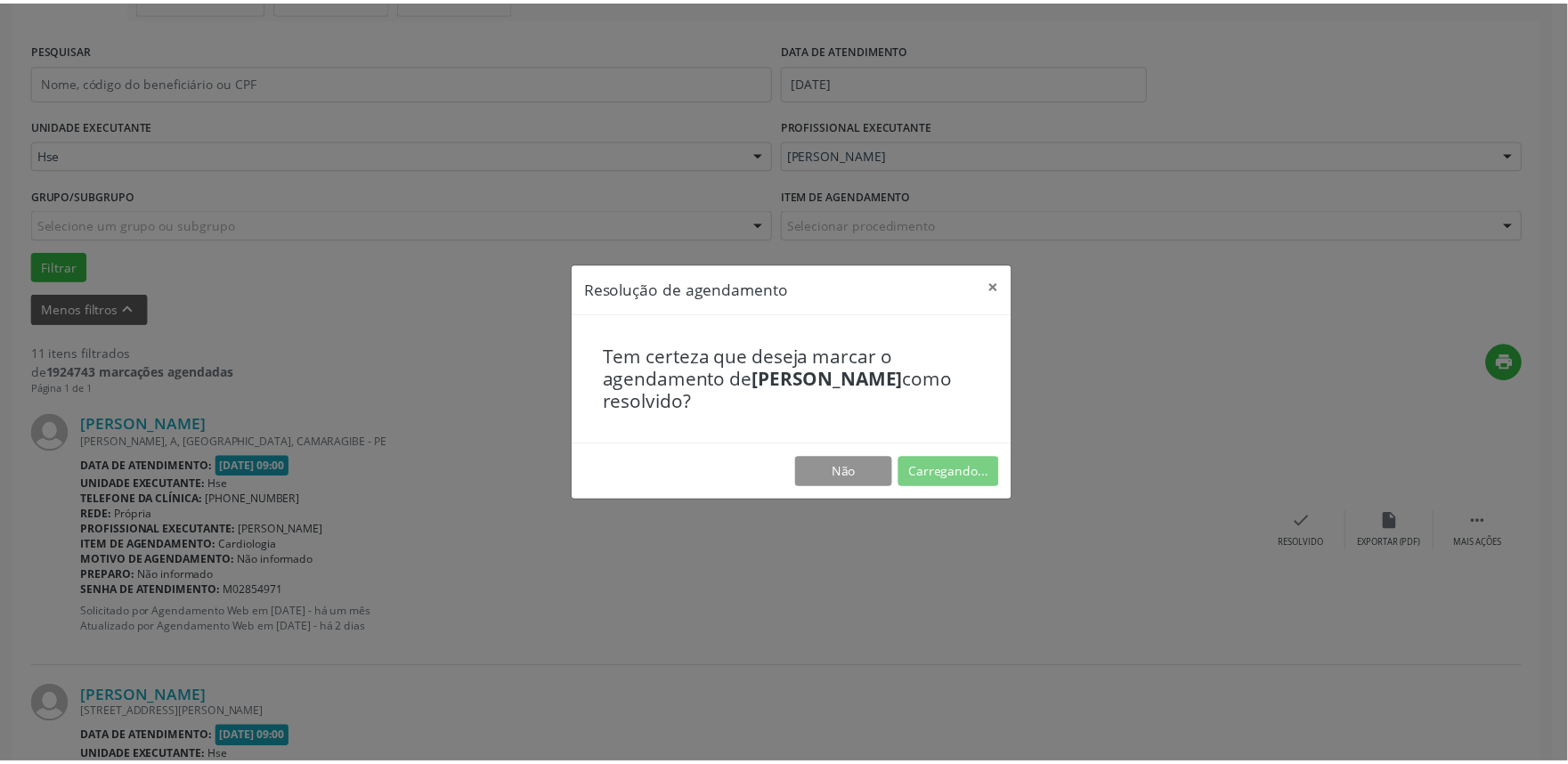
scroll to position [0, 0]
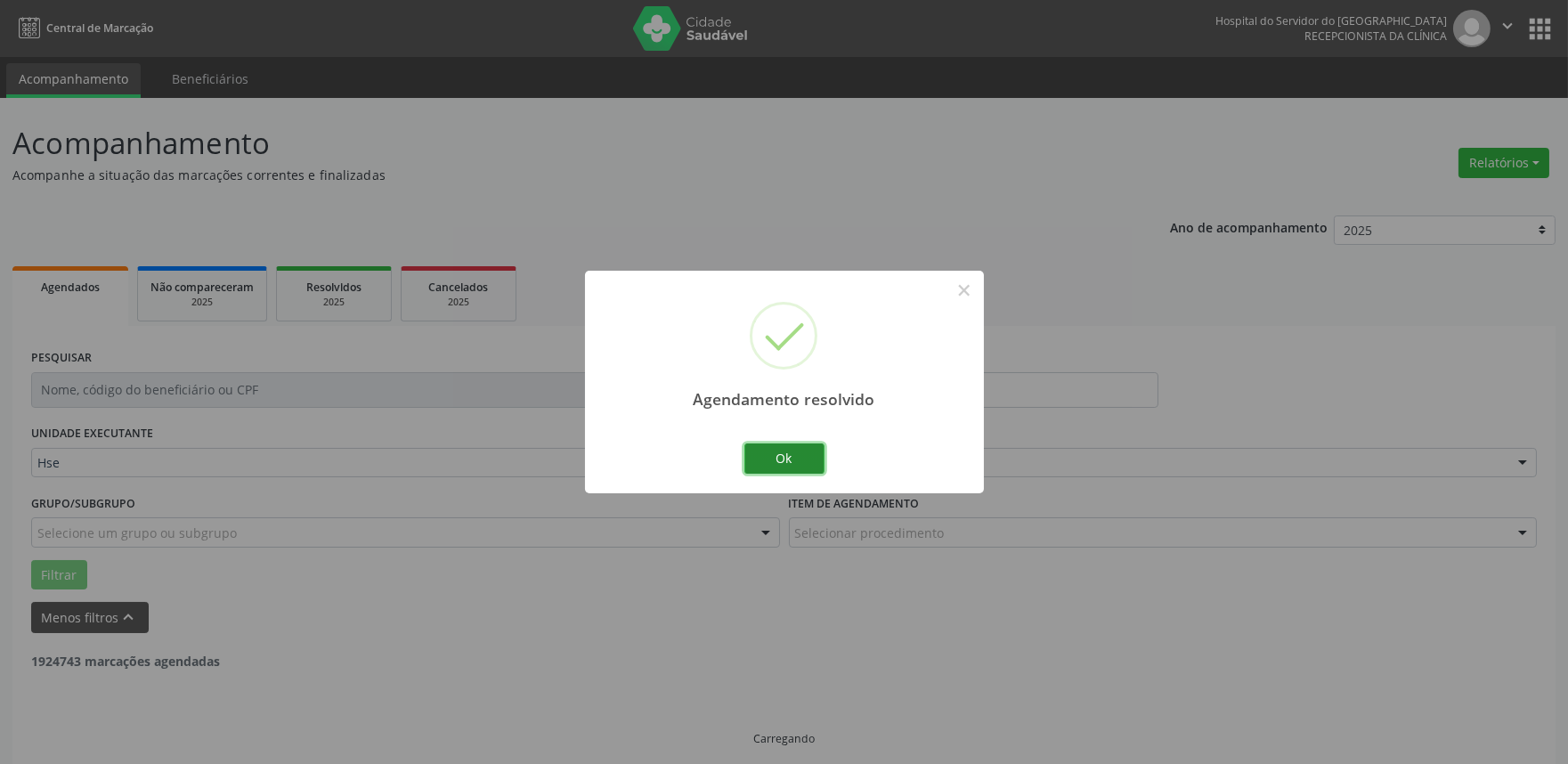
click at [766, 463] on button "Ok" at bounding box center [784, 458] width 80 height 30
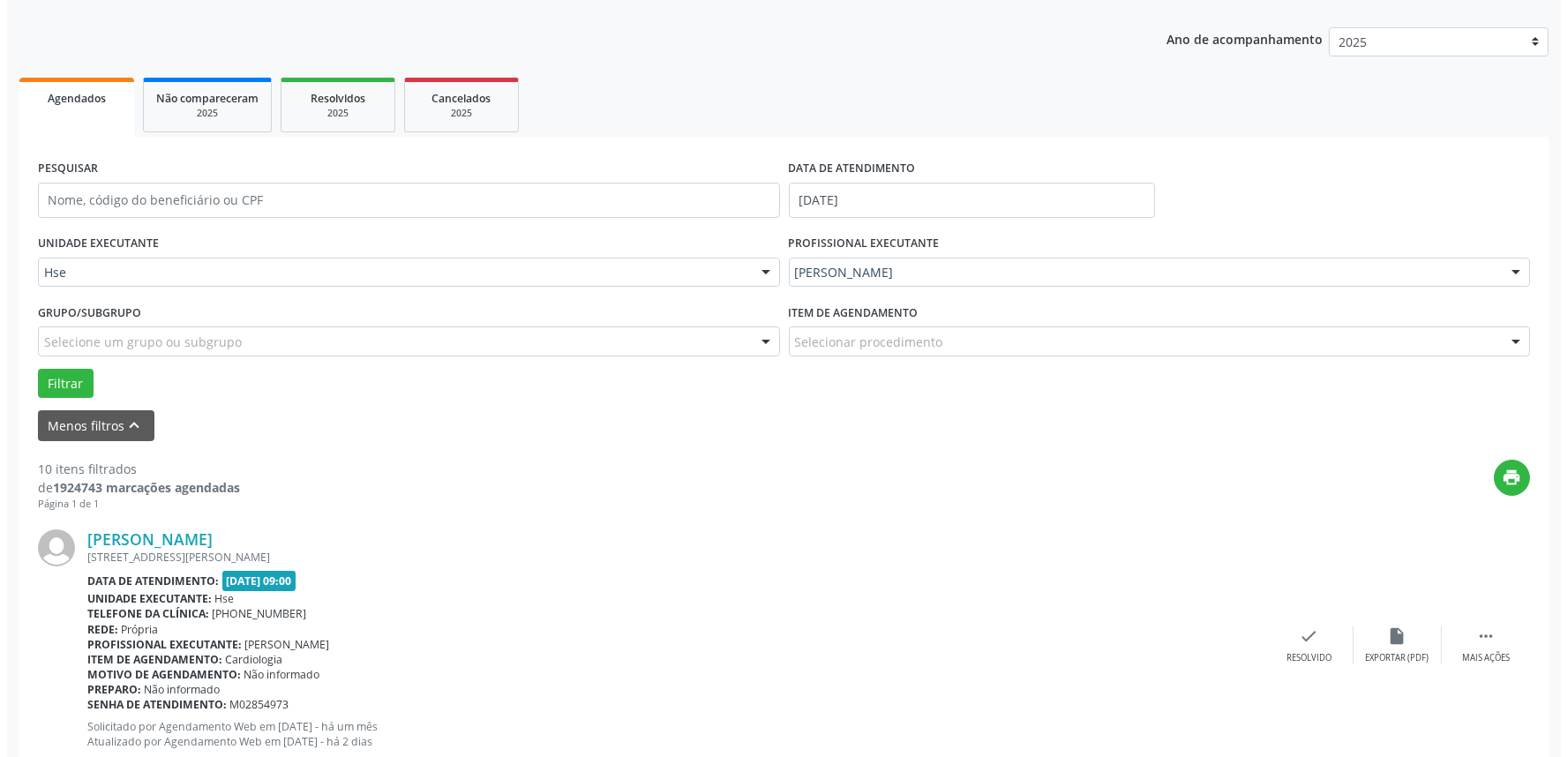
scroll to position [294, 0]
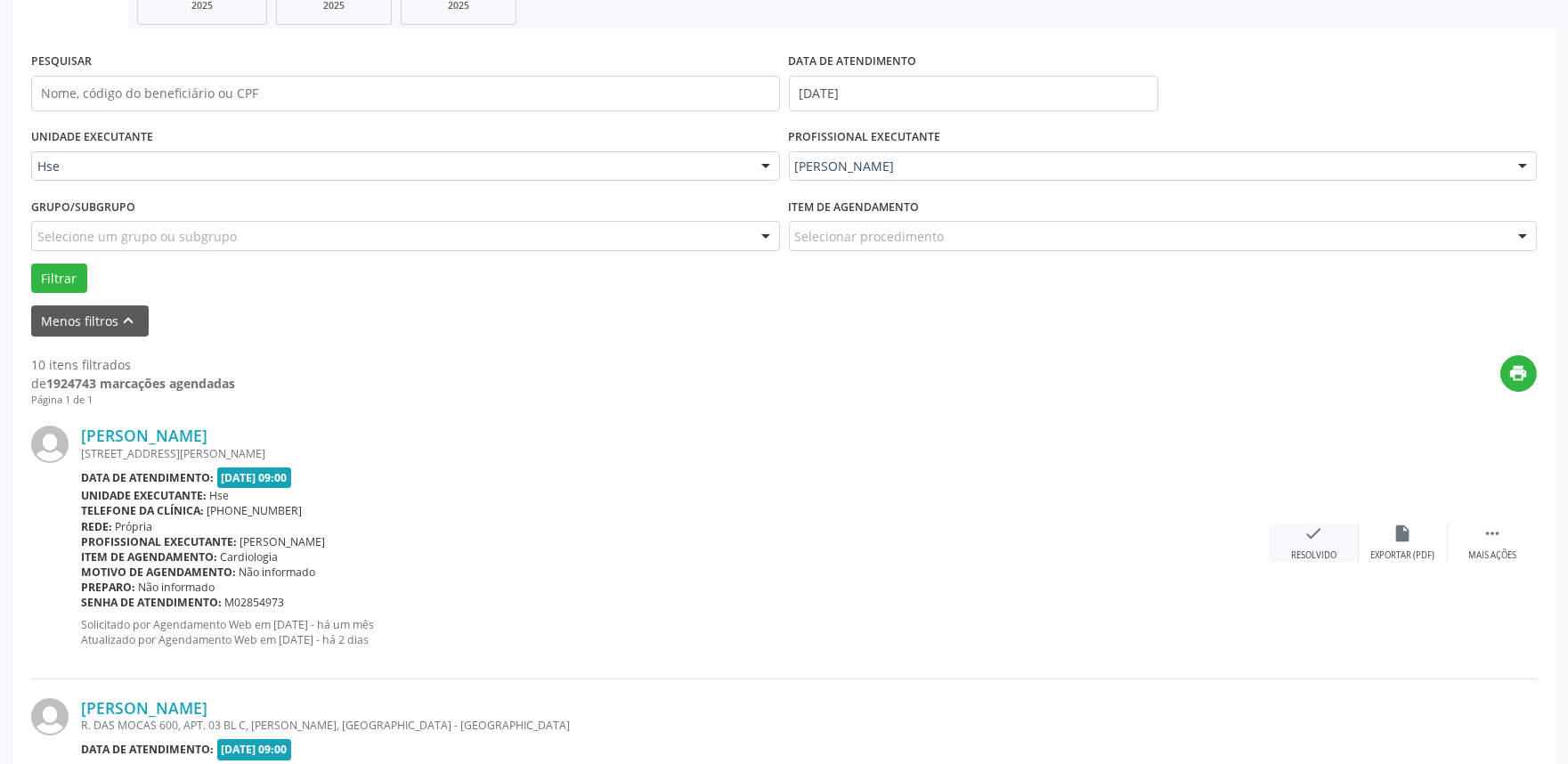
click at [1310, 546] on div "check Resolvido" at bounding box center [1314, 542] width 89 height 38
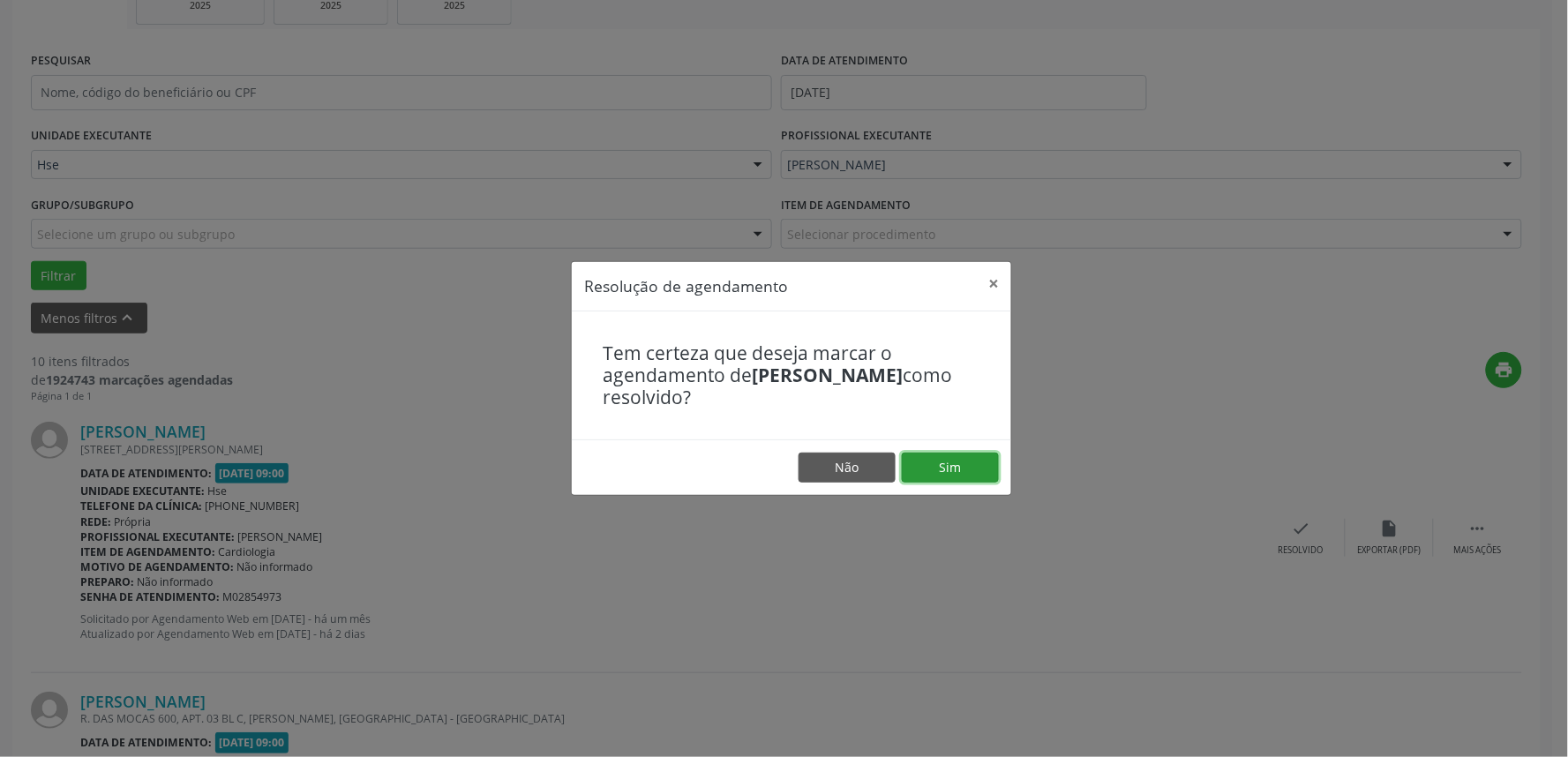
click at [954, 455] on button "Sim" at bounding box center [949, 468] width 97 height 30
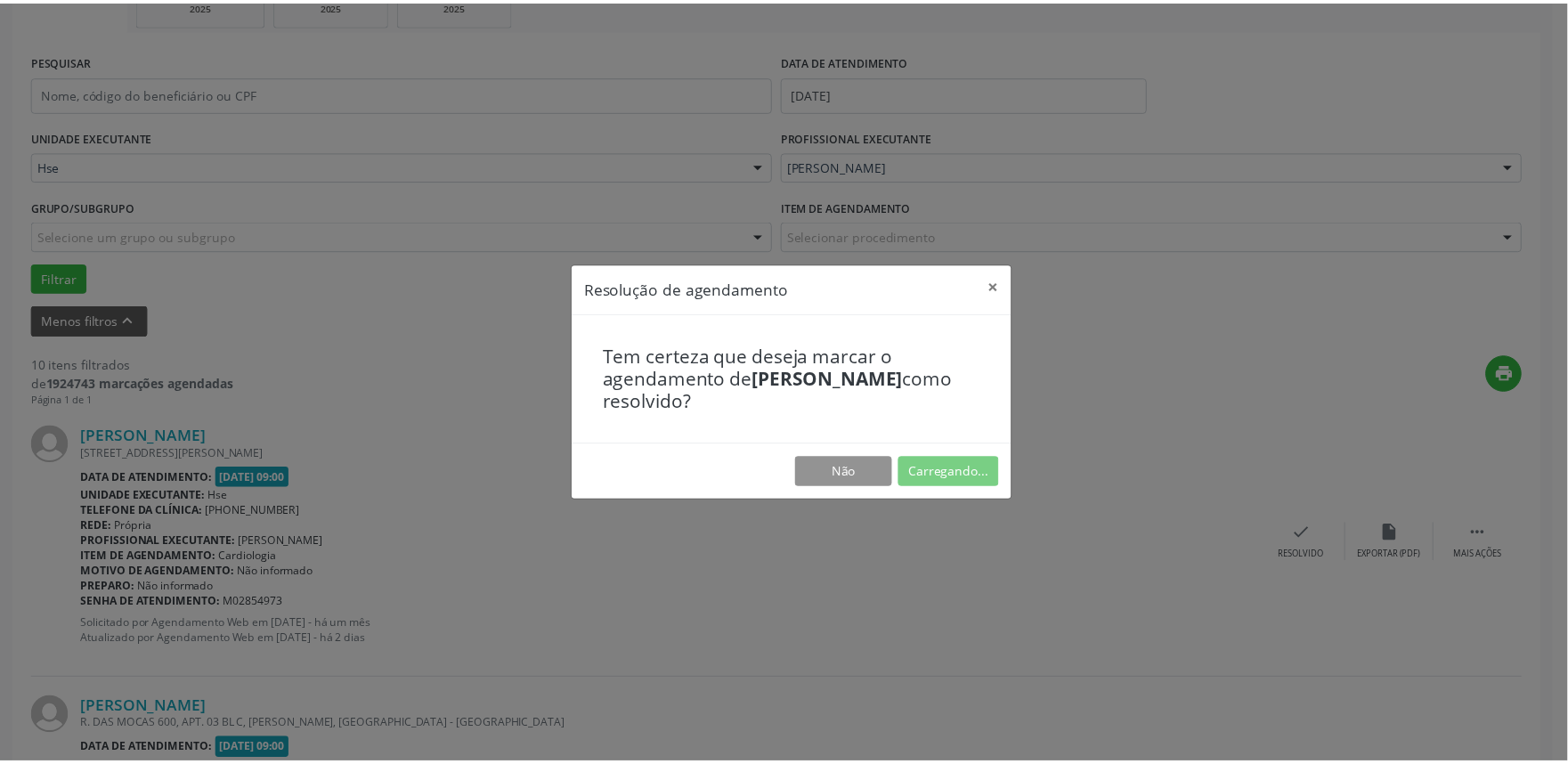
scroll to position [0, 0]
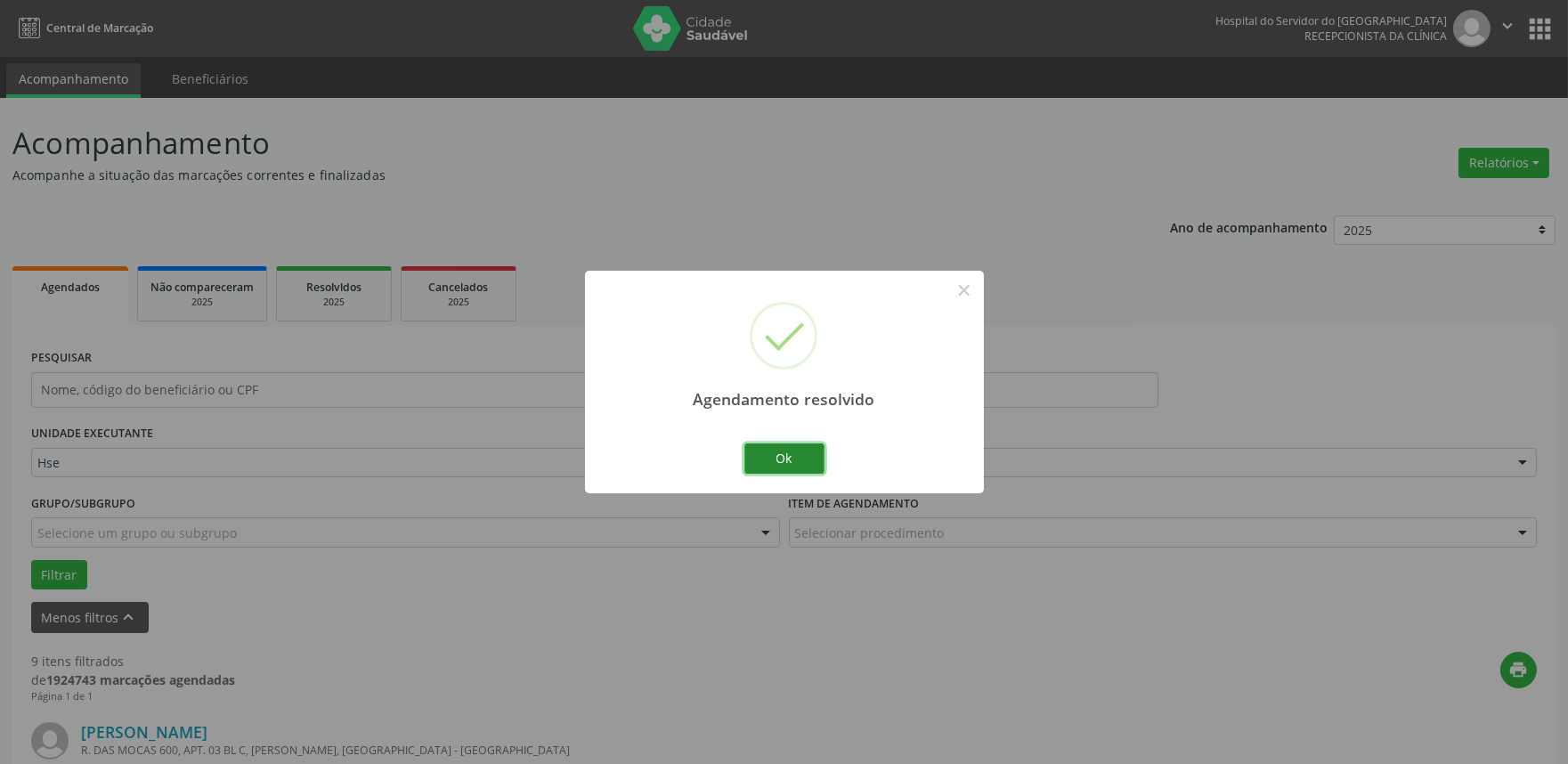
click at [811, 468] on button "Ok" at bounding box center [784, 458] width 80 height 30
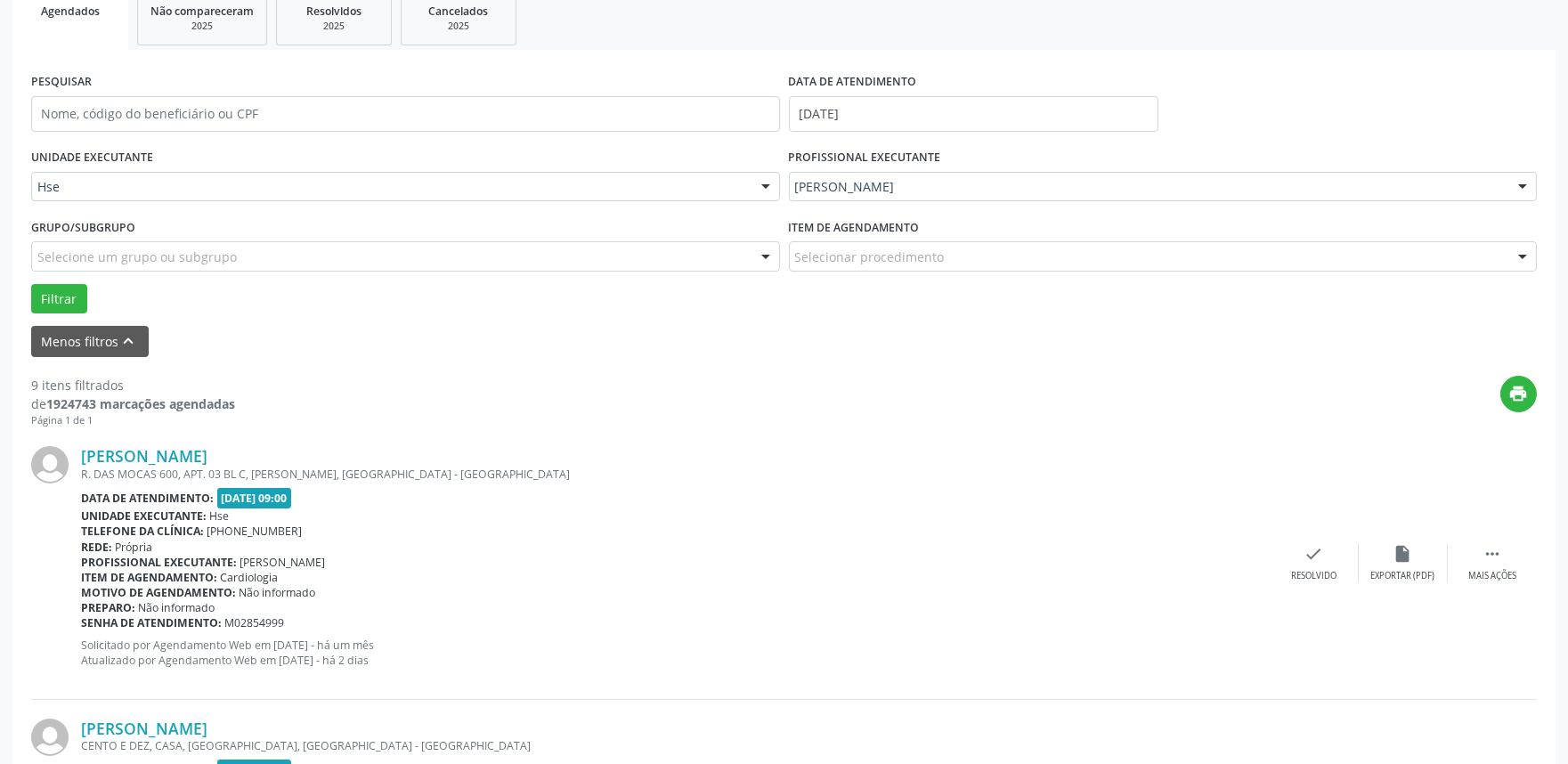
scroll to position [297, 0]
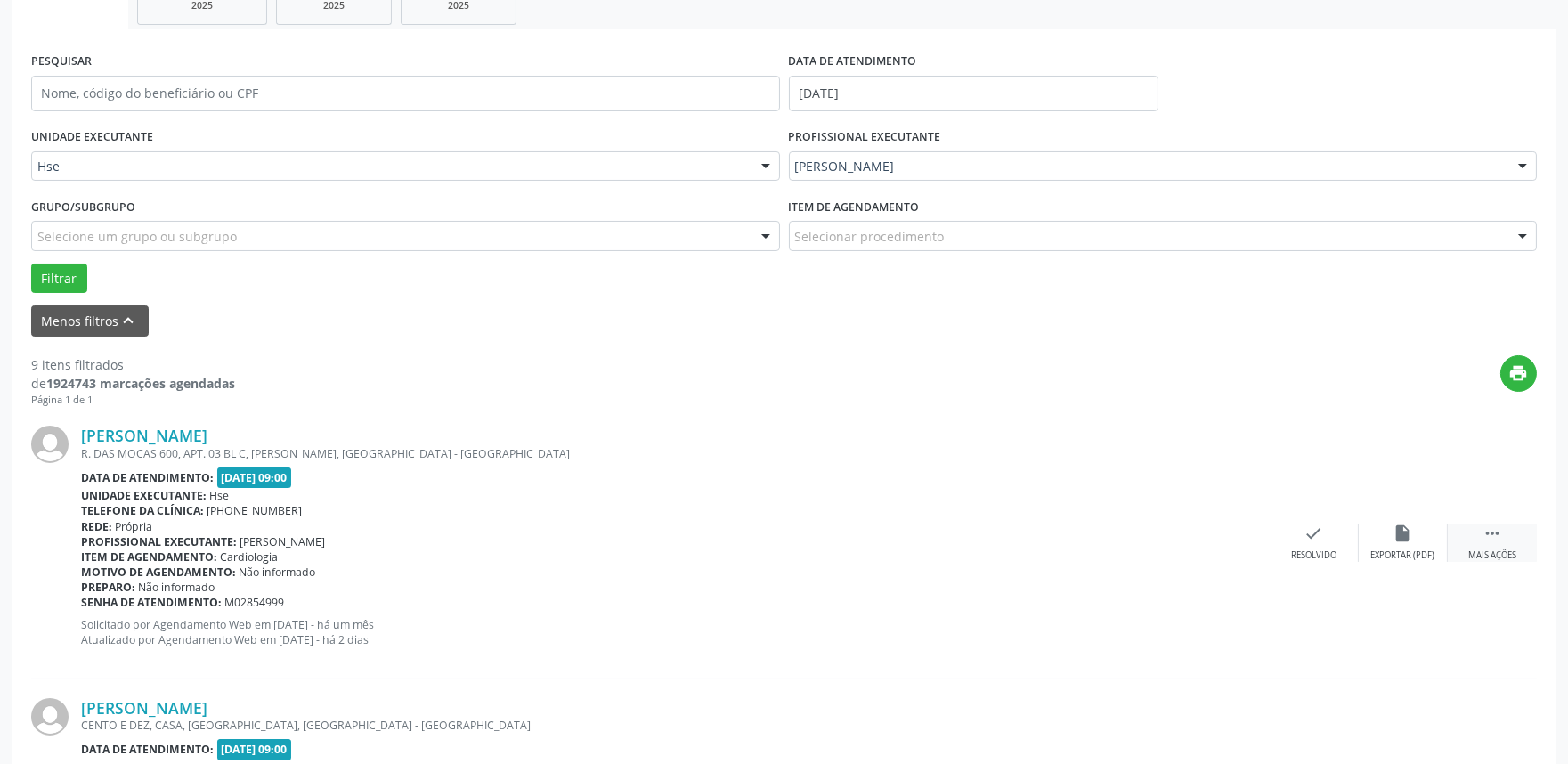
click at [1491, 545] on div " Mais ações" at bounding box center [1492, 542] width 89 height 38
click at [1377, 542] on div "alarm_off Não compareceu" at bounding box center [1404, 542] width 89 height 38
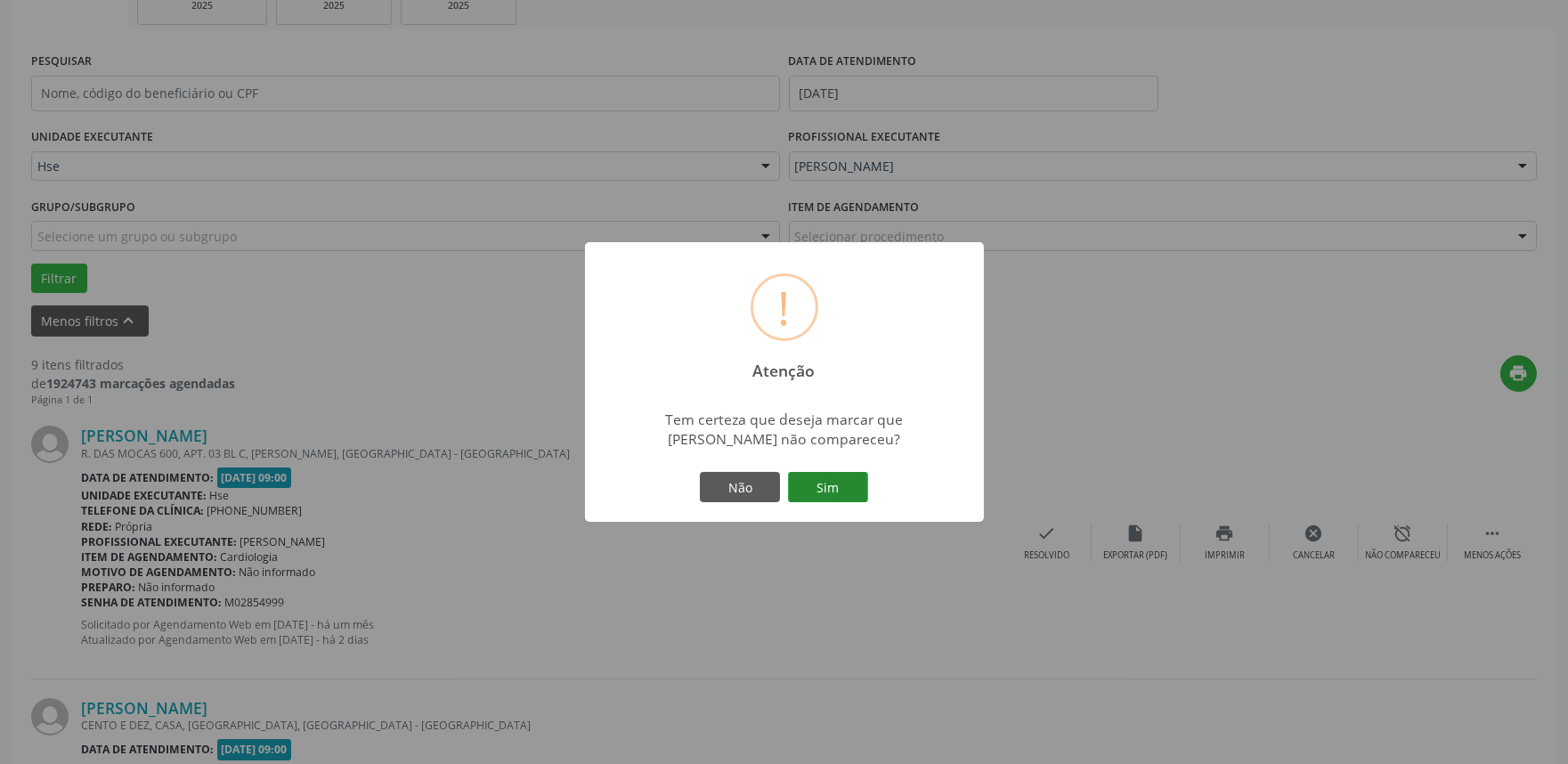
click at [806, 479] on button "Sim" at bounding box center [828, 487] width 80 height 30
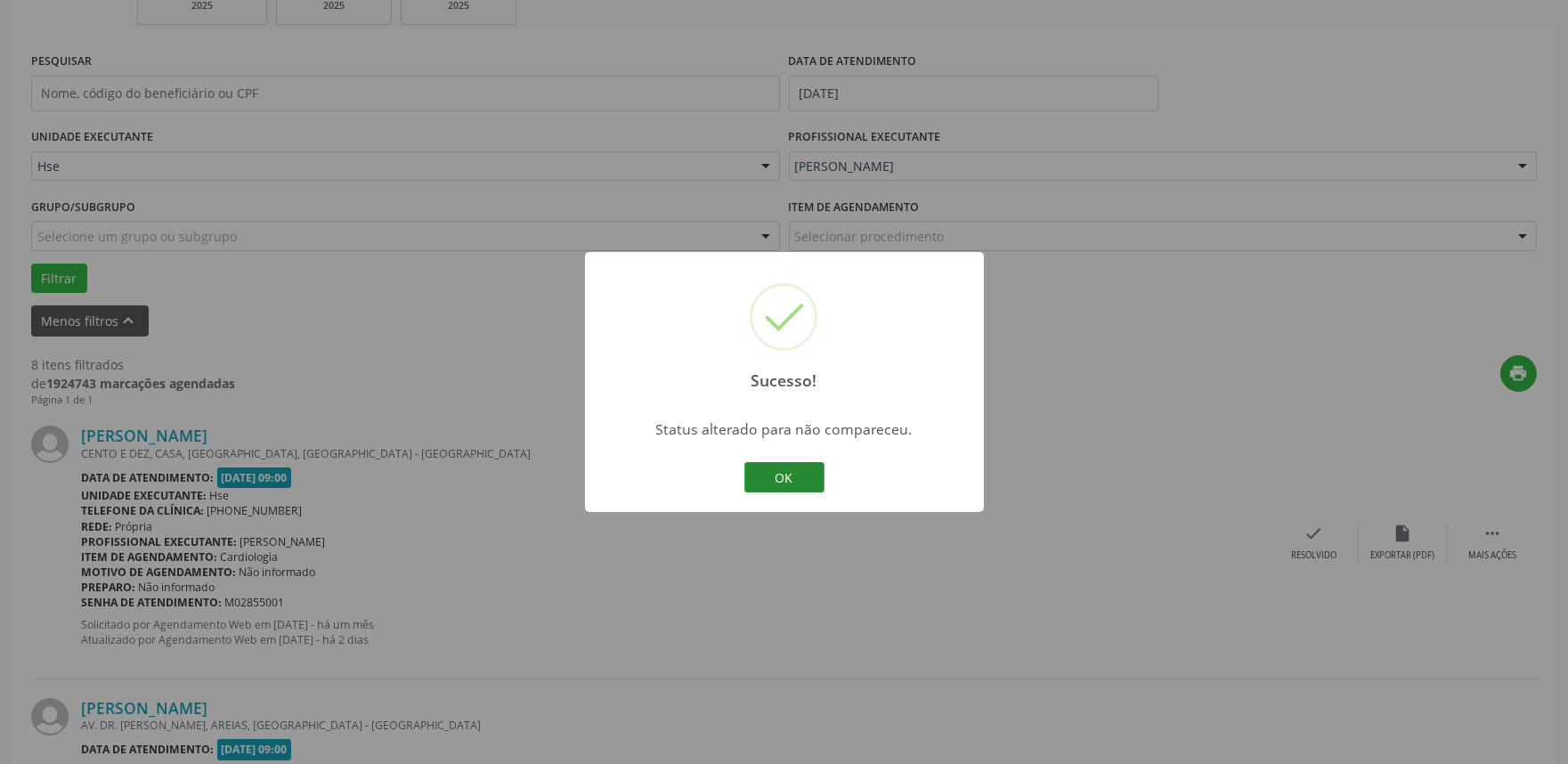
click at [767, 470] on button "OK" at bounding box center [784, 477] width 80 height 30
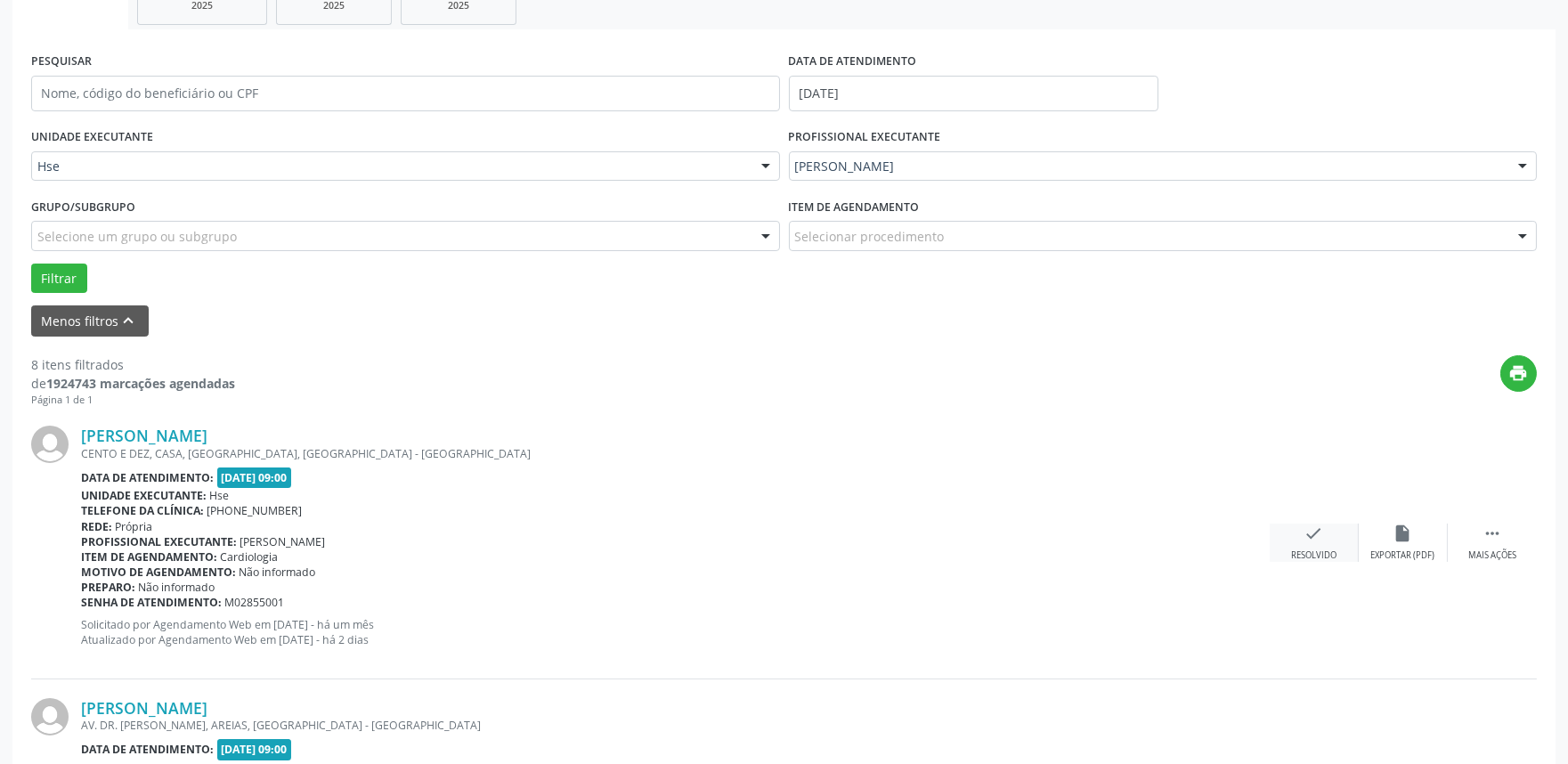
click at [1291, 528] on div "check Resolvido" at bounding box center [1314, 542] width 89 height 38
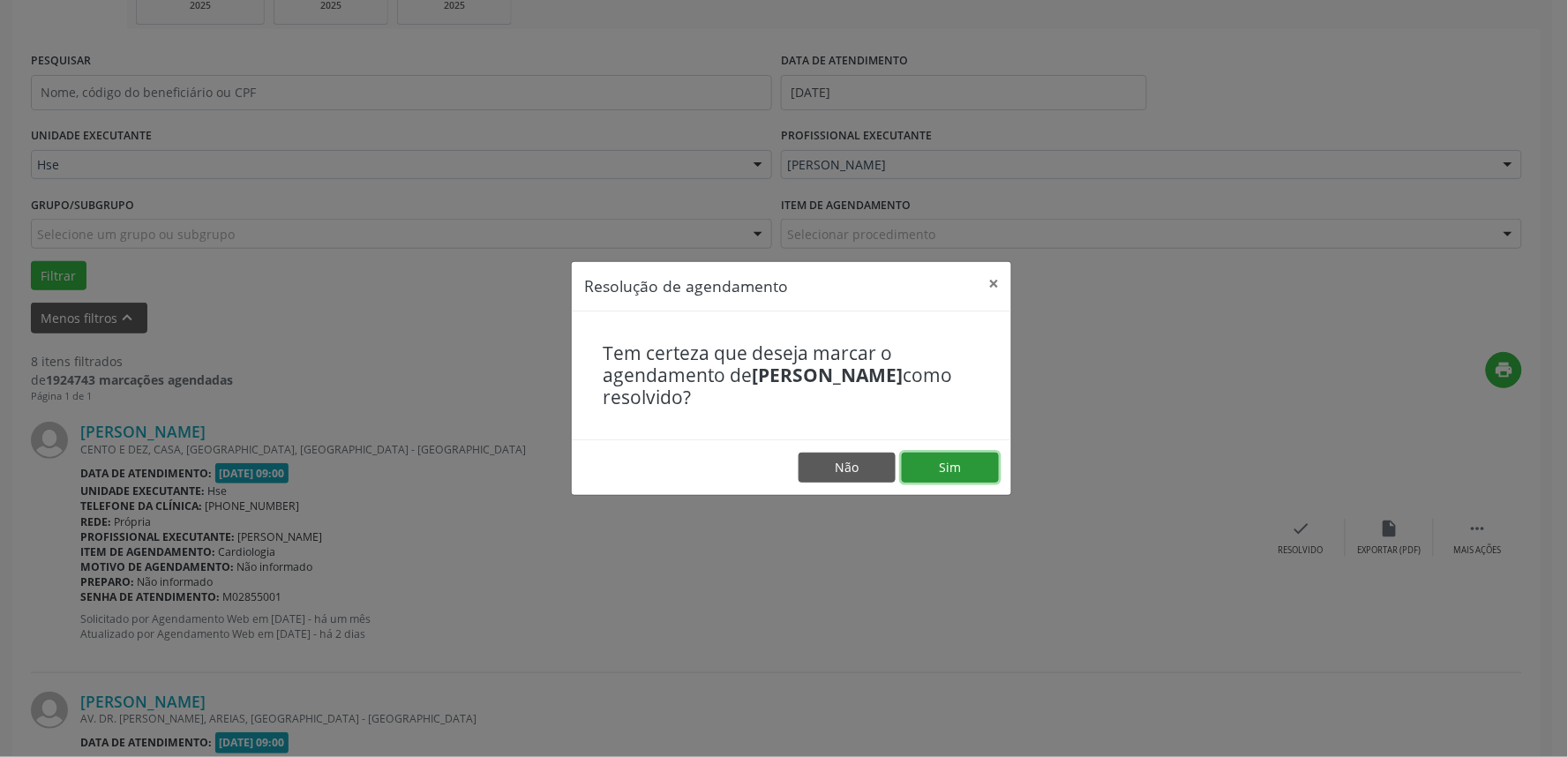
click at [955, 464] on button "Sim" at bounding box center [949, 468] width 97 height 30
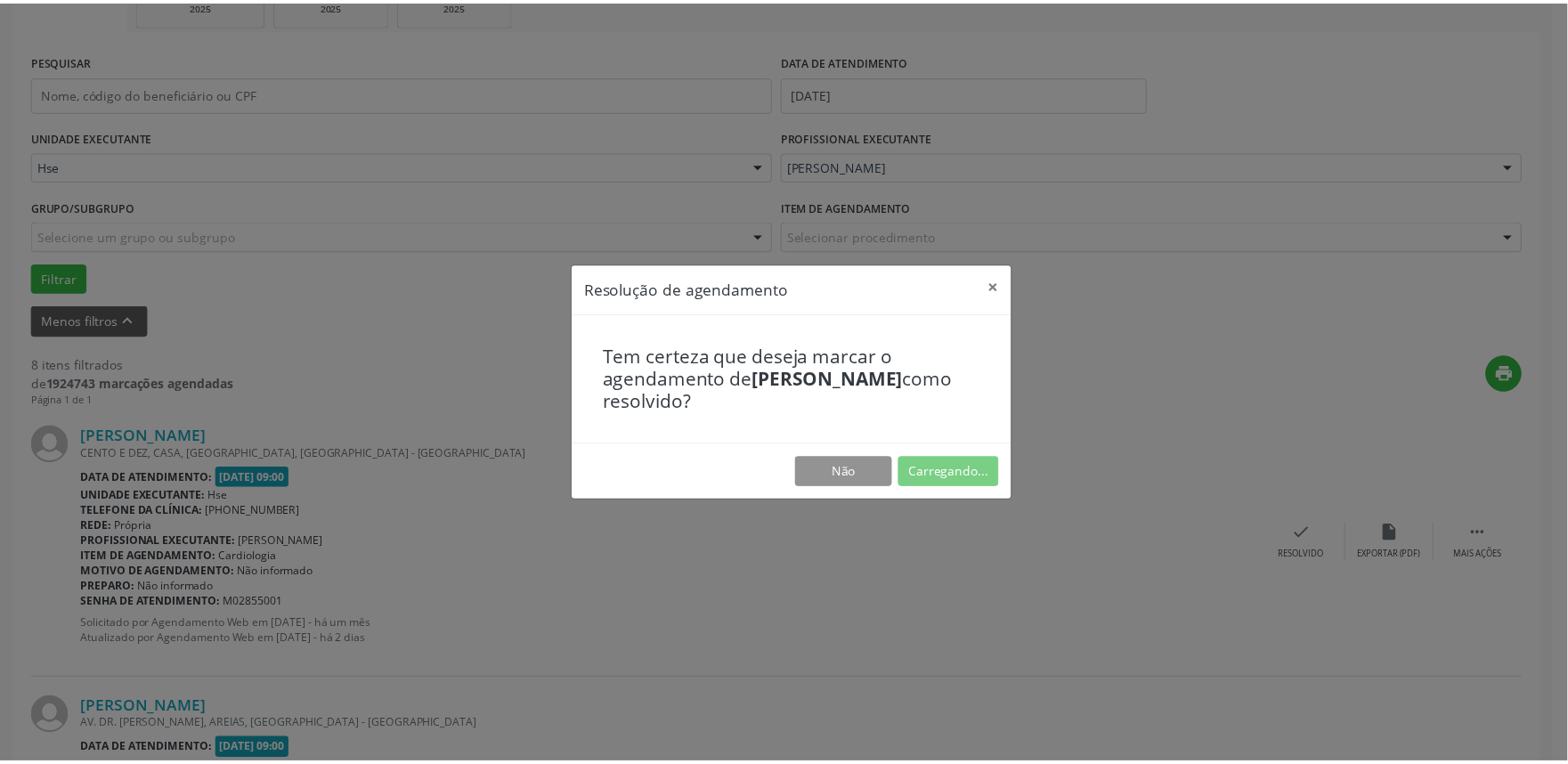
scroll to position [0, 0]
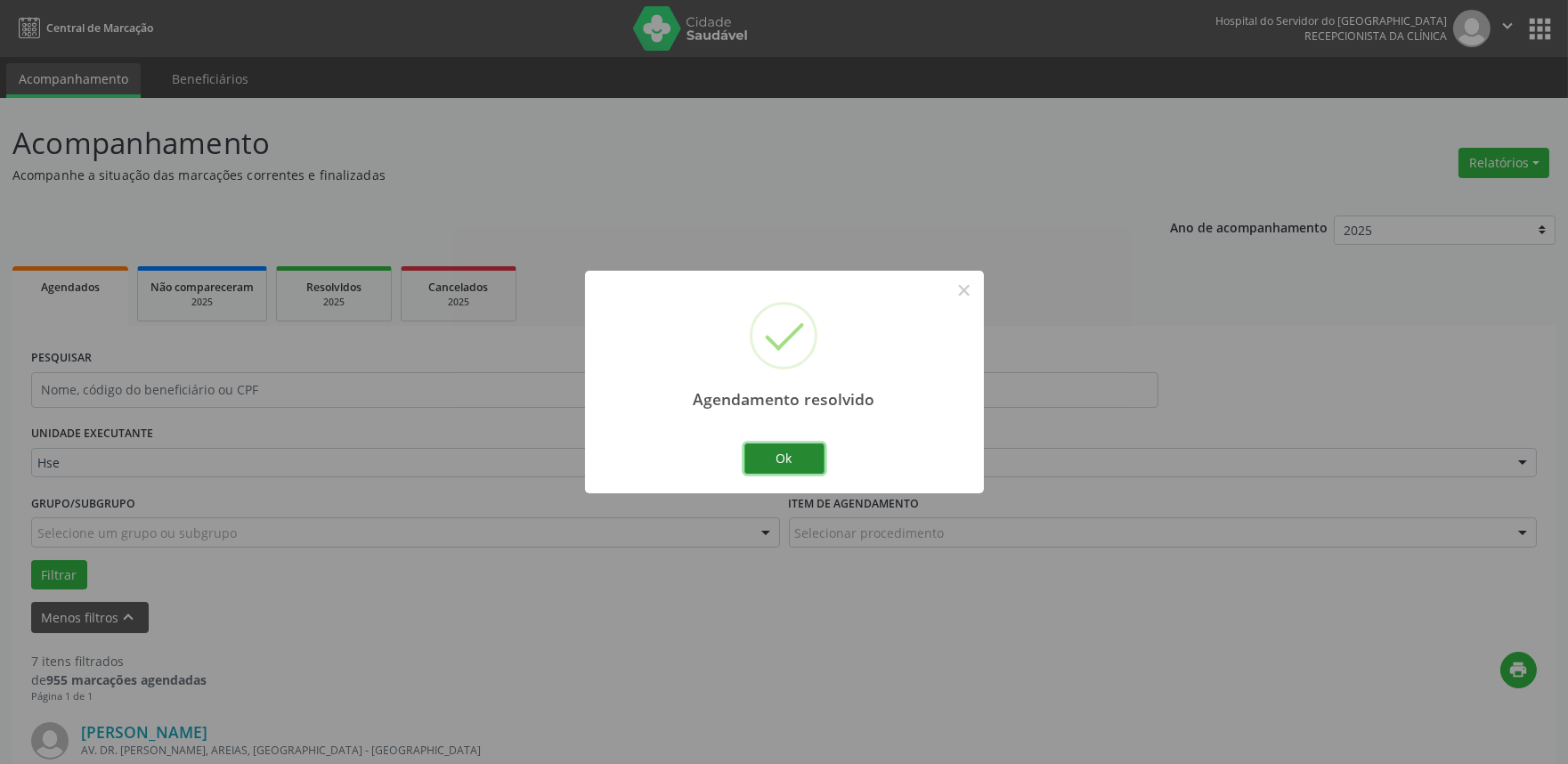
click at [804, 464] on button "Ok" at bounding box center [784, 458] width 80 height 30
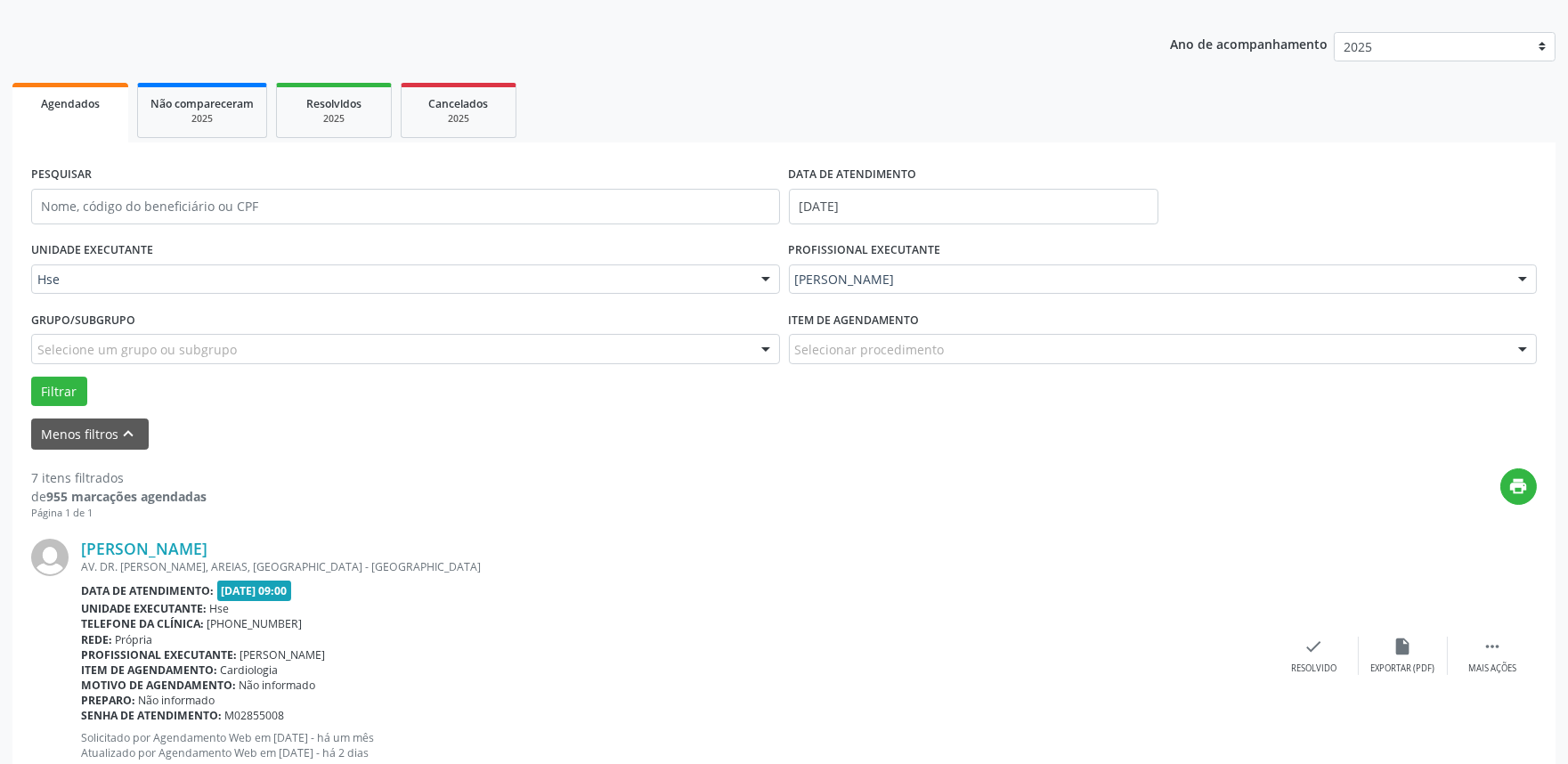
scroll to position [198, 0]
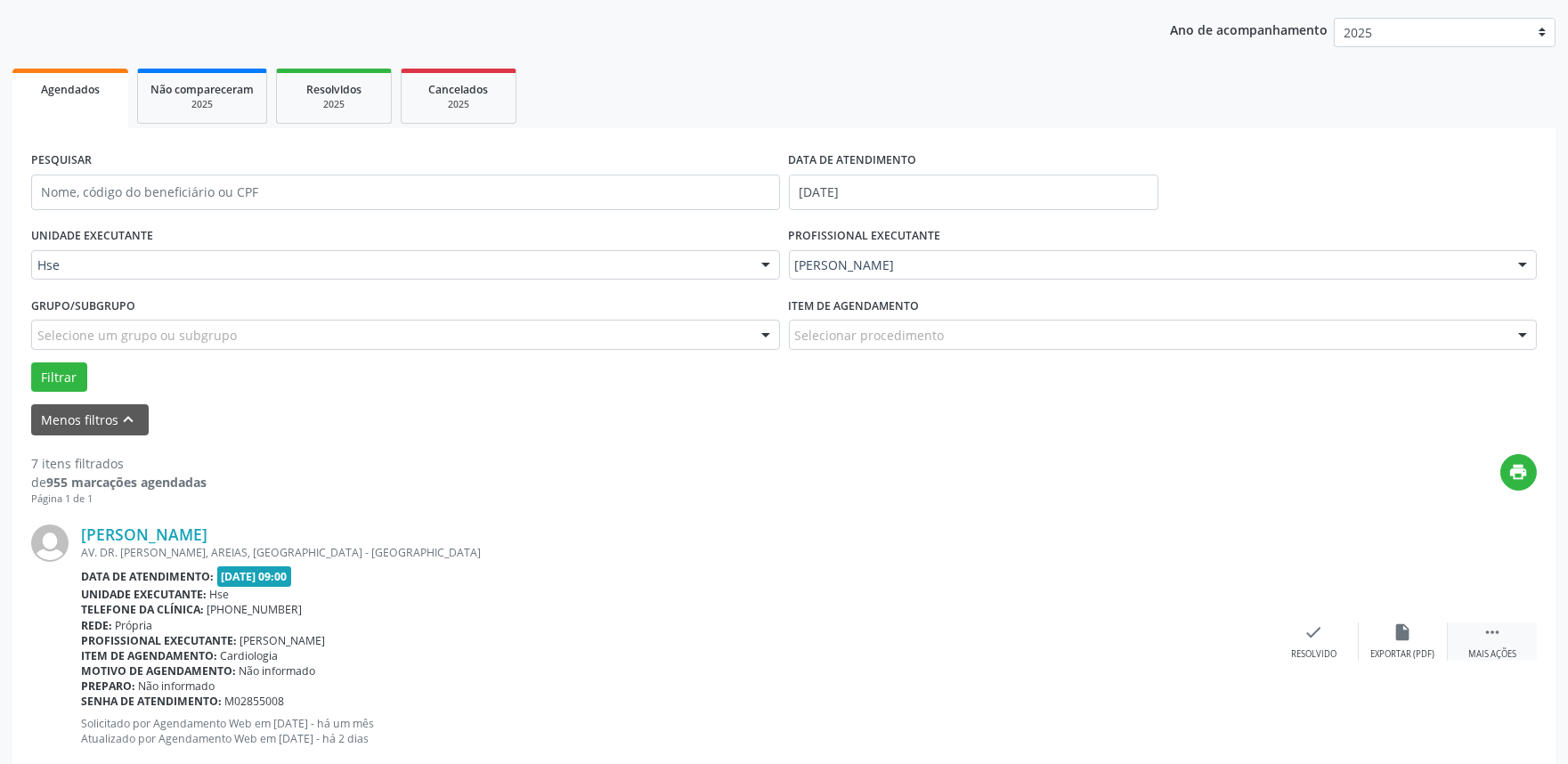
click at [1503, 626] on div " Mais ações" at bounding box center [1492, 641] width 89 height 38
click at [1405, 631] on icon "alarm_off" at bounding box center [1404, 633] width 19 height 19
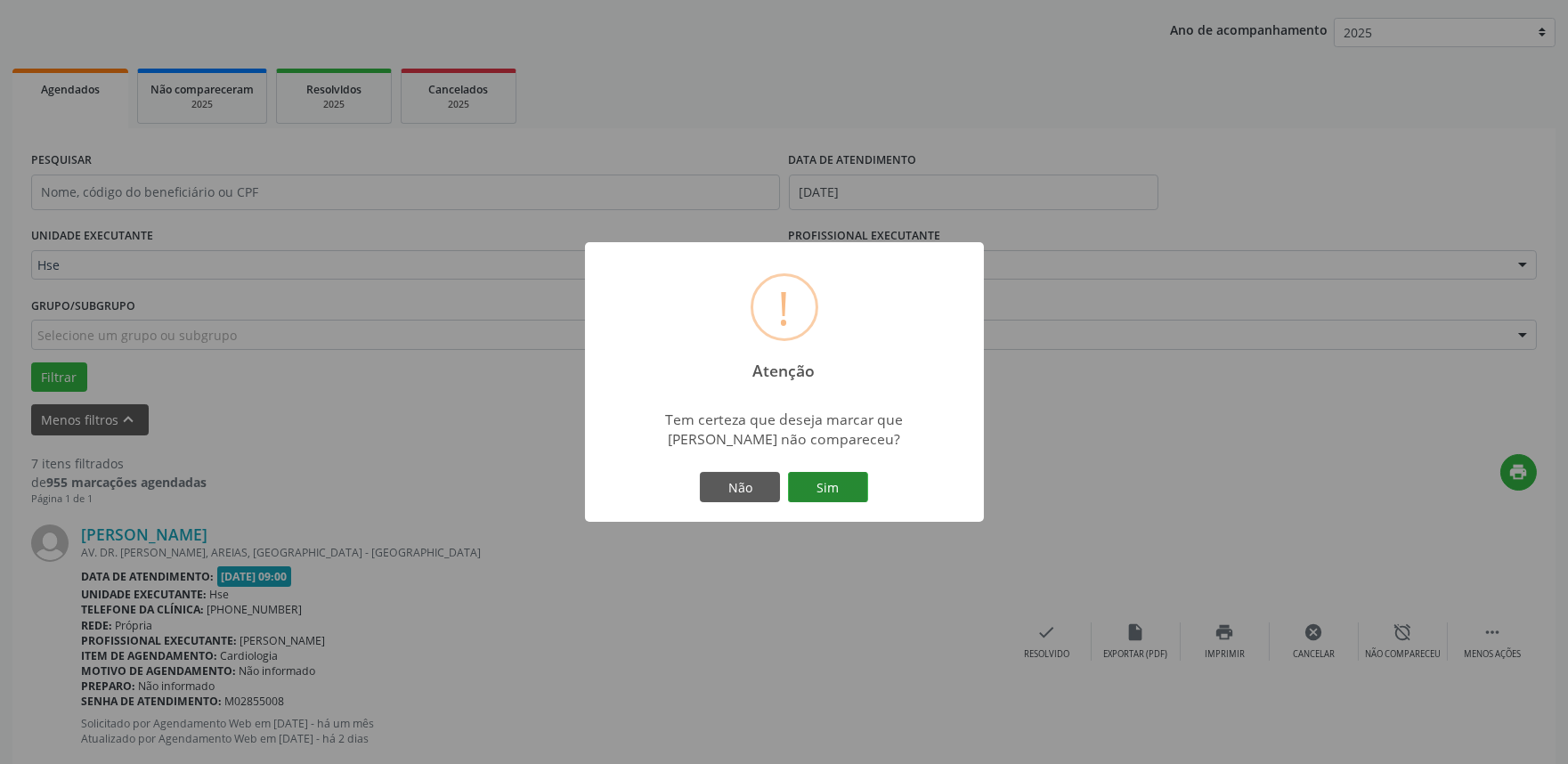
click at [808, 500] on button "Sim" at bounding box center [828, 487] width 80 height 30
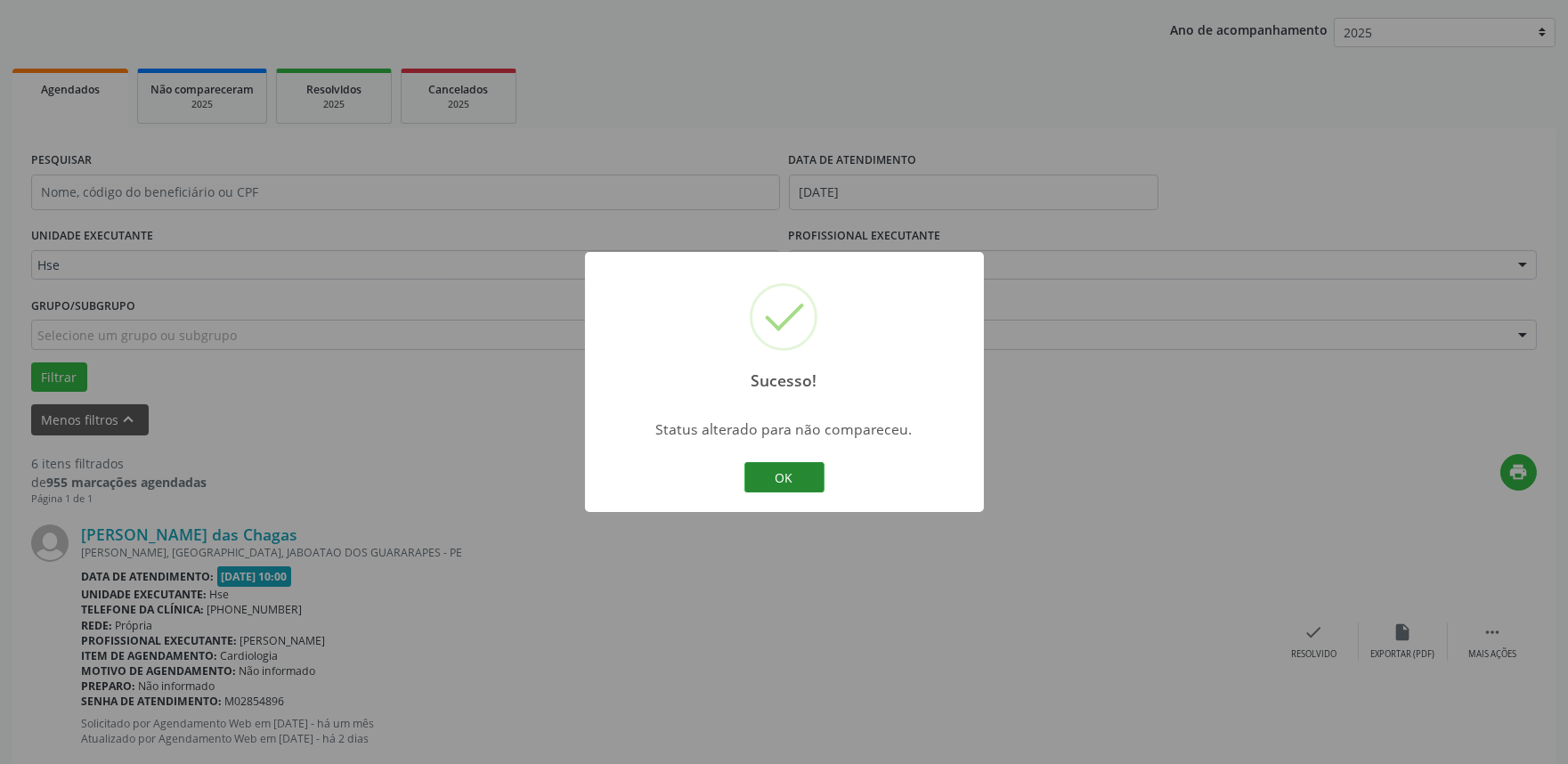
click at [804, 475] on button "OK" at bounding box center [784, 477] width 80 height 30
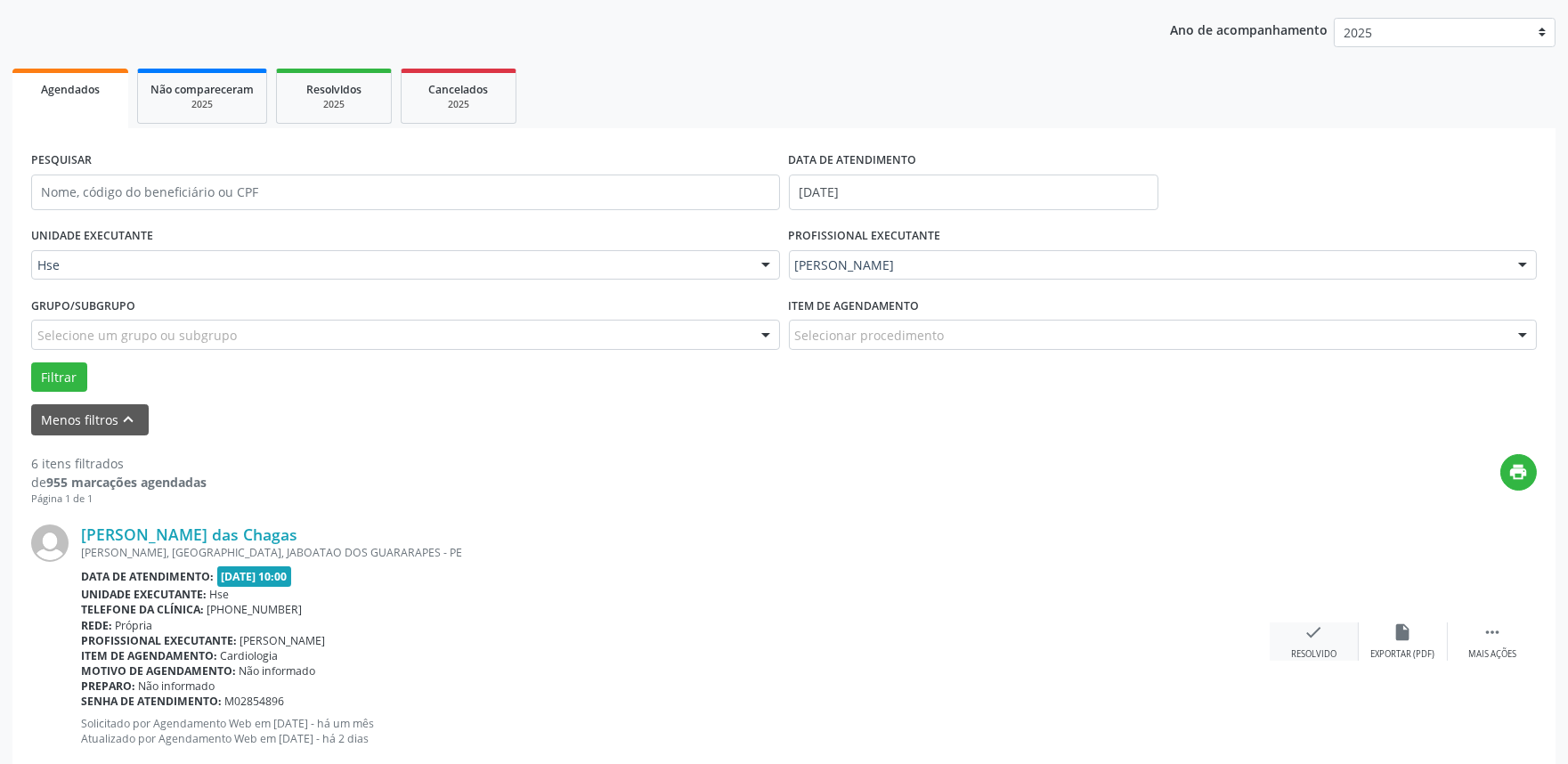
click at [1316, 653] on div "Resolvido" at bounding box center [1313, 654] width 46 height 13
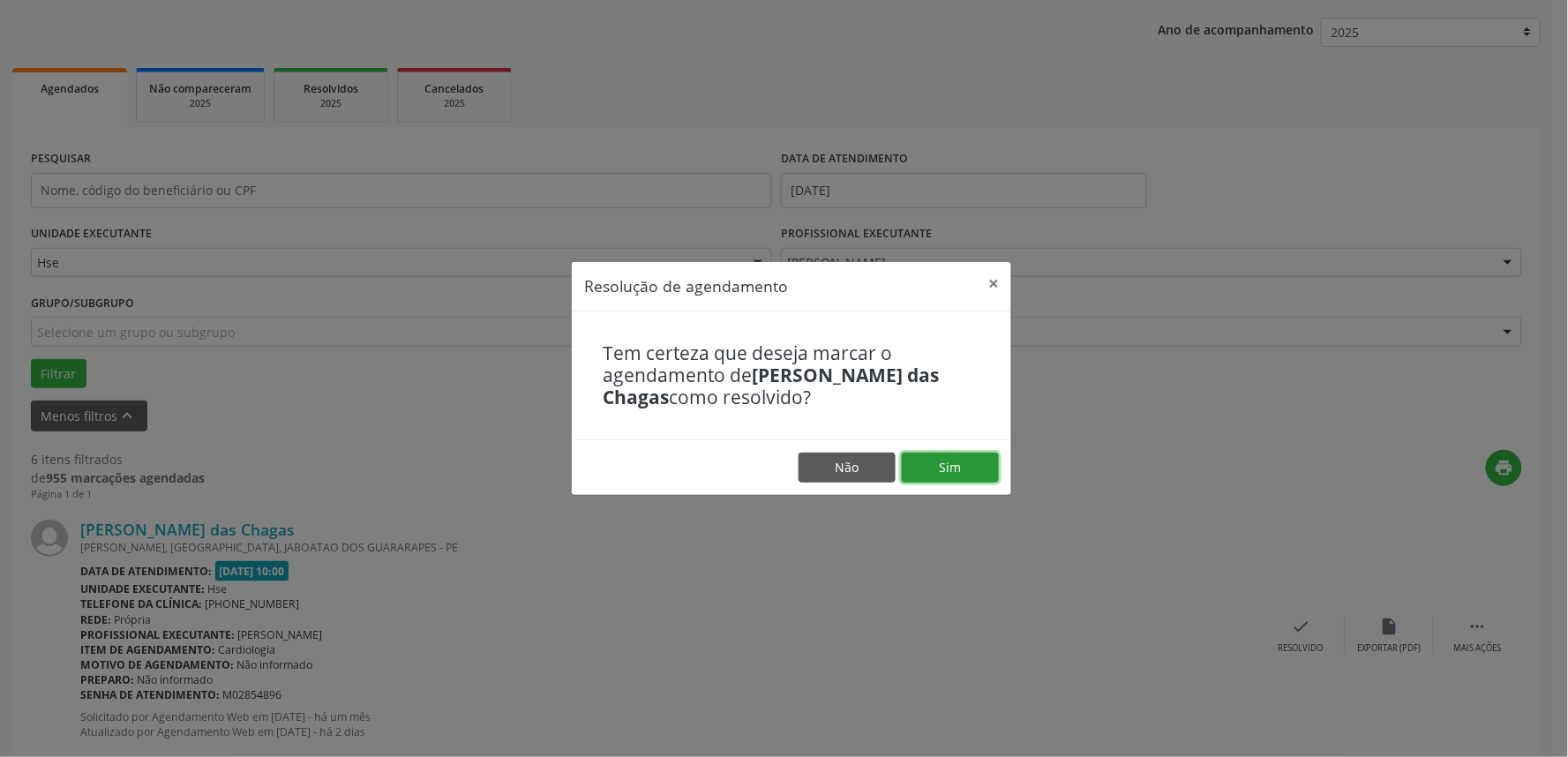
click at [977, 464] on button "Sim" at bounding box center [949, 468] width 97 height 30
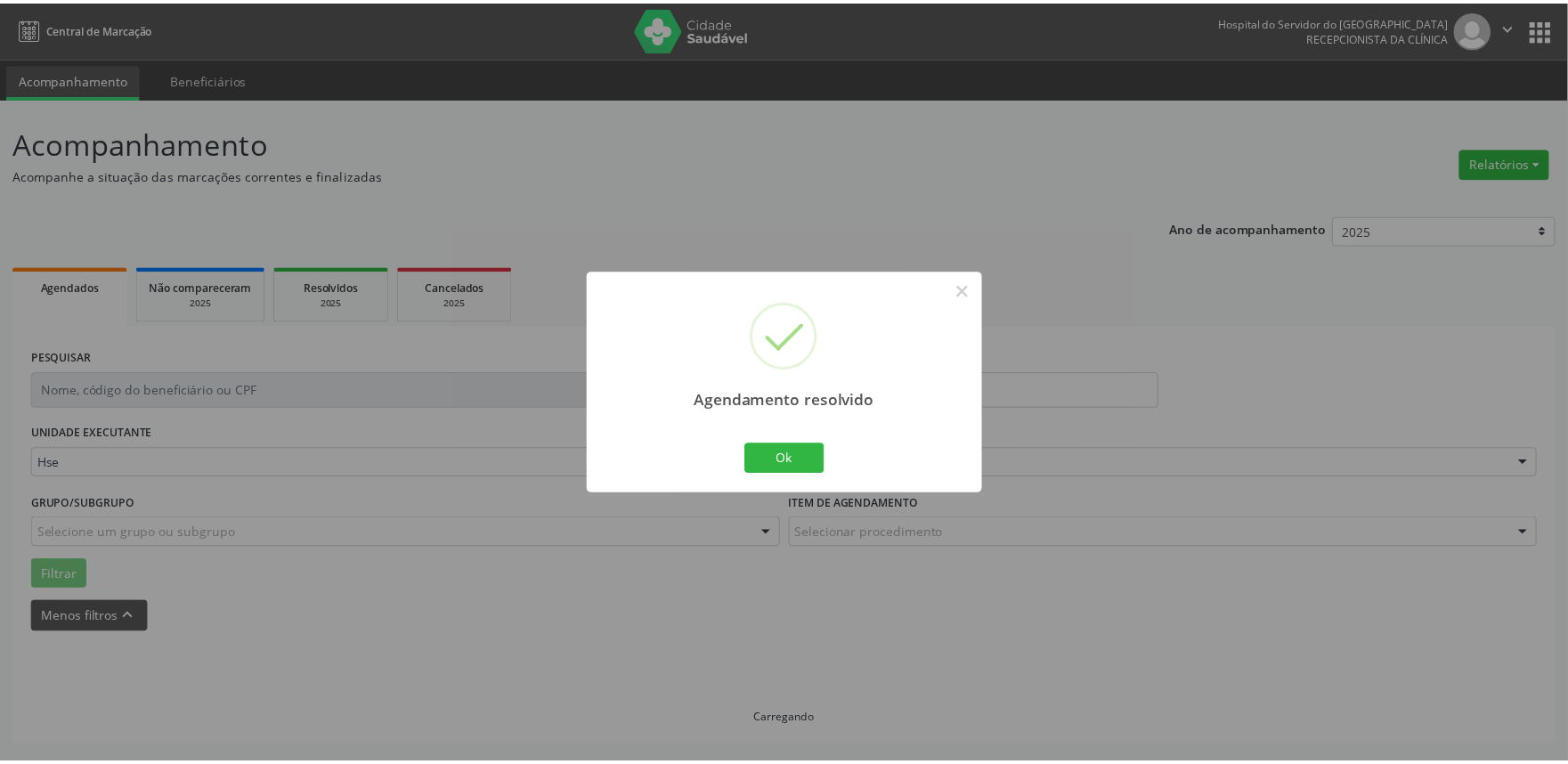
scroll to position [0, 0]
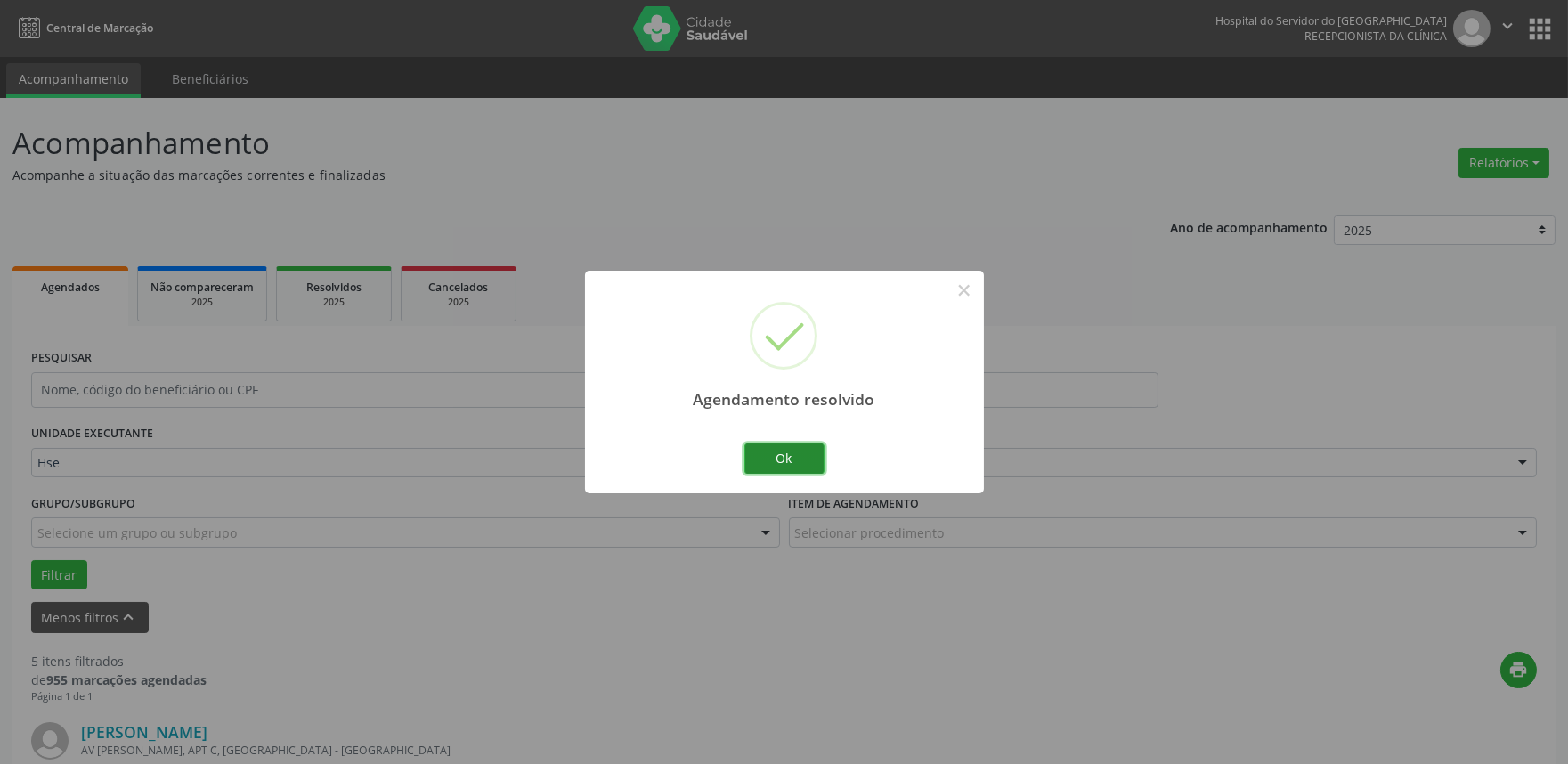
click at [803, 452] on button "Ok" at bounding box center [784, 458] width 80 height 30
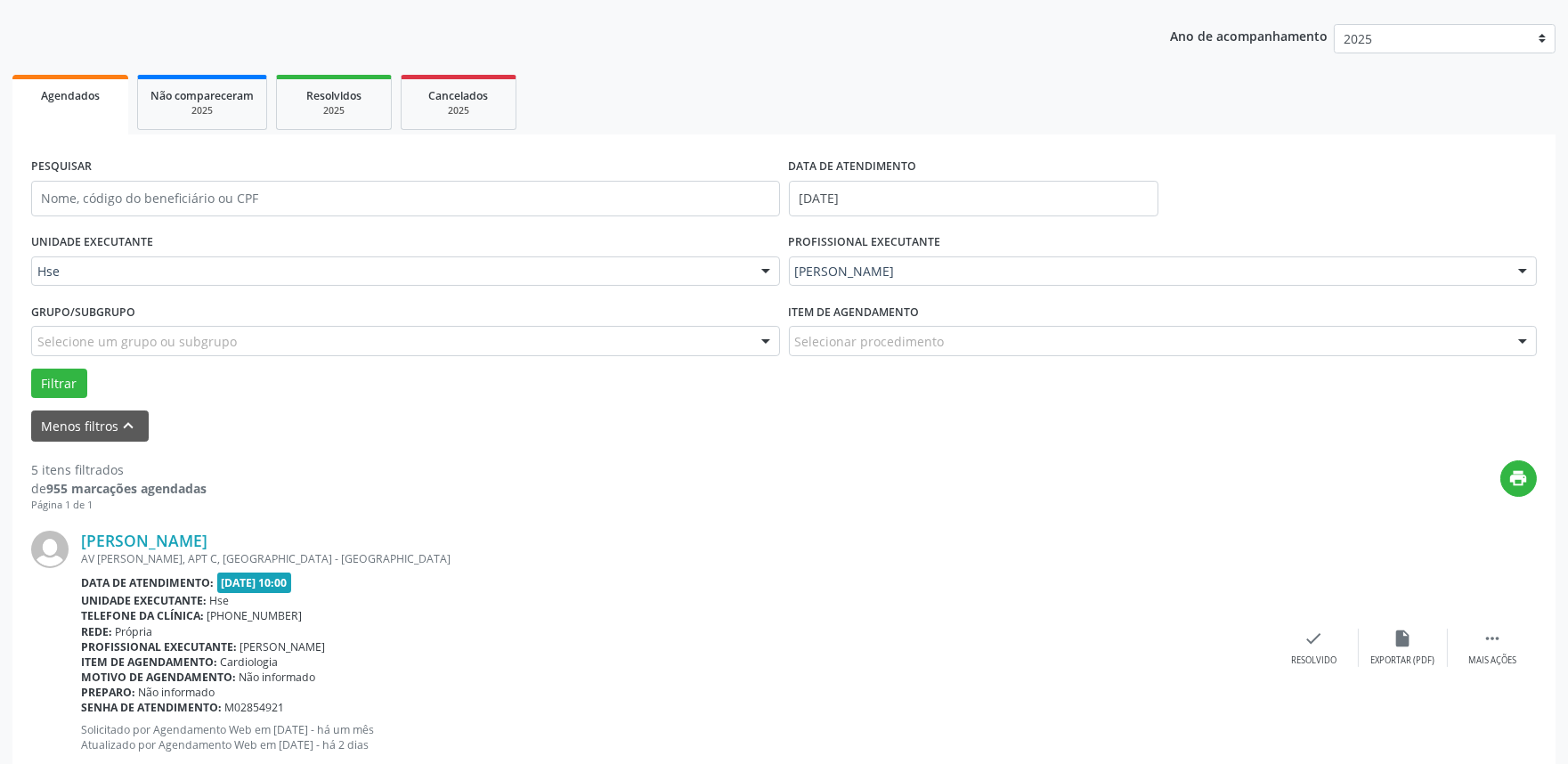
scroll to position [297, 0]
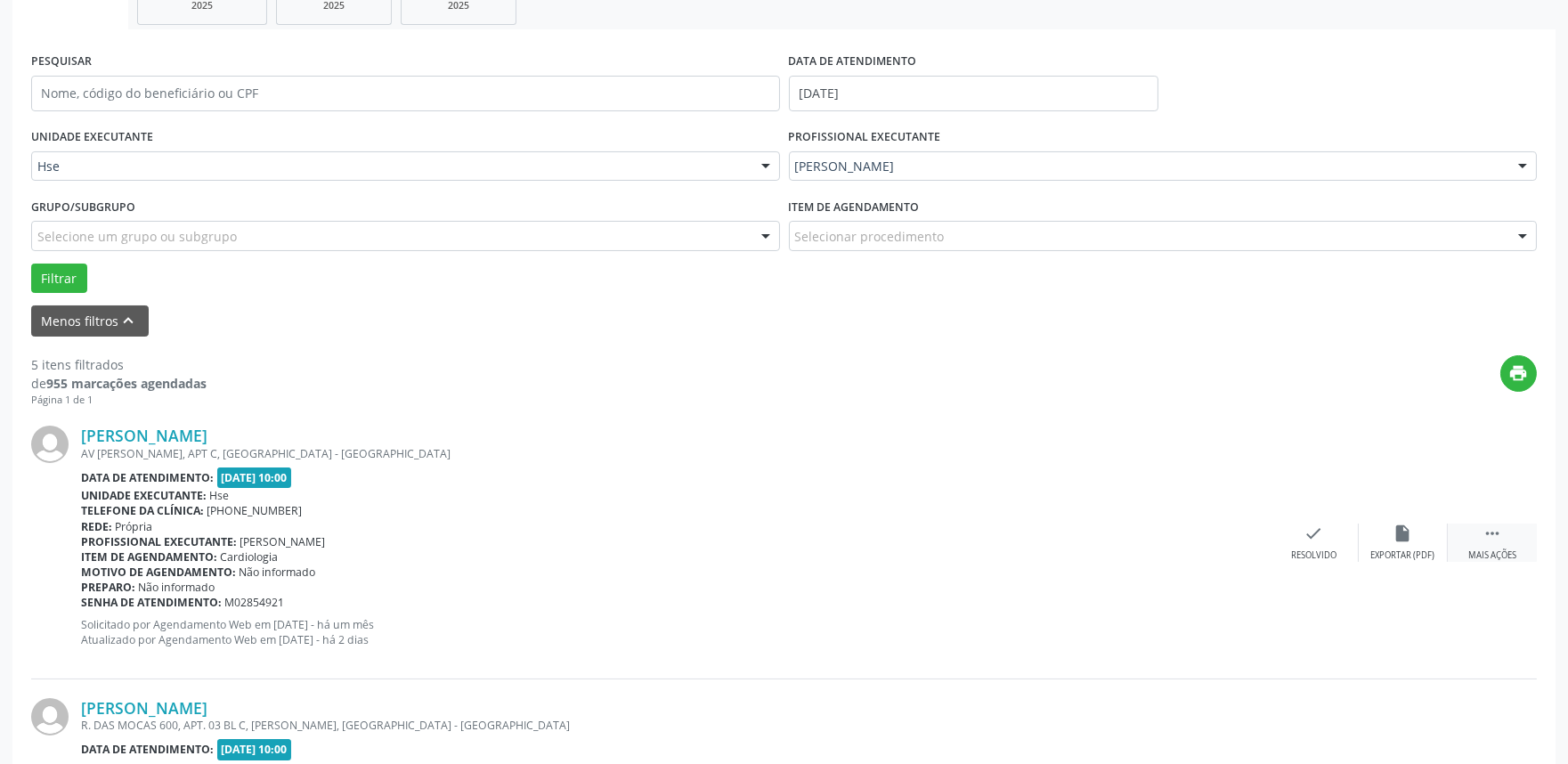
click at [1526, 534] on div " Mais ações" at bounding box center [1492, 542] width 89 height 38
click at [1414, 544] on div "alarm_off Não compareceu" at bounding box center [1404, 542] width 89 height 38
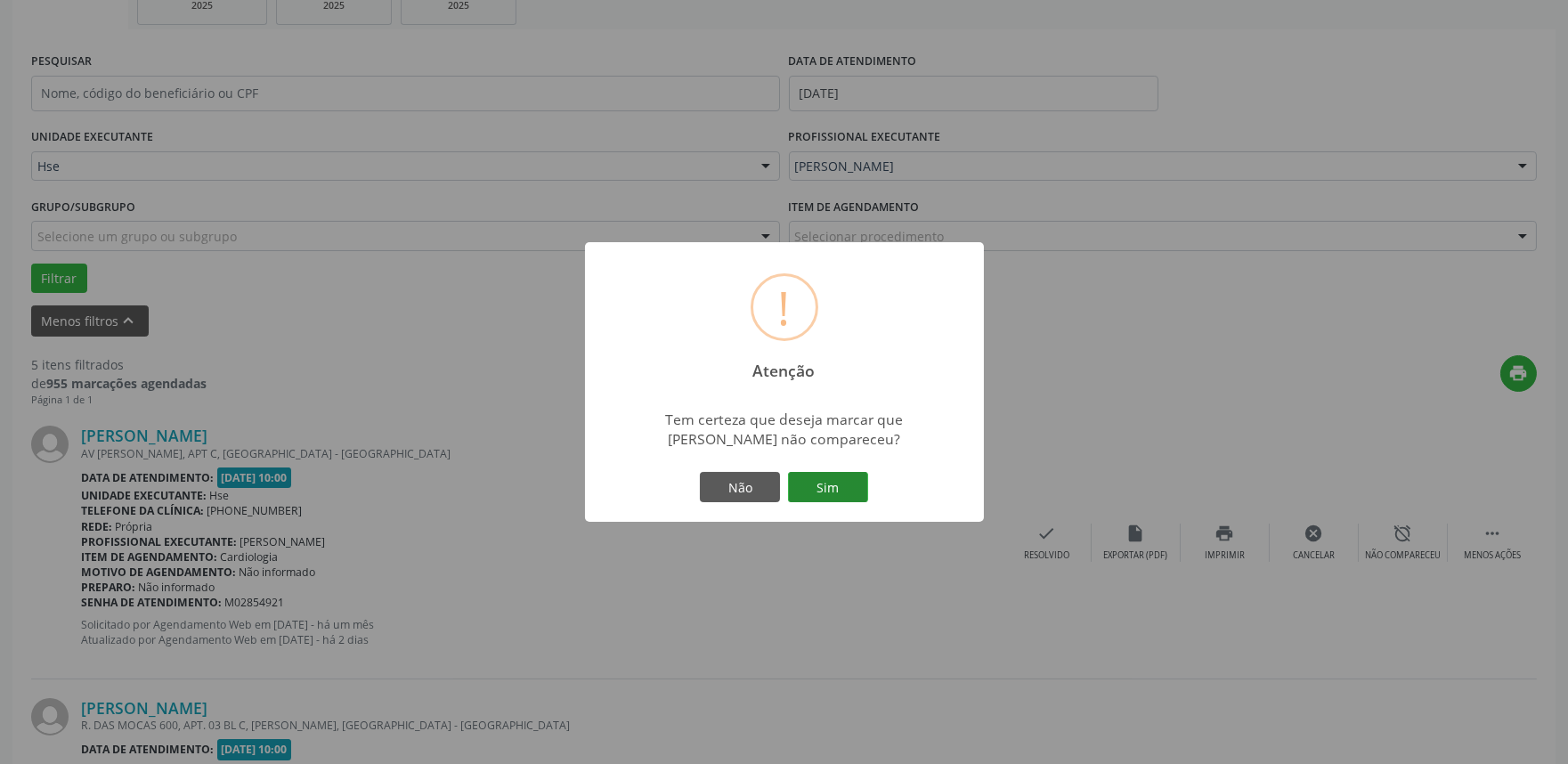
click at [834, 493] on button "Sim" at bounding box center [828, 487] width 80 height 30
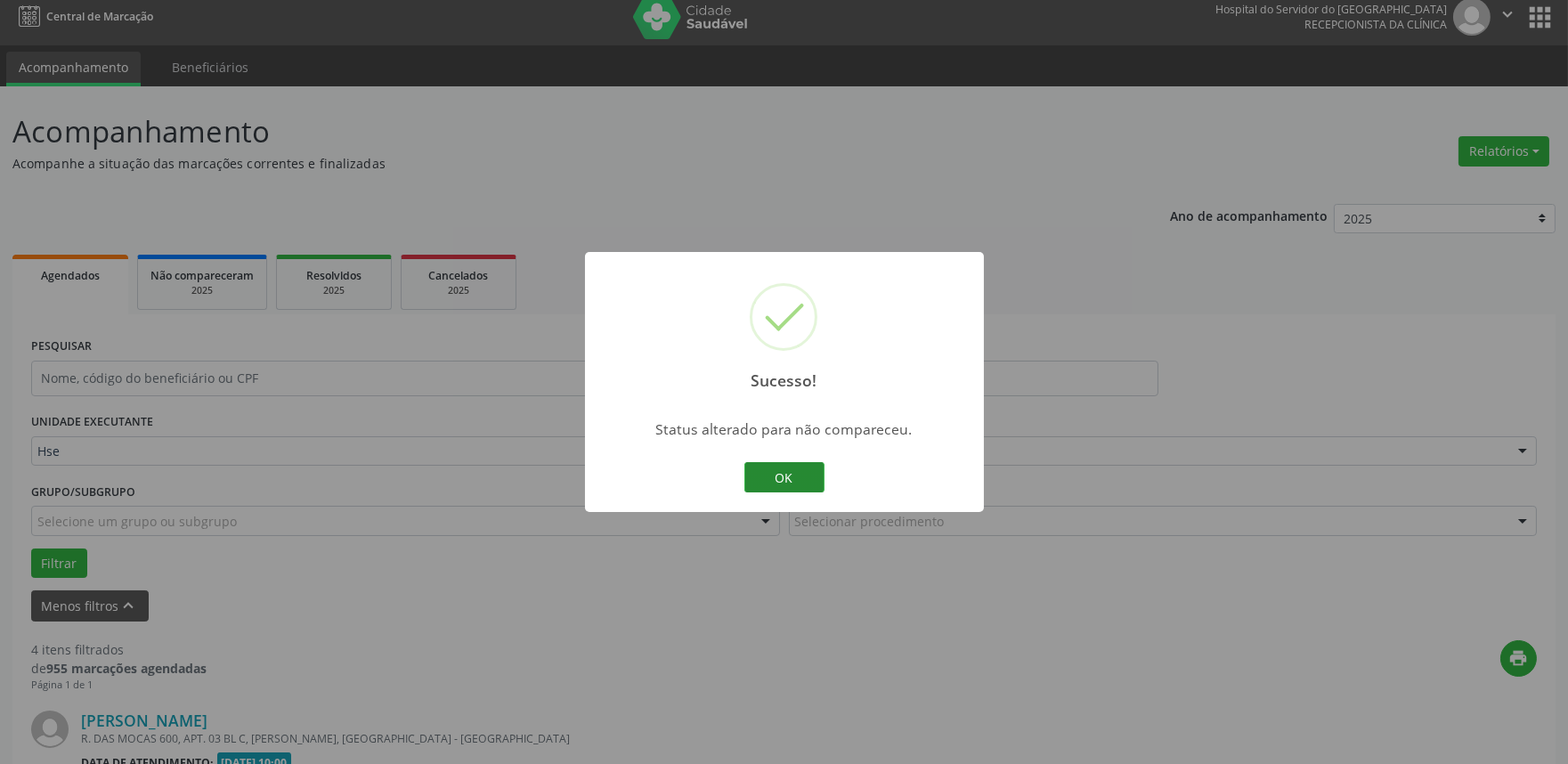
click at [763, 465] on button "OK" at bounding box center [784, 477] width 80 height 30
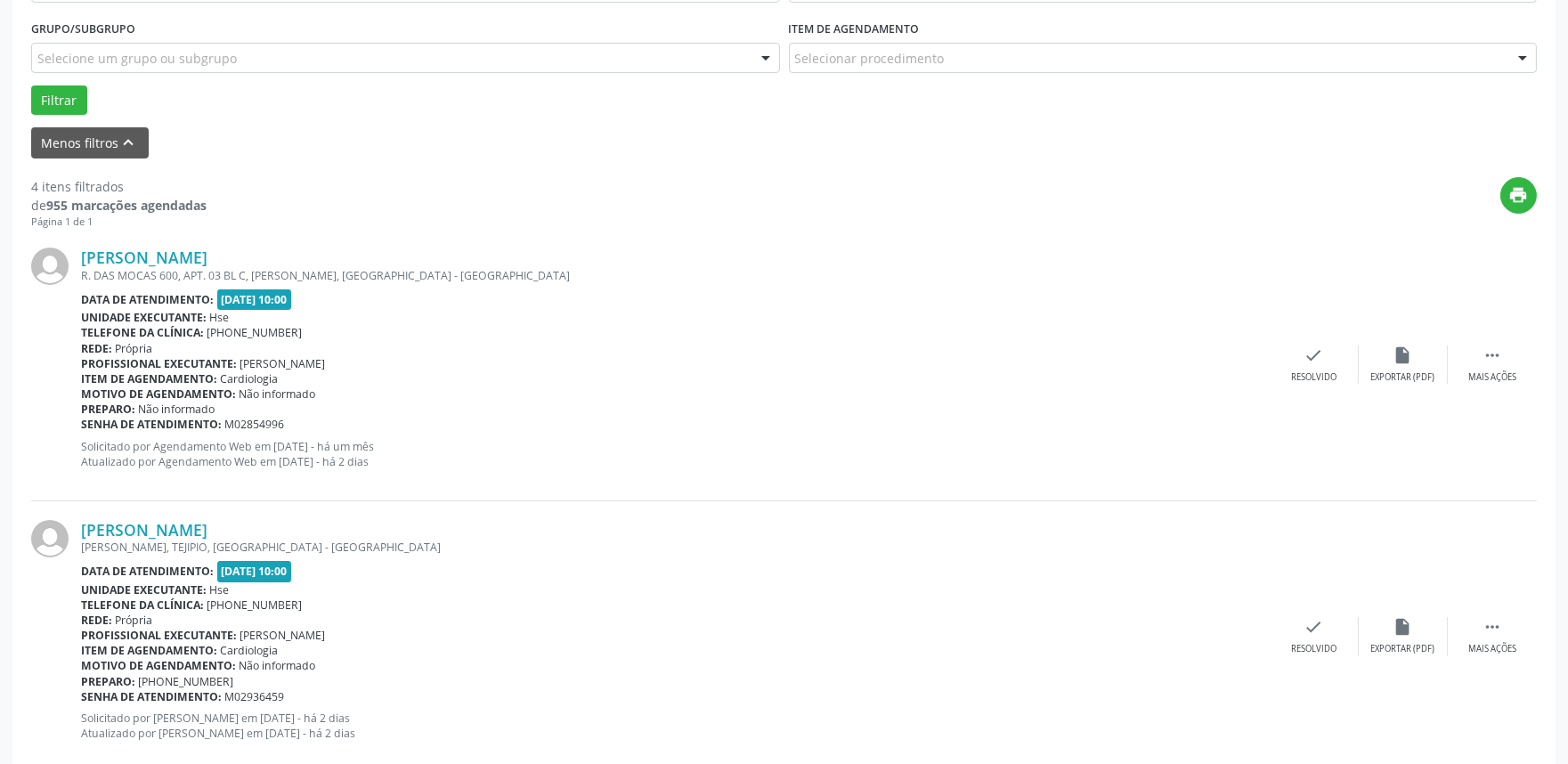
scroll to position [494, 0]
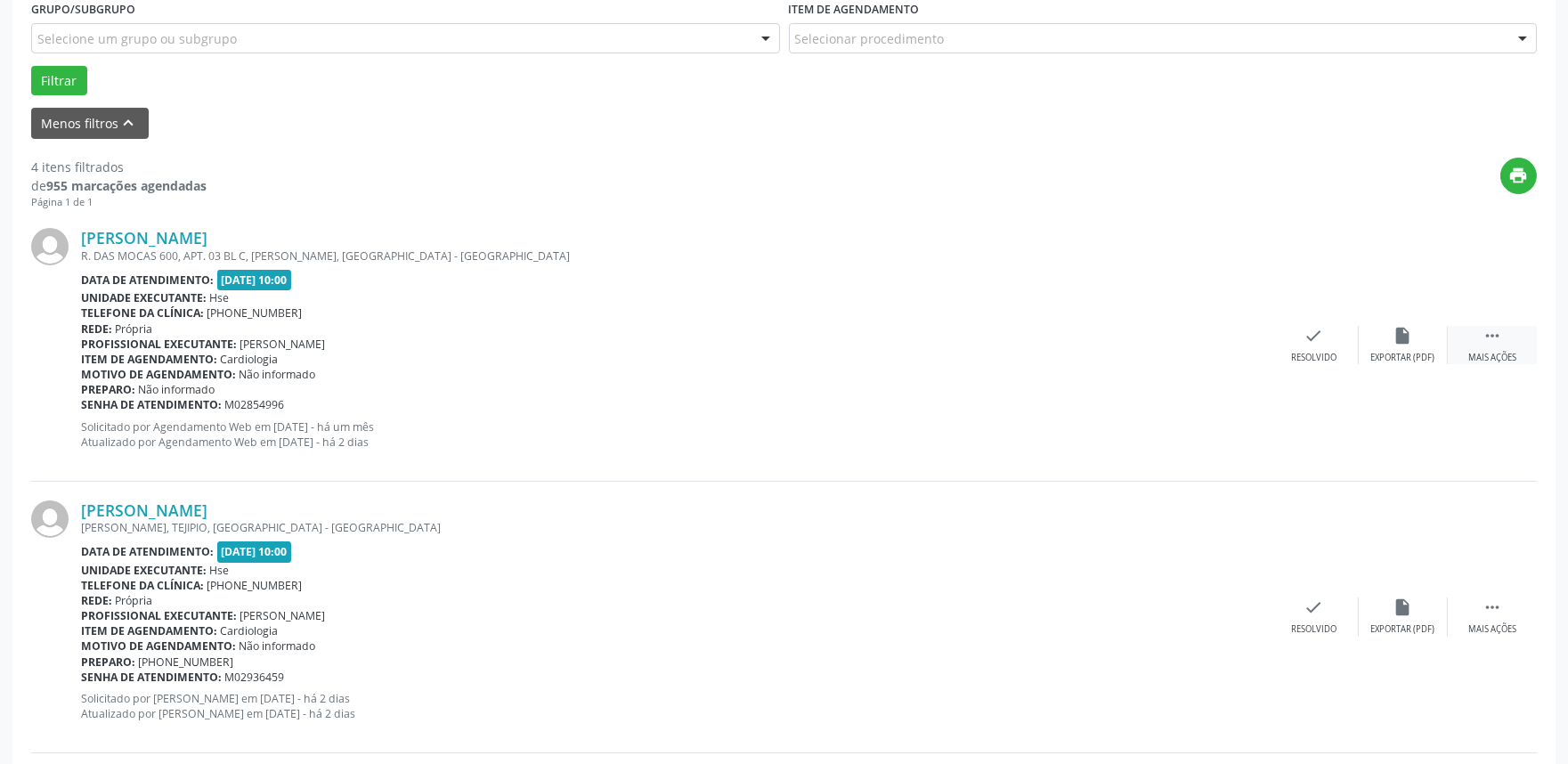
click at [1463, 332] on div " Mais ações" at bounding box center [1492, 345] width 89 height 38
click at [1386, 342] on div "alarm_off Não compareceu" at bounding box center [1404, 345] width 89 height 38
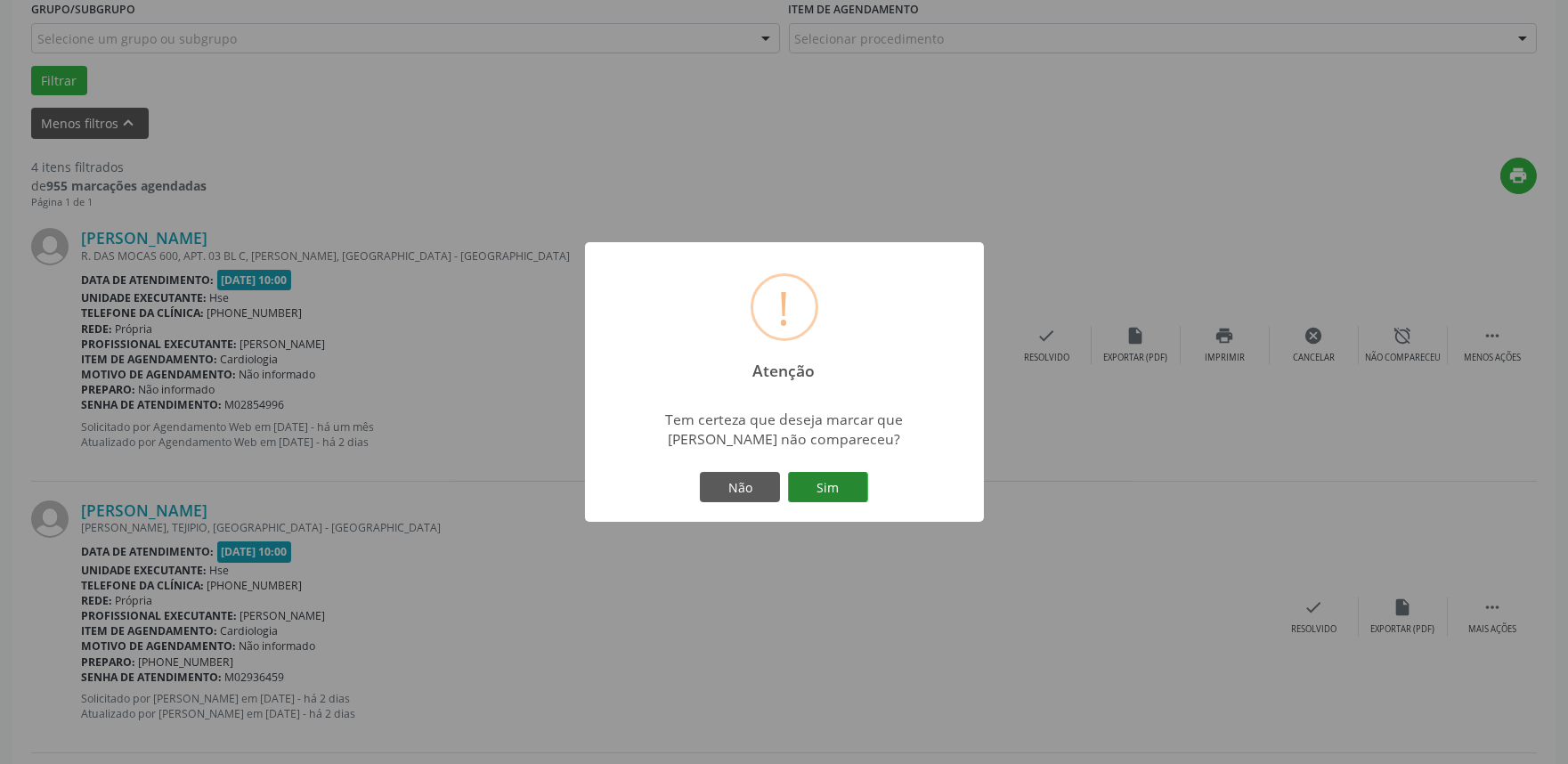
click at [806, 486] on button "Sim" at bounding box center [828, 487] width 80 height 30
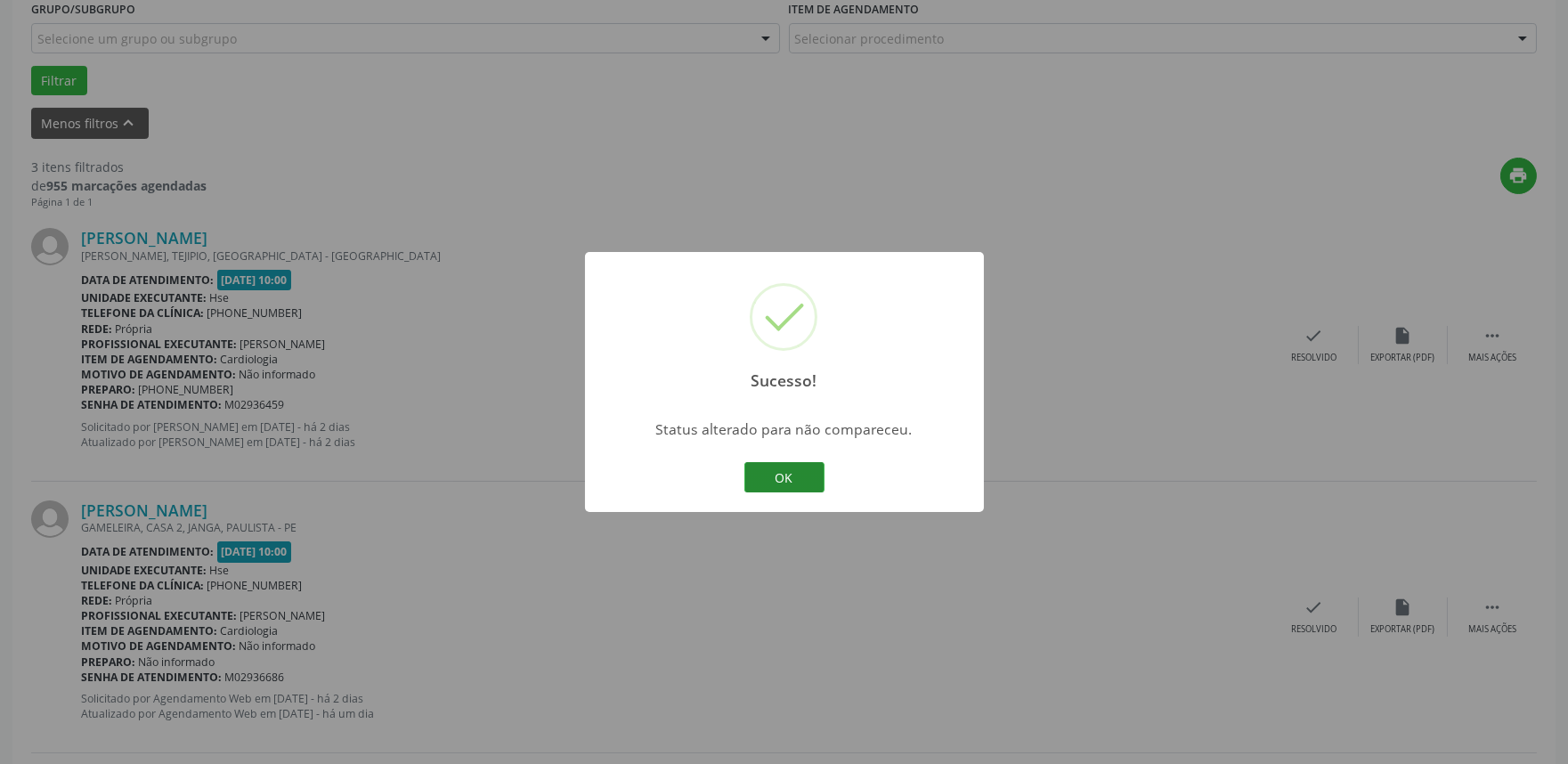
click at [814, 489] on button "OK" at bounding box center [784, 477] width 80 height 30
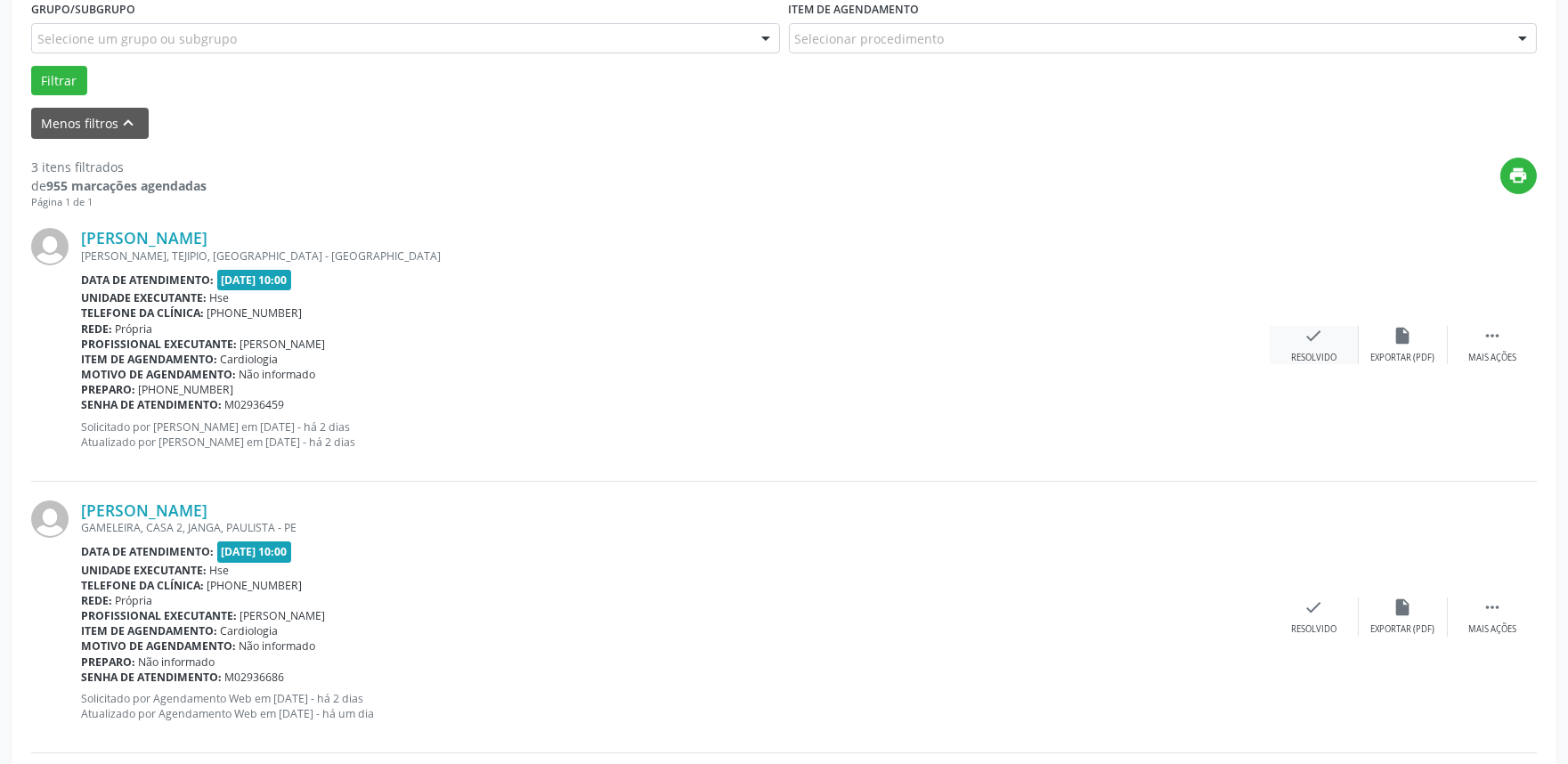
click at [1334, 362] on div "Resolvido" at bounding box center [1313, 358] width 46 height 13
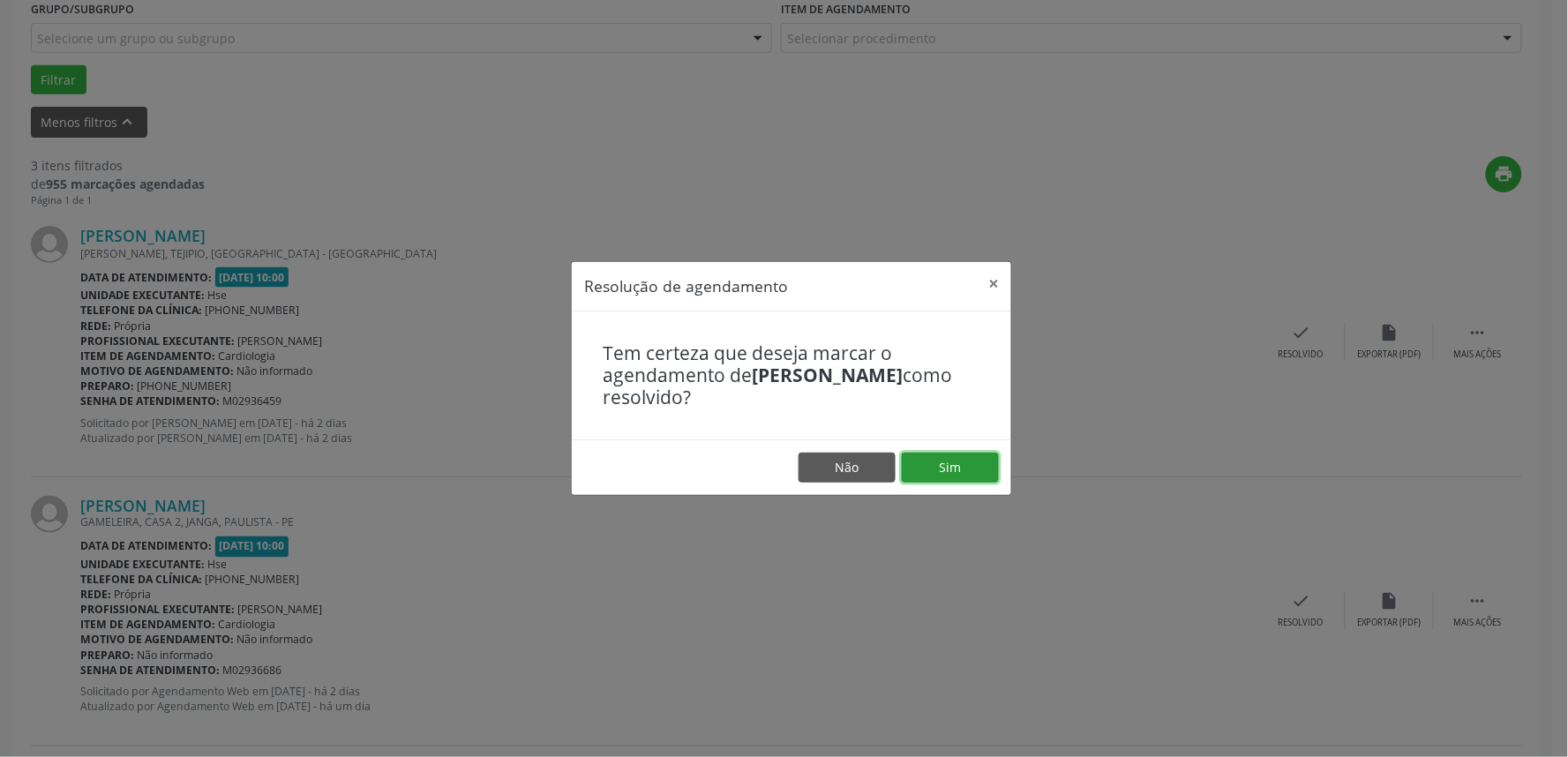
click at [946, 478] on button "Sim" at bounding box center [949, 468] width 97 height 30
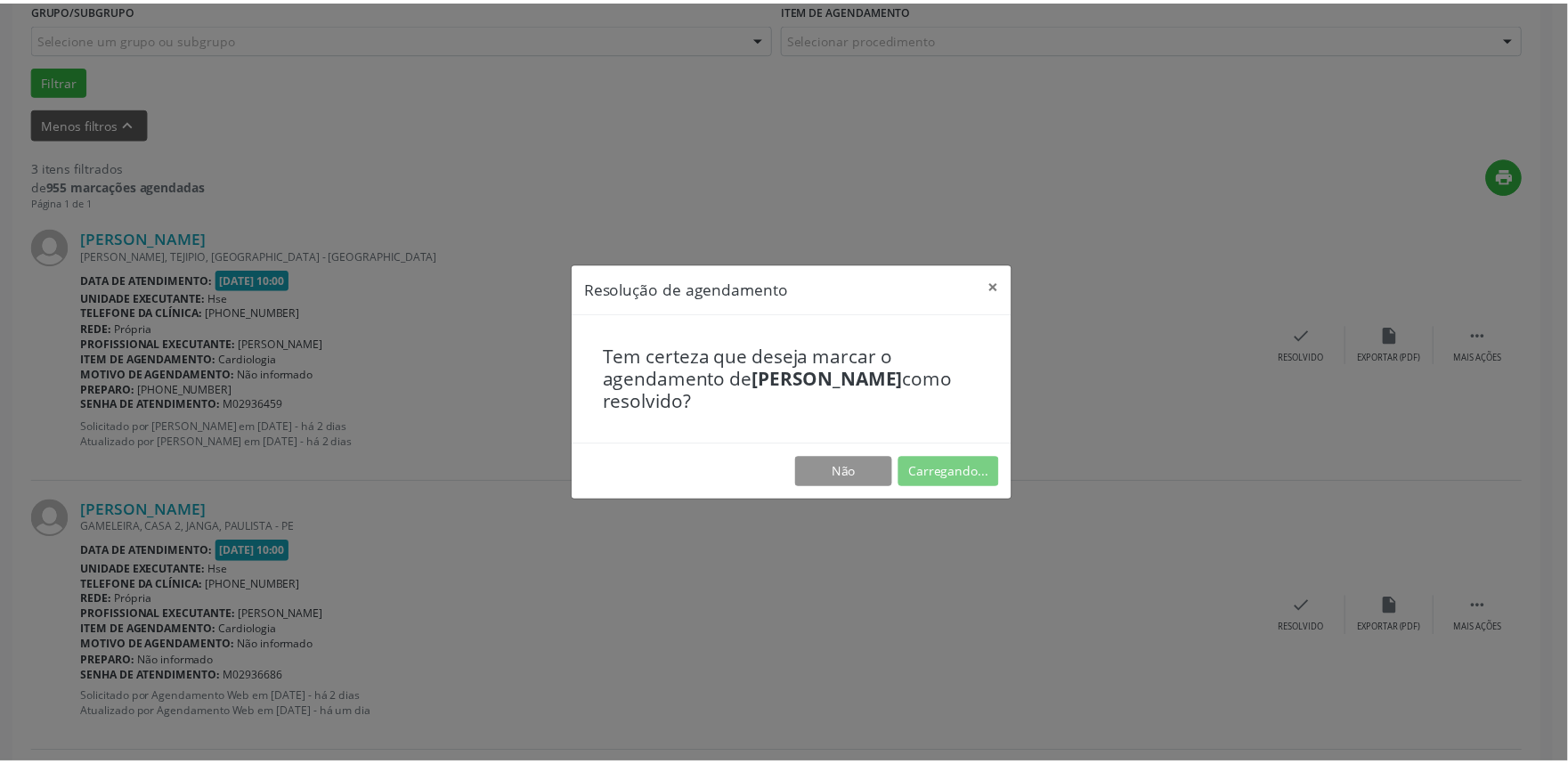
scroll to position [0, 0]
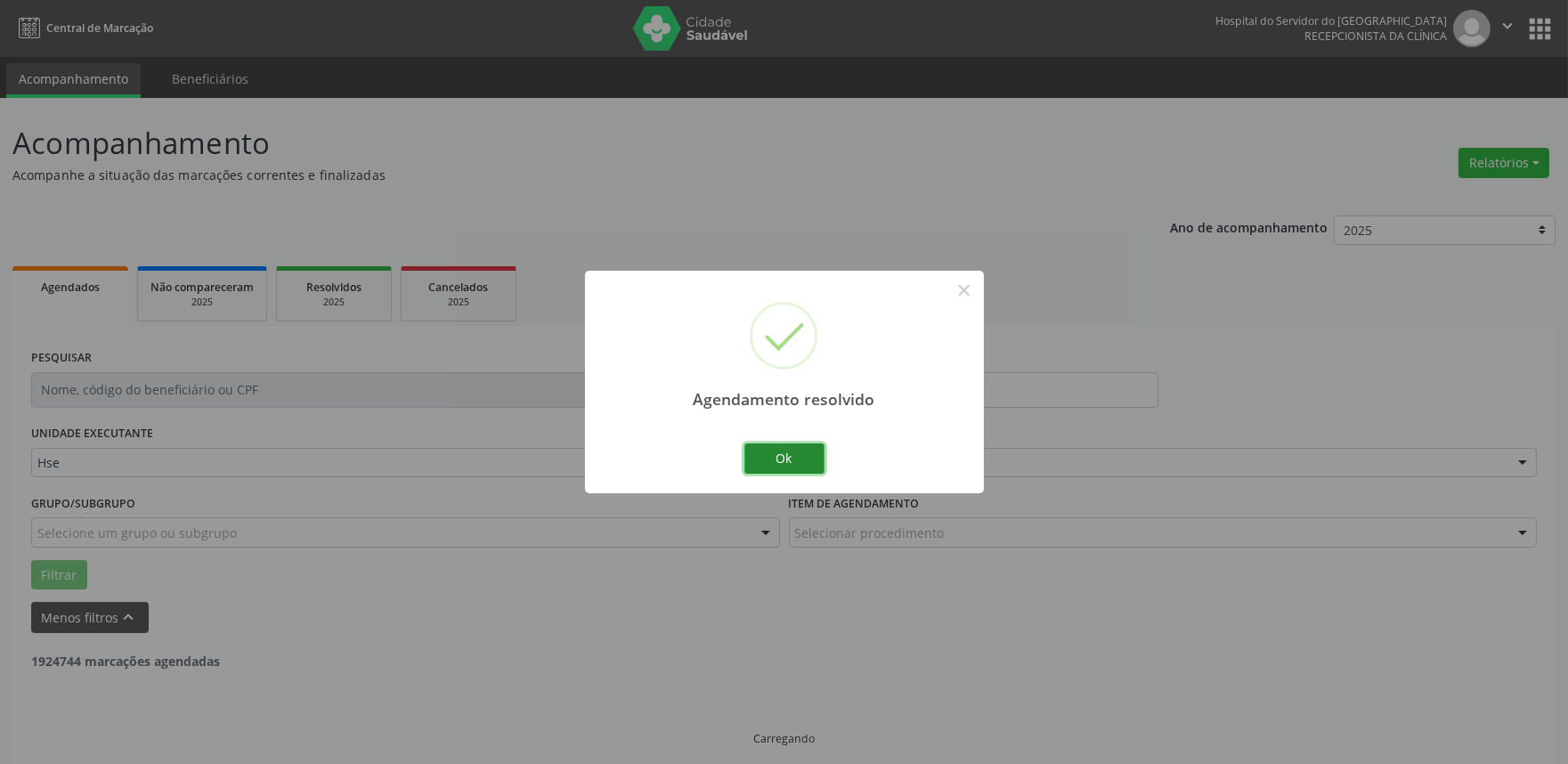
click at [784, 447] on button "Ok" at bounding box center [784, 458] width 80 height 30
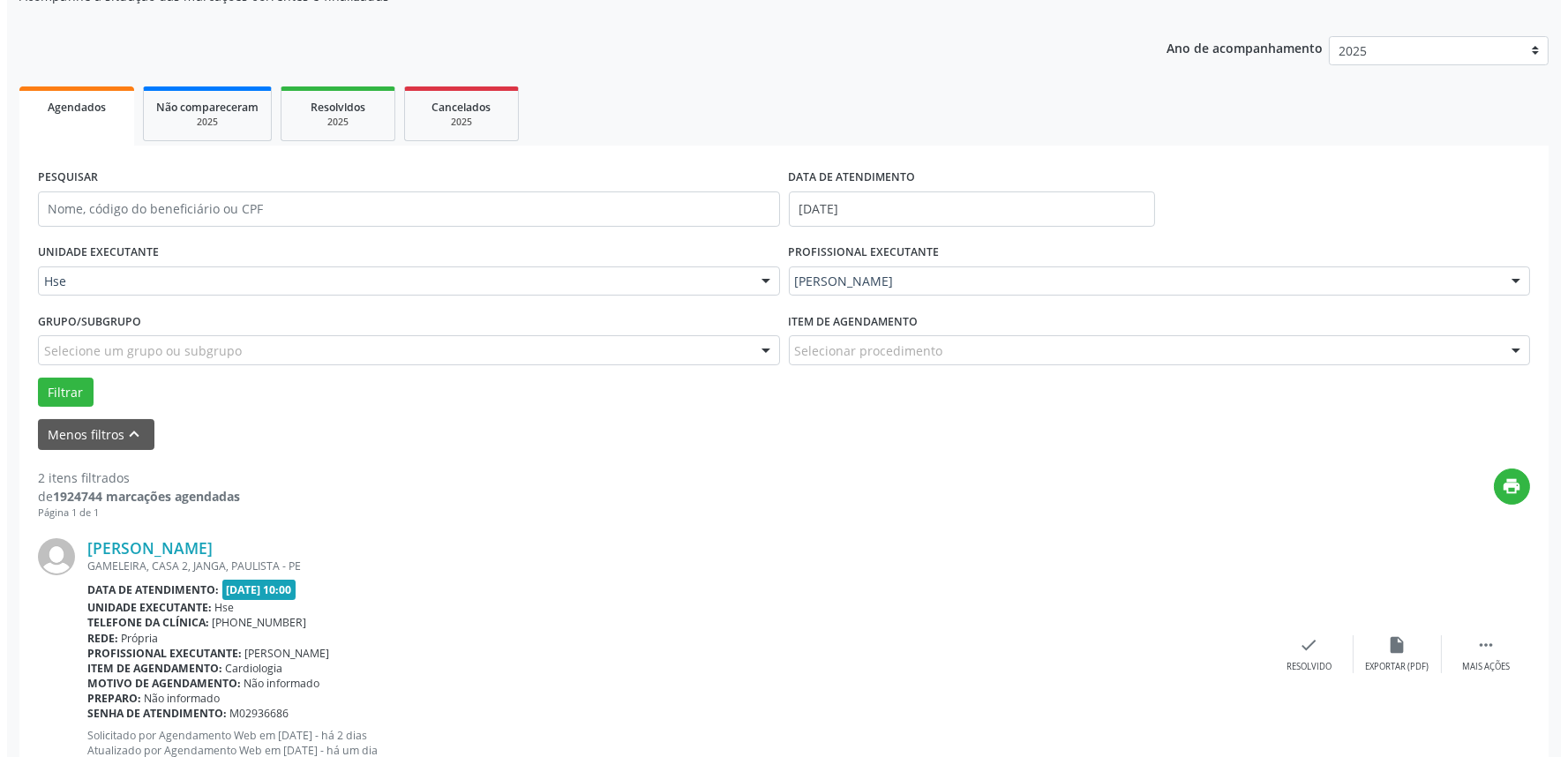
scroll to position [196, 0]
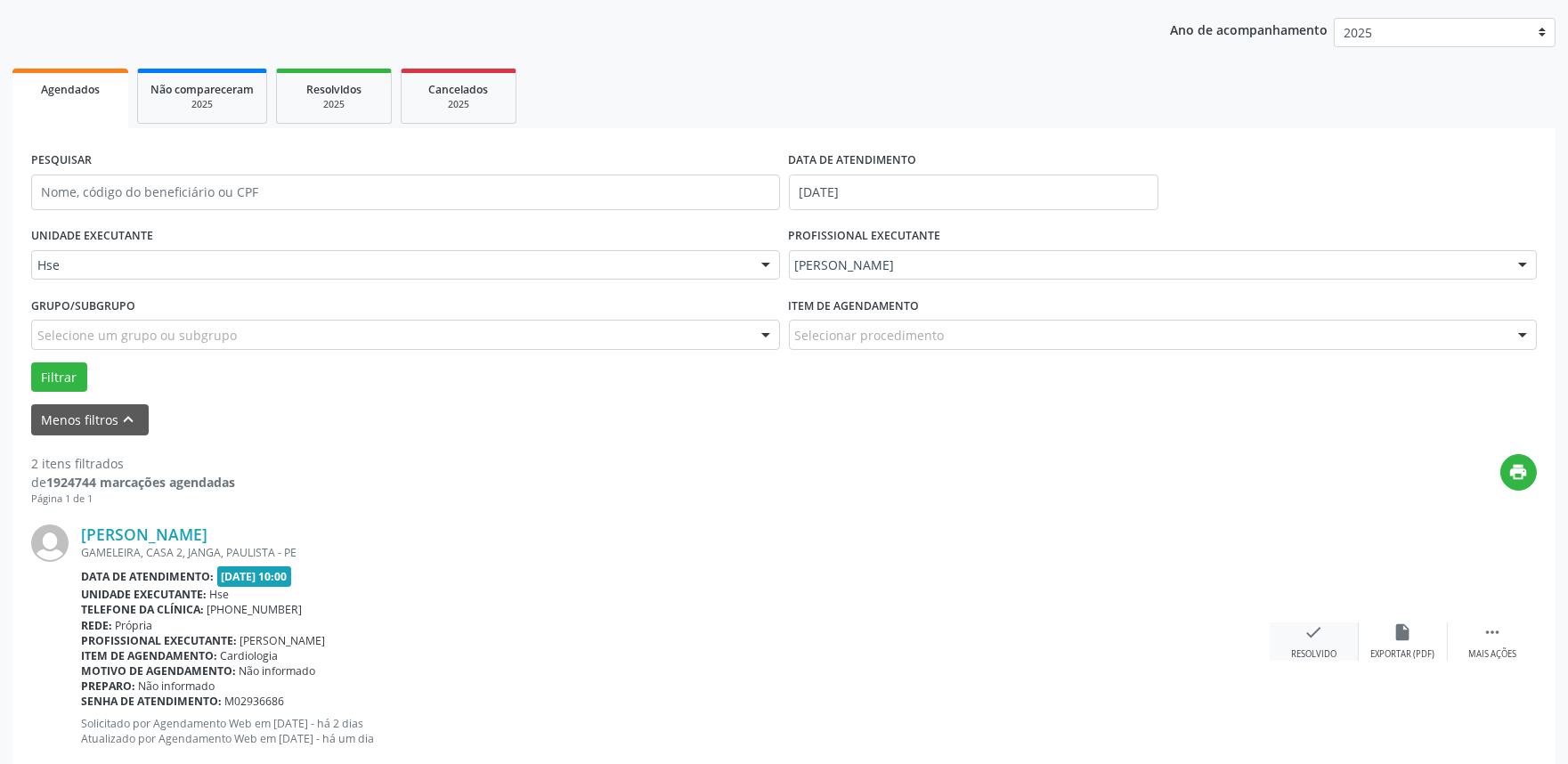
click at [1312, 633] on icon "check" at bounding box center [1314, 633] width 19 height 19
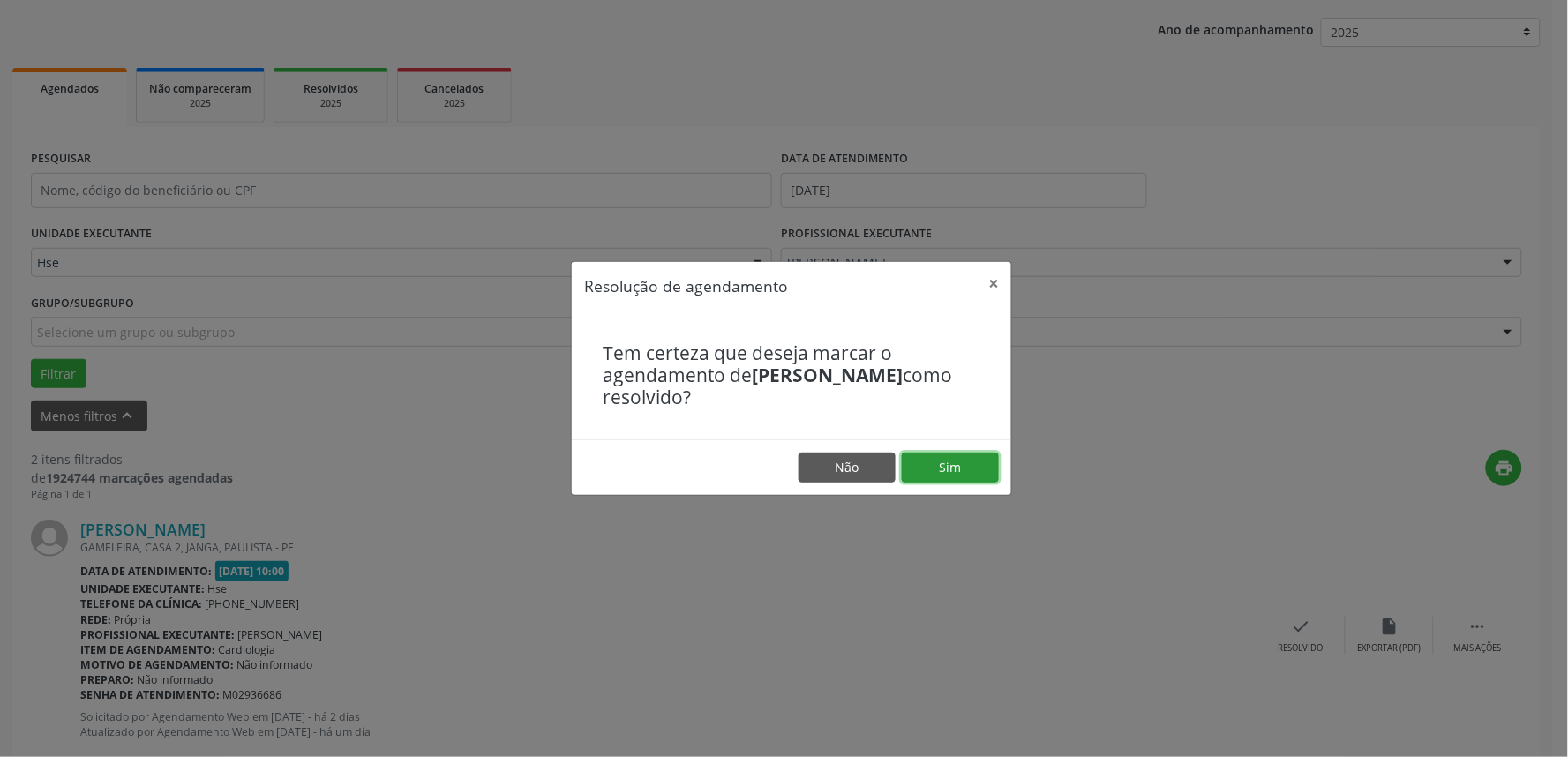
click at [996, 457] on button "Sim" at bounding box center [949, 468] width 97 height 30
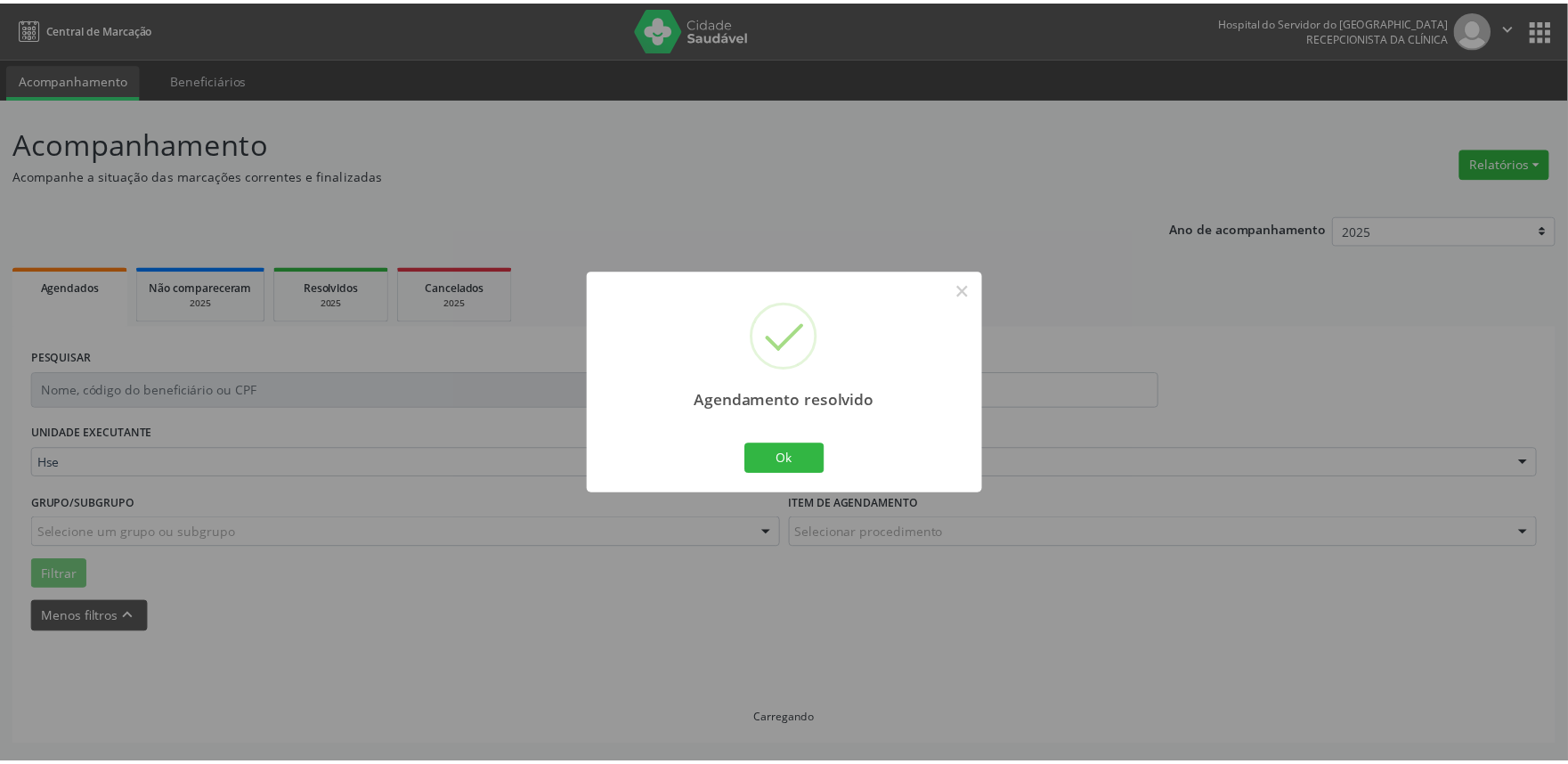
scroll to position [0, 0]
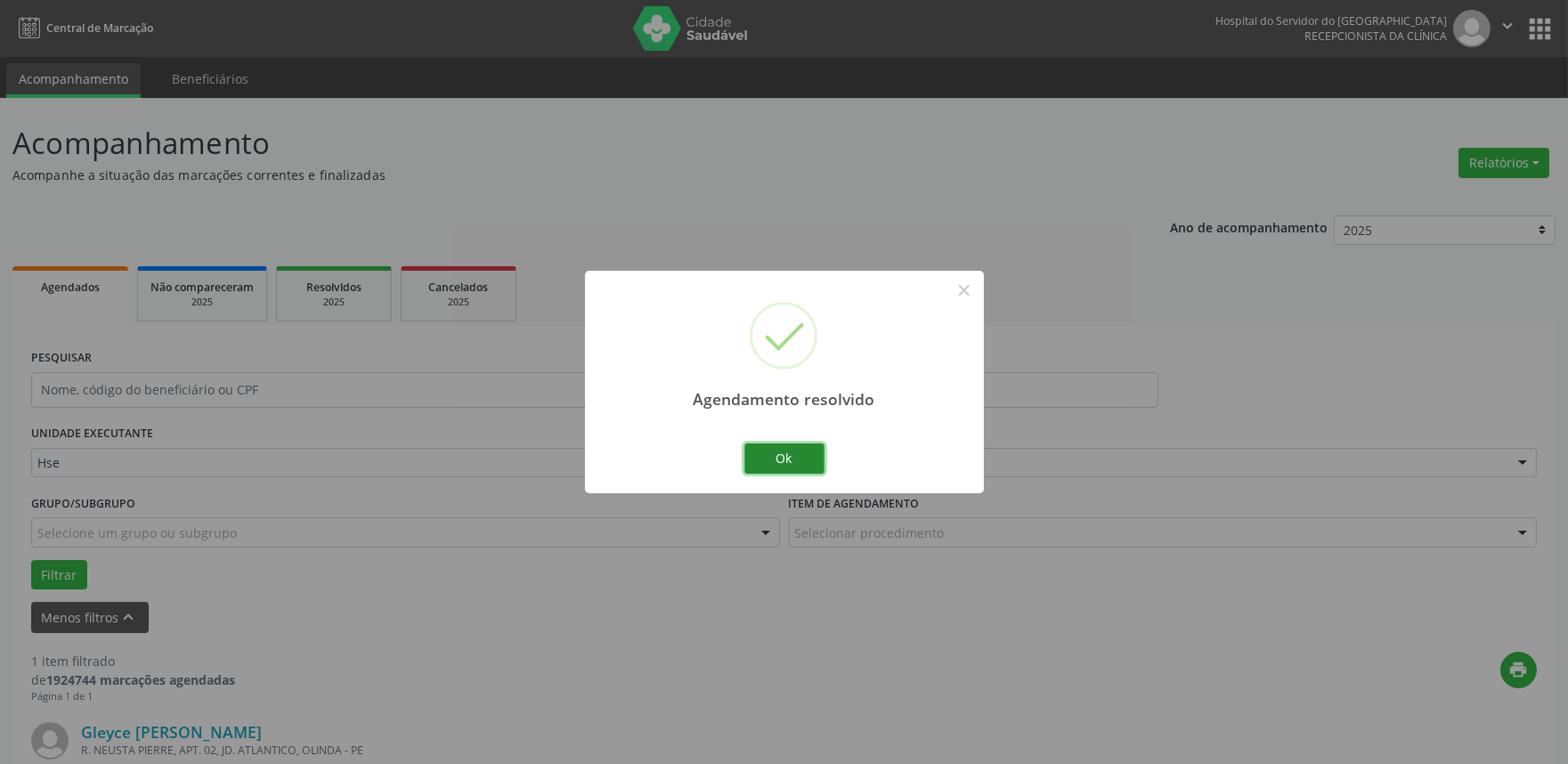
click at [805, 473] on button "Ok" at bounding box center [784, 458] width 80 height 30
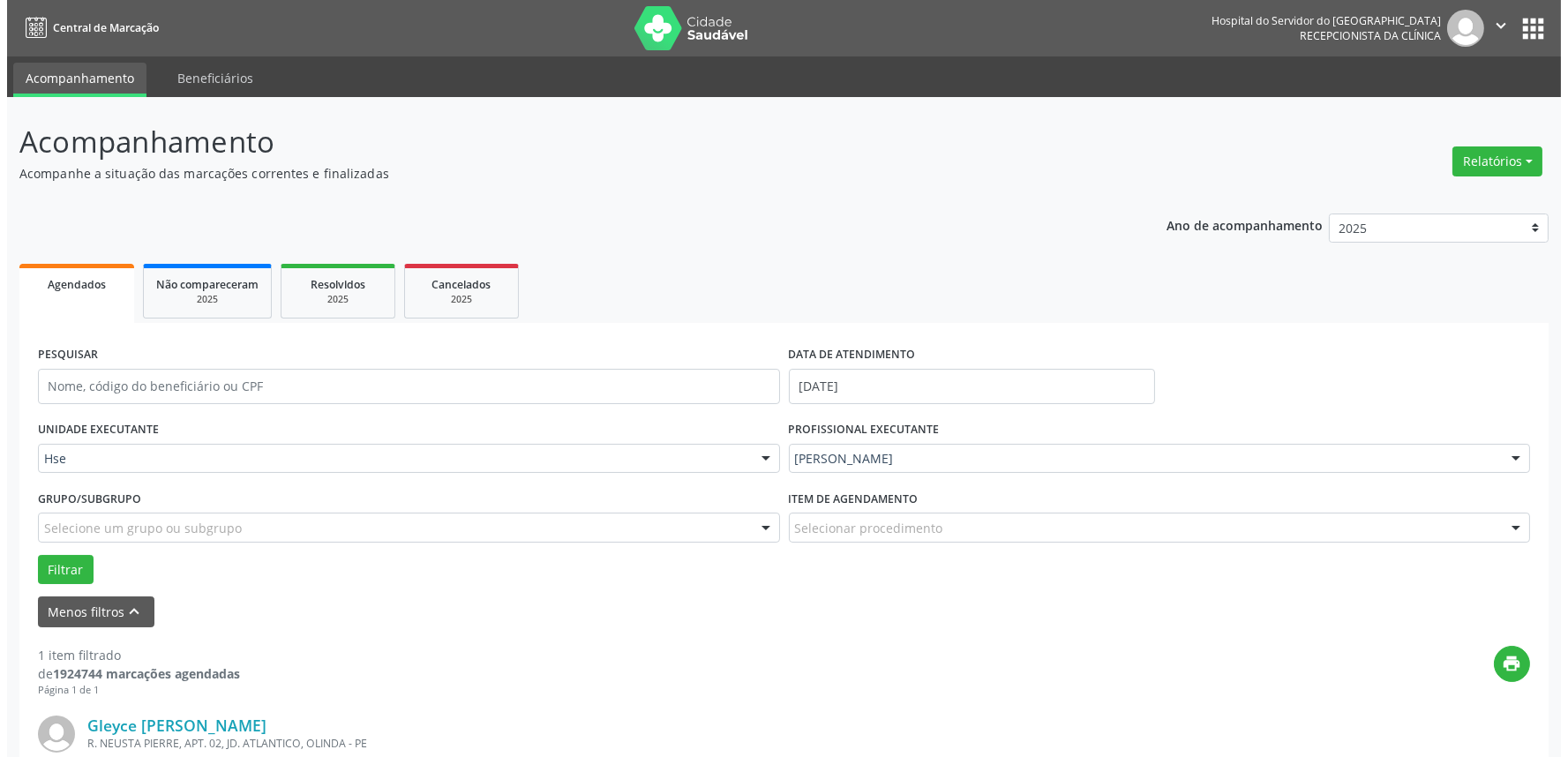
scroll to position [238, 0]
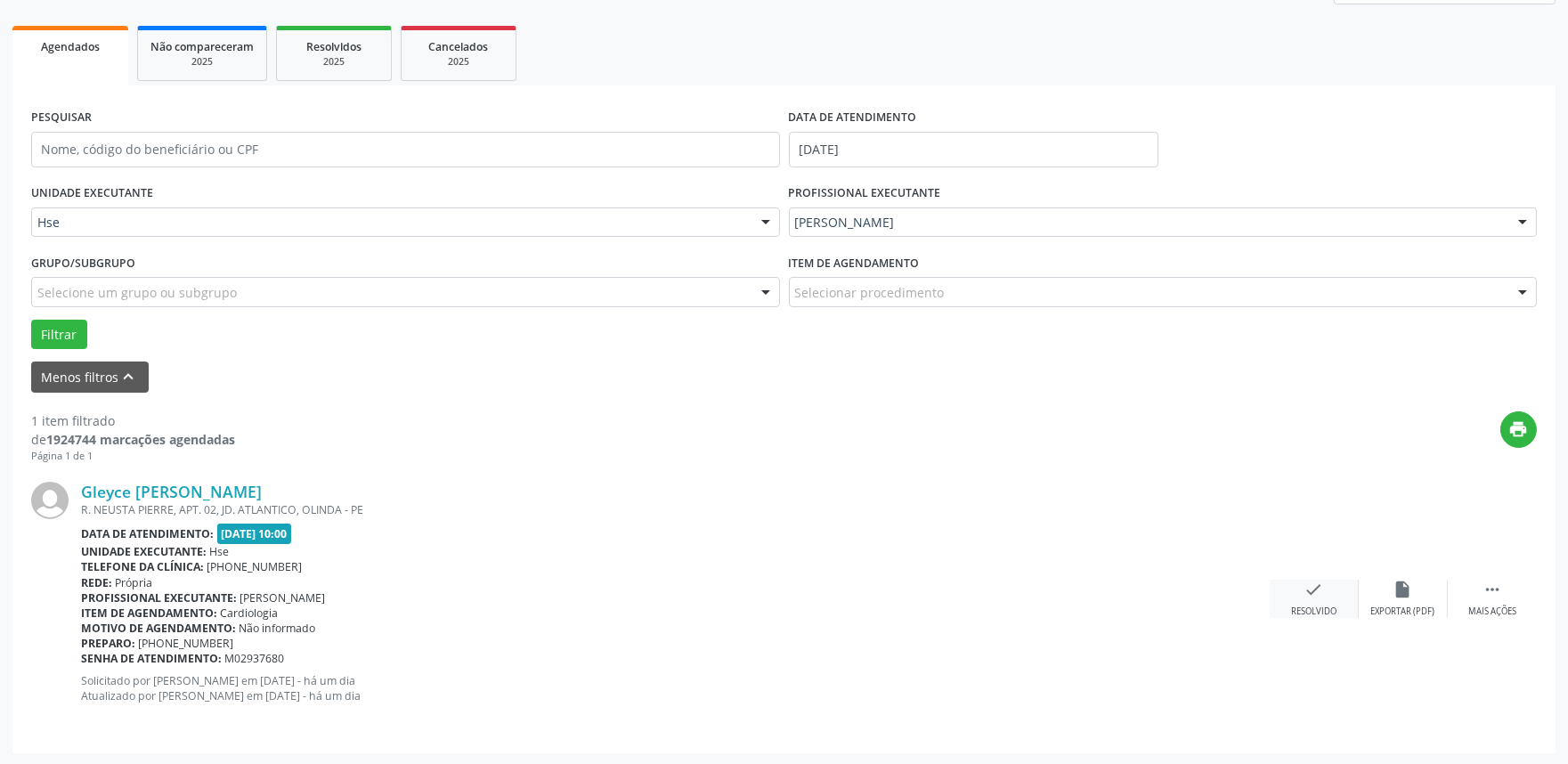
click at [1310, 594] on icon "check" at bounding box center [1314, 590] width 19 height 19
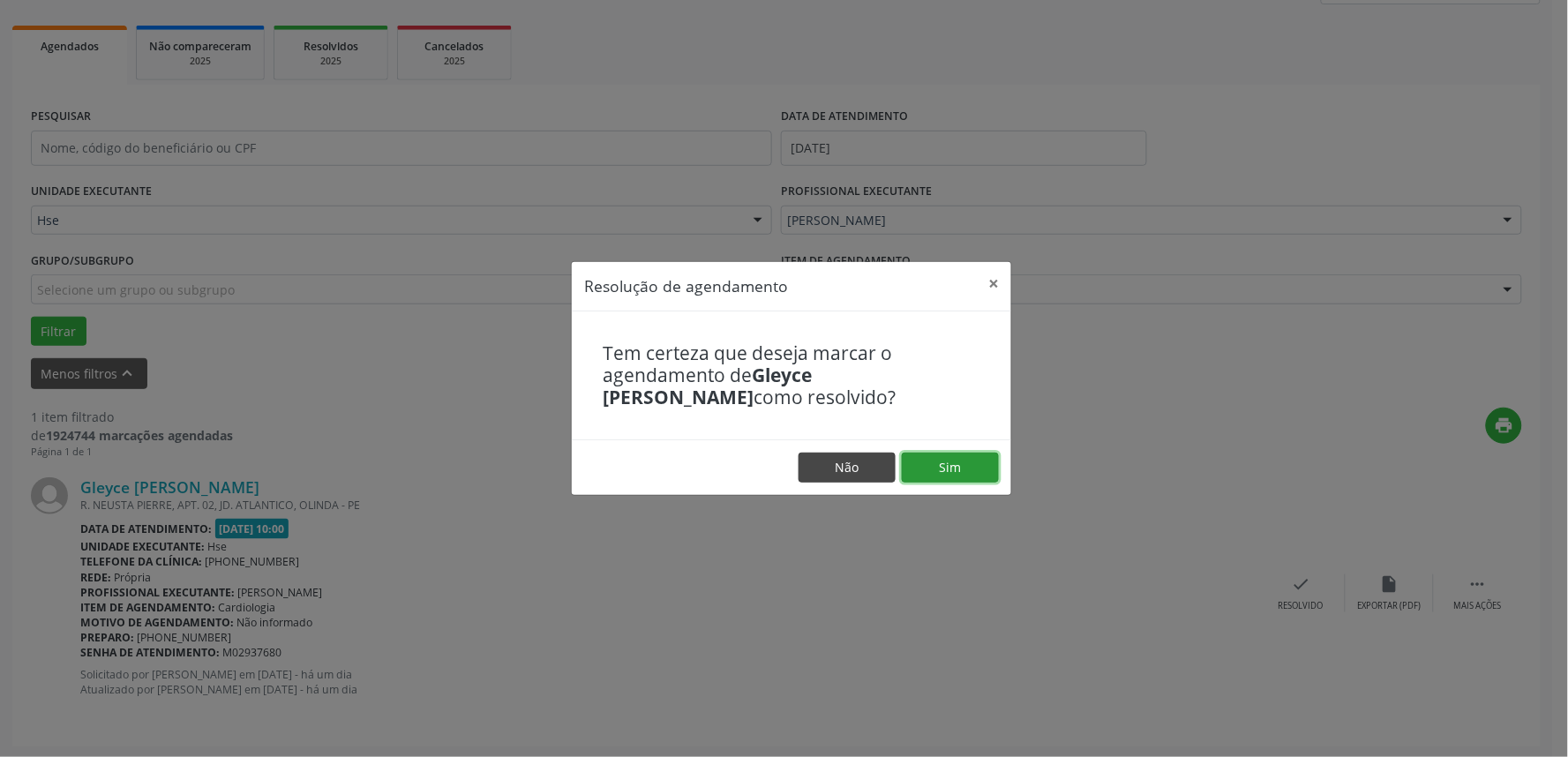
drag, startPoint x: 951, startPoint y: 461, endPoint x: 886, endPoint y: 461, distance: 65.0
click at [950, 461] on button "Sim" at bounding box center [949, 468] width 97 height 30
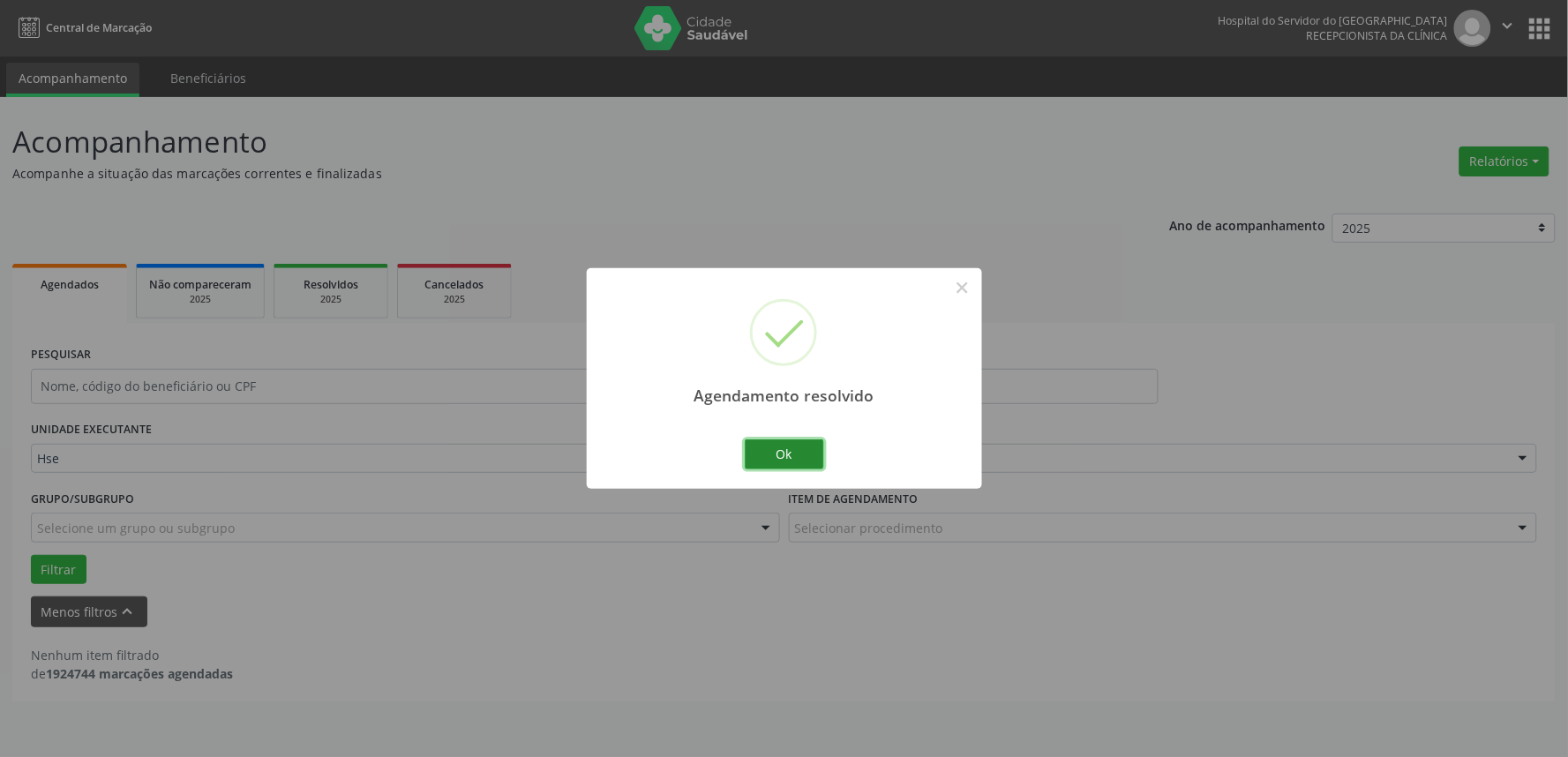
click at [766, 448] on button "Ok" at bounding box center [784, 454] width 79 height 30
